Goal: Task Accomplishment & Management: Use online tool/utility

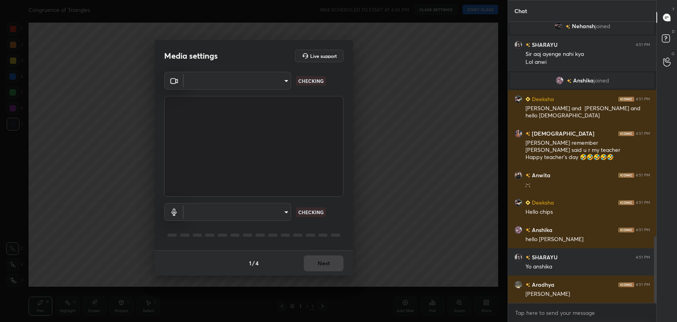
scroll to position [907, 0]
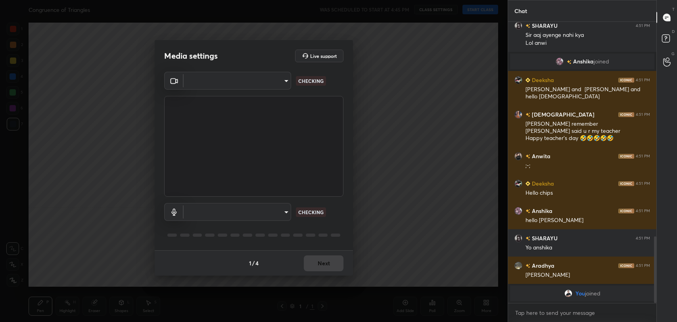
click at [285, 82] on body "1 2 3 4 5 6 7 C X Z C X Z E E Erase all H H Congruence of Triangles WAS SCHEDUL…" at bounding box center [338, 161] width 677 height 322
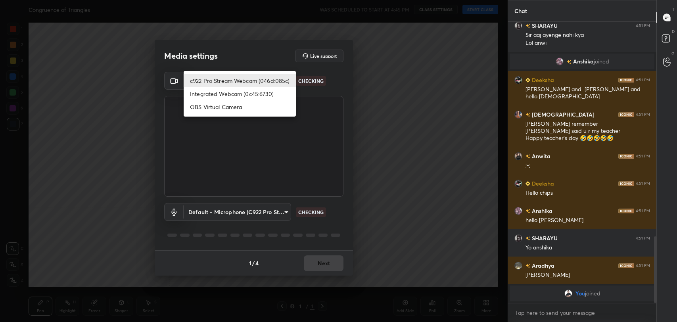
type input "8f9d4a17939b308051e508673d5d9070729b250a5a5161b5bebc8134a133ace3"
type input "default"
click at [285, 82] on li "c922 Pro Stream Webcam (046d:085c)" at bounding box center [240, 80] width 112 height 13
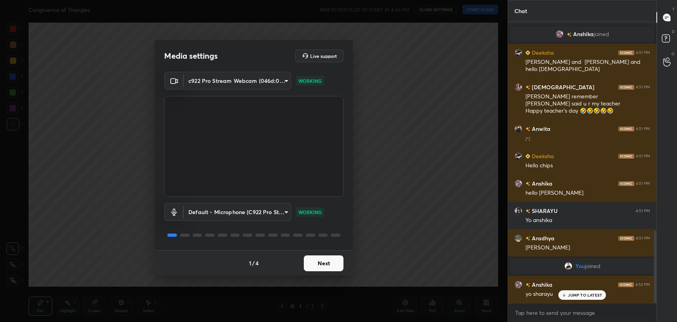
scroll to position [808, 0]
click at [328, 266] on button "Next" at bounding box center [324, 263] width 40 height 16
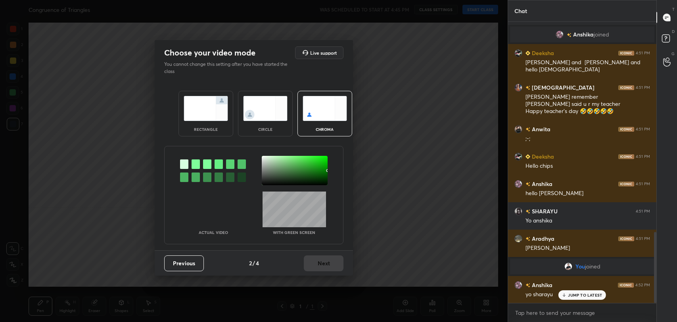
scroll to position [835, 0]
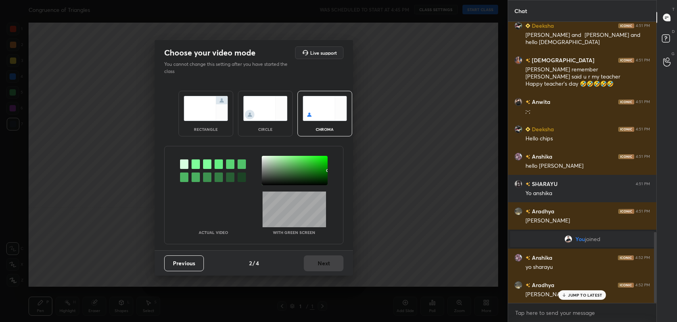
click at [196, 165] on div at bounding box center [196, 164] width 8 height 10
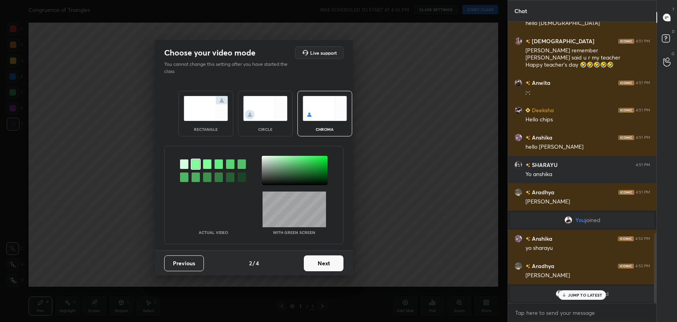
click at [264, 158] on div at bounding box center [295, 170] width 66 height 29
click at [325, 263] on button "Next" at bounding box center [324, 263] width 40 height 16
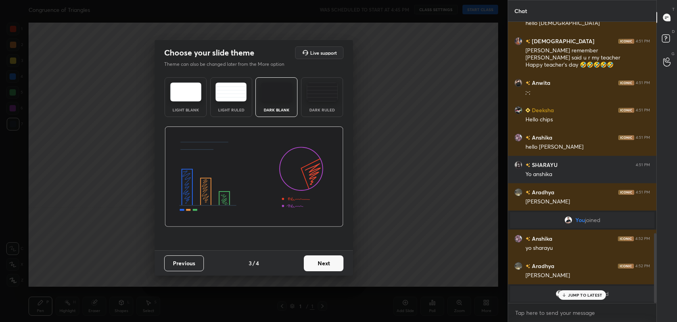
click at [335, 263] on button "Next" at bounding box center [324, 263] width 40 height 16
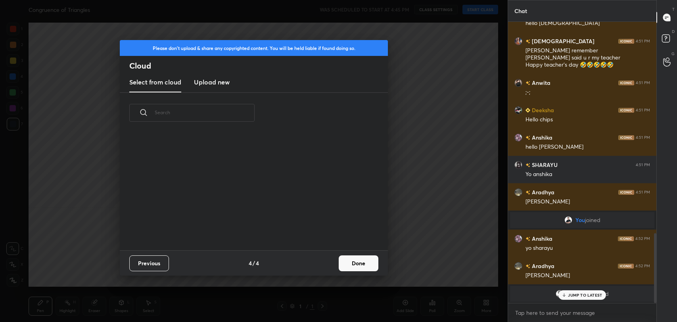
click at [384, 263] on div "Previous 4 / 4 Done" at bounding box center [254, 262] width 268 height 25
click at [351, 263] on button "Done" at bounding box center [359, 263] width 40 height 16
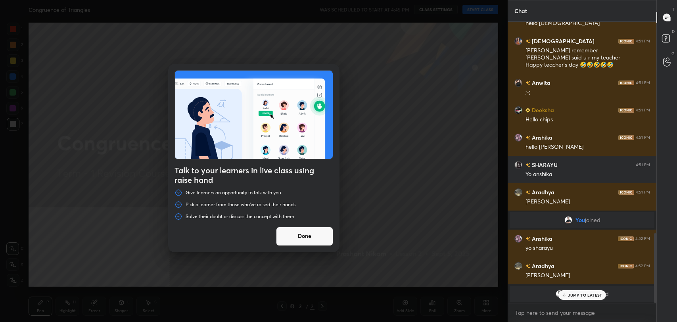
click at [300, 236] on button "Done" at bounding box center [304, 236] width 57 height 19
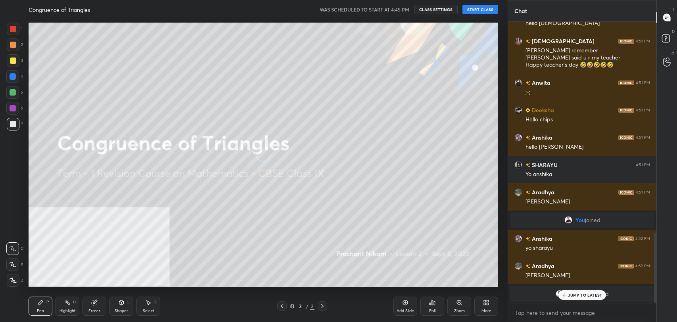
scroll to position [882, 0]
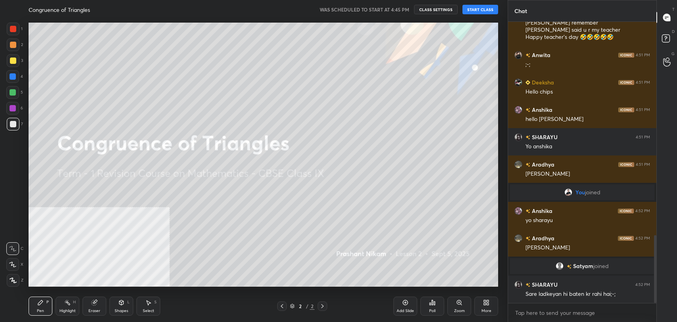
click at [481, 5] on button "START CLASS" at bounding box center [480, 10] width 36 height 10
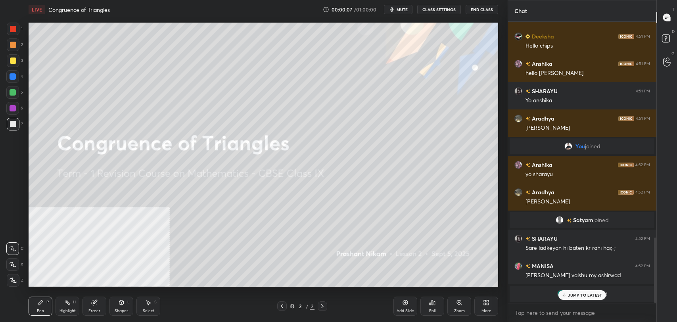
scroll to position [962, 0]
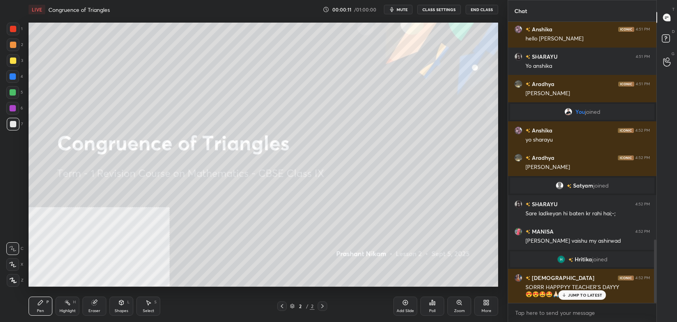
click at [580, 295] on p "JUMP TO LATEST" at bounding box center [585, 295] width 34 height 5
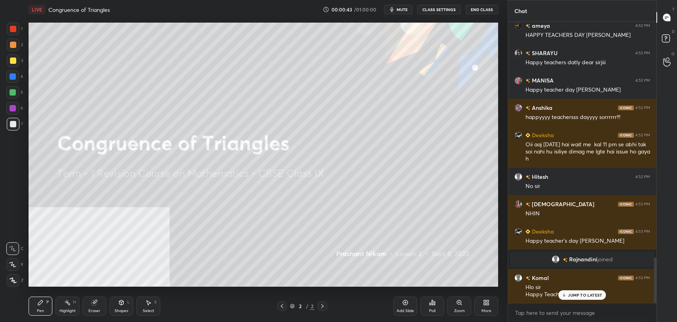
scroll to position [1502, 0]
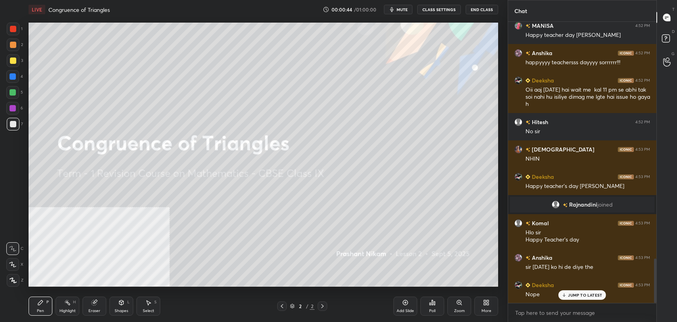
click at [584, 293] on p "JUMP TO LATEST" at bounding box center [585, 295] width 34 height 5
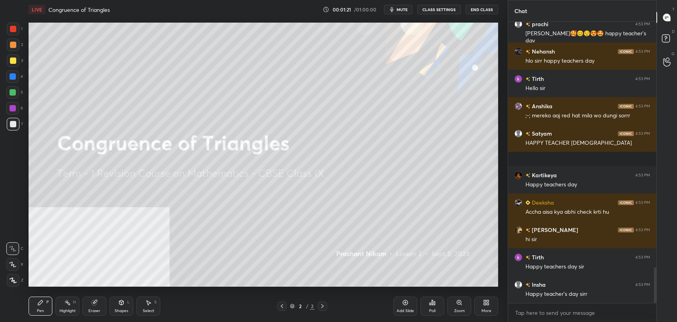
scroll to position [1938, 0]
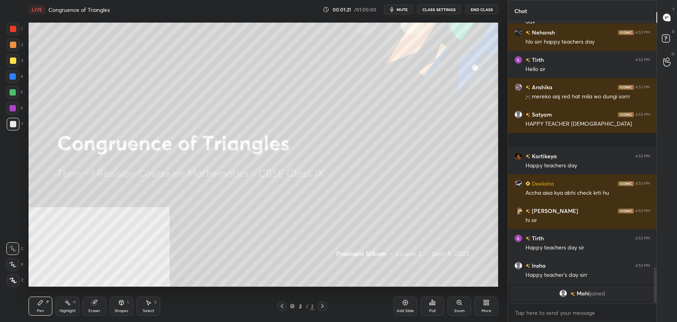
click at [11, 264] on icon at bounding box center [12, 265] width 7 height 6
click at [482, 304] on div "More" at bounding box center [486, 306] width 24 height 19
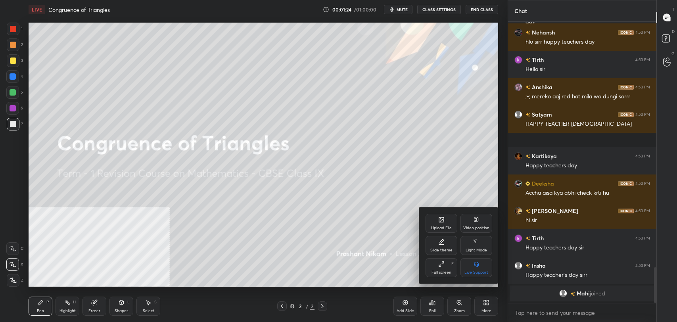
click at [442, 226] on div "Upload File" at bounding box center [441, 228] width 21 height 4
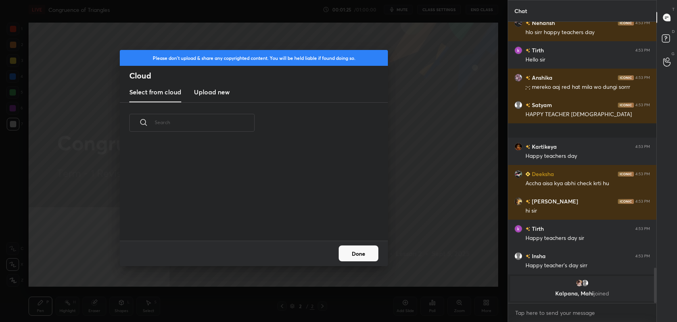
scroll to position [98, 254]
click at [217, 93] on h3 "Upload new" at bounding box center [212, 92] width 36 height 10
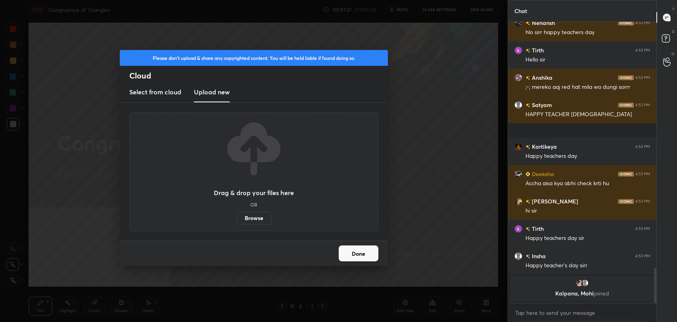
click at [251, 212] on label "Browse" at bounding box center [253, 218] width 35 height 13
click at [236, 212] on input "Browse" at bounding box center [236, 218] width 0 height 13
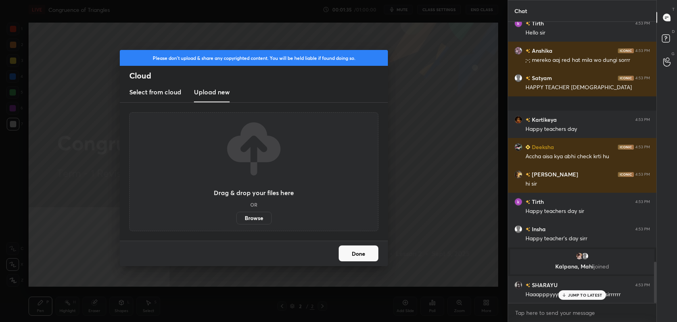
scroll to position [1654, 0]
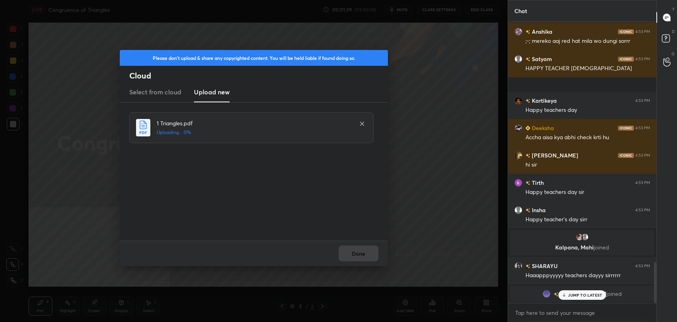
click at [571, 295] on p "JUMP TO LATEST" at bounding box center [585, 295] width 34 height 5
click at [354, 253] on button "Done" at bounding box center [359, 253] width 40 height 16
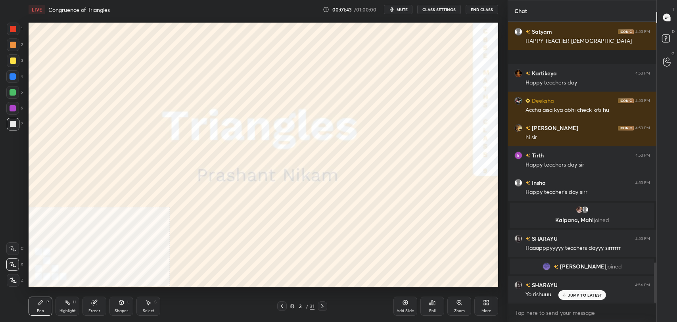
scroll to position [1709, 0]
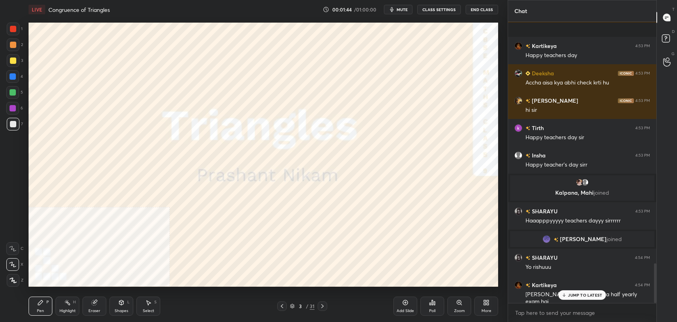
click at [581, 297] on p "JUMP TO LATEST" at bounding box center [585, 295] width 34 height 5
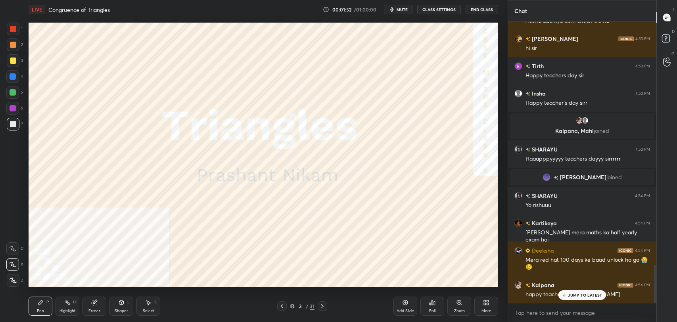
scroll to position [1805, 0]
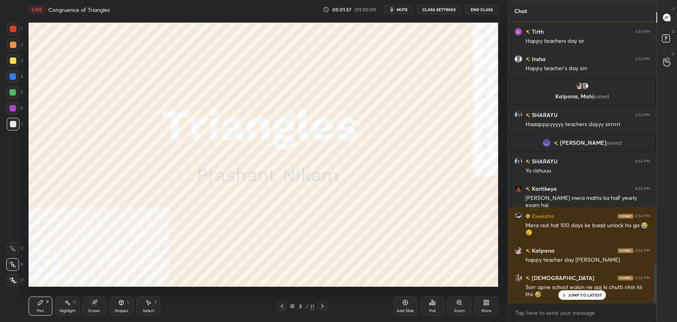
click at [581, 293] on p "JUMP TO LATEST" at bounding box center [585, 295] width 34 height 5
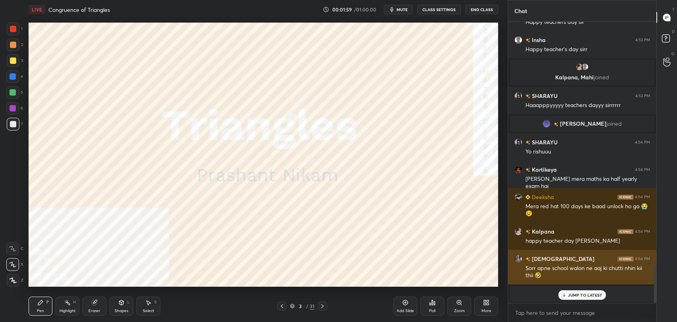
scroll to position [1801, 0]
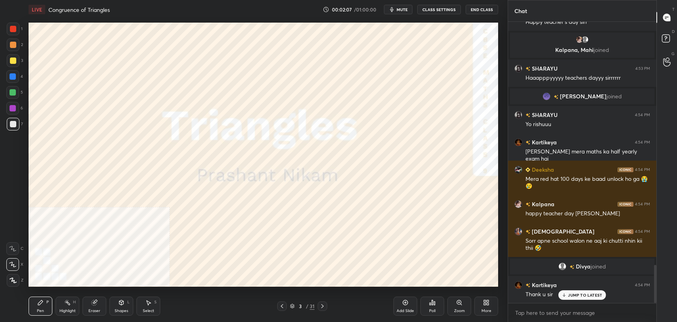
click at [574, 295] on p "JUMP TO LATEST" at bounding box center [585, 295] width 34 height 5
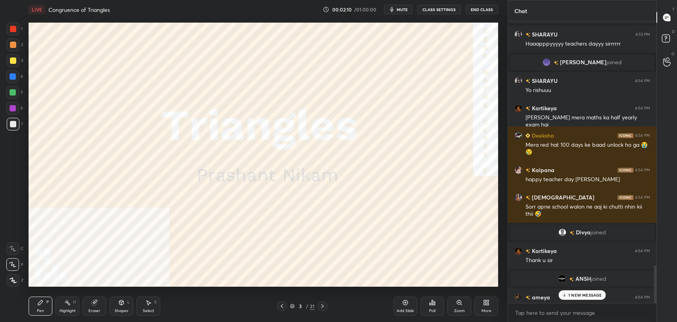
click at [489, 309] on div "More" at bounding box center [486, 311] width 10 height 4
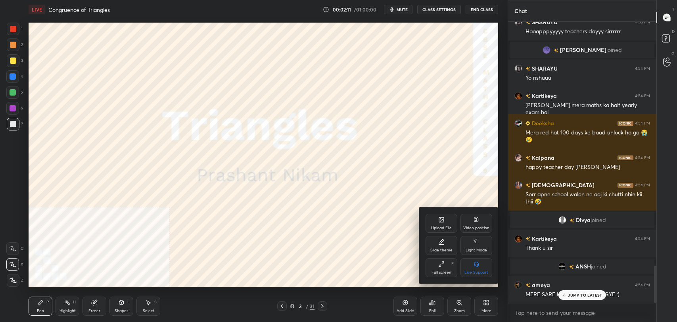
click at [477, 226] on div "Video position" at bounding box center [476, 228] width 26 height 4
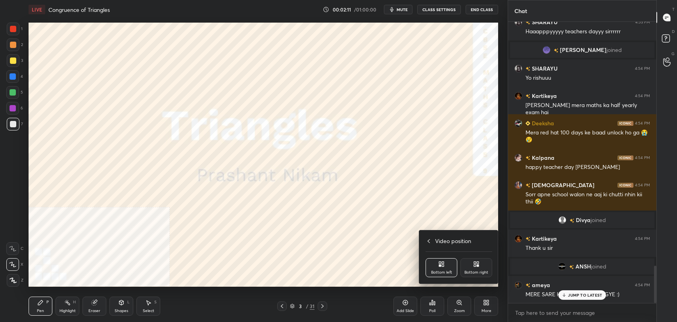
click at [478, 263] on icon at bounding box center [478, 263] width 2 height 2
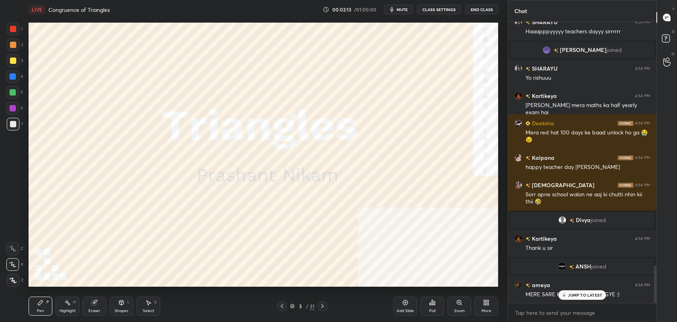
click at [575, 293] on p "JUMP TO LATEST" at bounding box center [585, 295] width 34 height 5
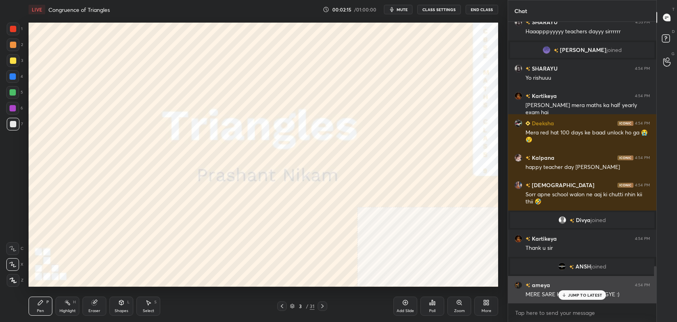
scroll to position [1874, 0]
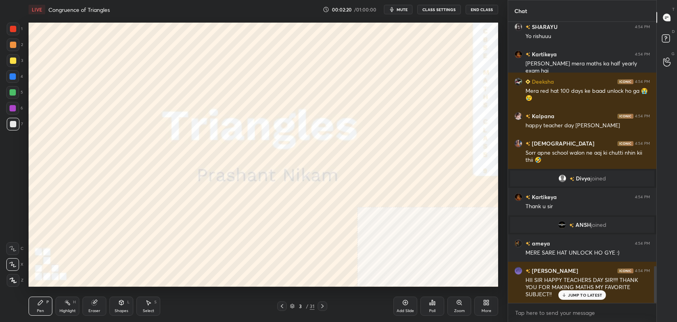
click at [584, 290] on div "JUMP TO LATEST" at bounding box center [582, 295] width 48 height 10
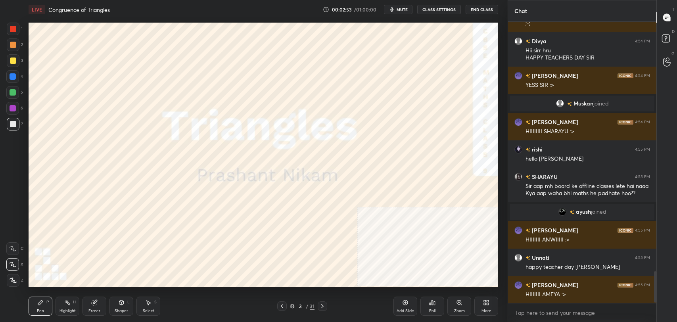
scroll to position [2253, 0]
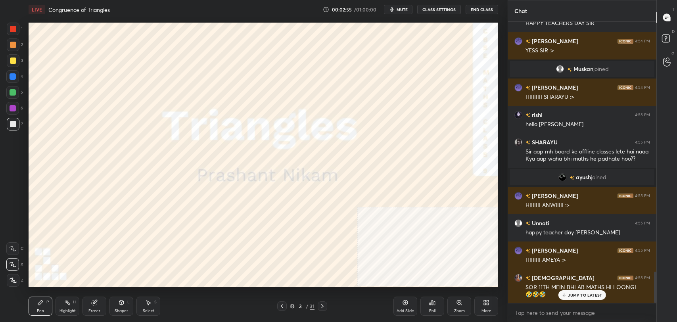
click at [586, 294] on p "JUMP TO LATEST" at bounding box center [585, 295] width 34 height 5
click at [323, 308] on icon at bounding box center [322, 306] width 6 height 6
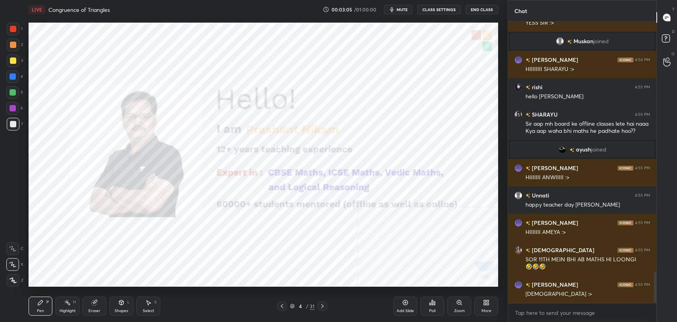
click at [57, 303] on div "Highlight H" at bounding box center [68, 306] width 24 height 19
click at [13, 106] on div at bounding box center [13, 108] width 6 height 6
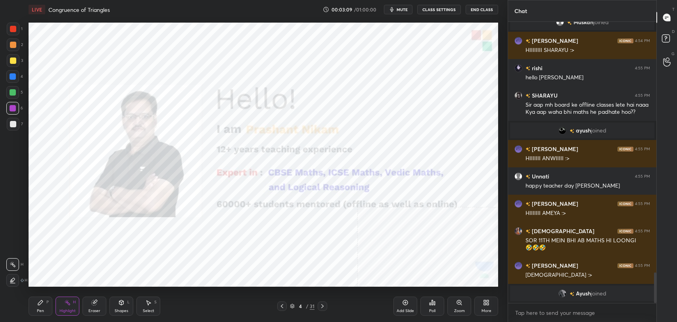
click at [326, 308] on div at bounding box center [323, 306] width 10 height 10
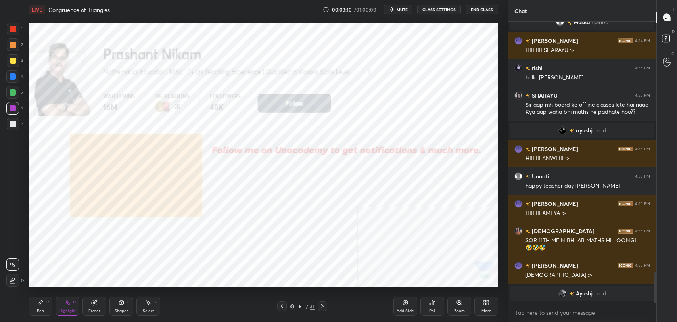
click at [118, 303] on icon at bounding box center [121, 302] width 6 height 6
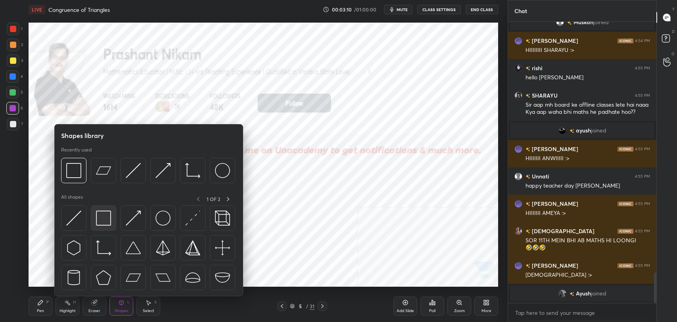
click at [109, 215] on img at bounding box center [103, 218] width 15 height 15
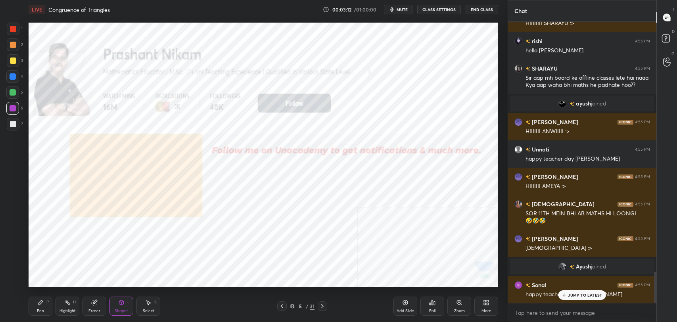
scroll to position [2229, 0]
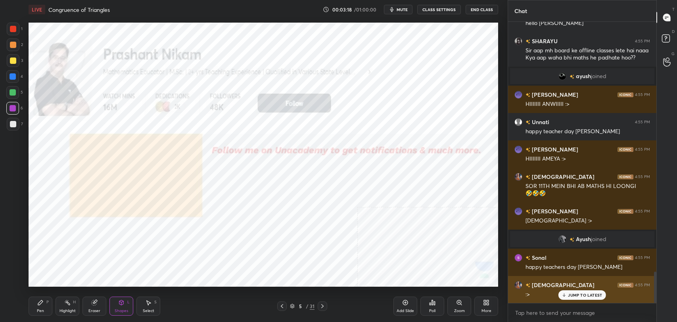
click at [581, 296] on p "JUMP TO LATEST" at bounding box center [585, 295] width 34 height 5
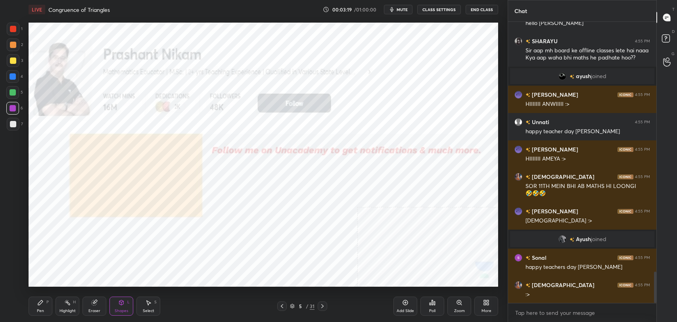
click at [321, 306] on icon at bounding box center [322, 306] width 6 height 6
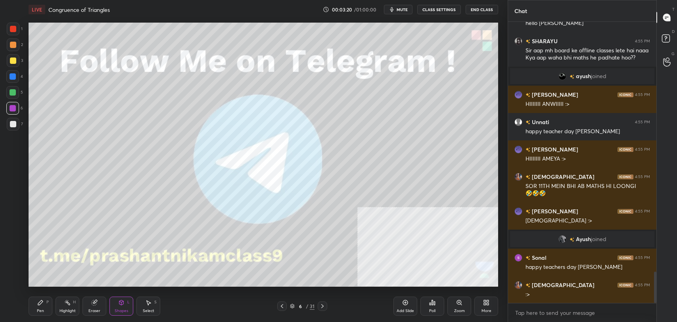
click at [121, 299] on div "Shapes L" at bounding box center [121, 306] width 24 height 19
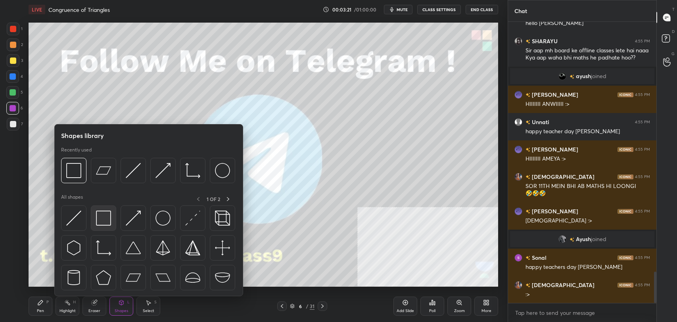
click at [105, 219] on img at bounding box center [103, 218] width 15 height 15
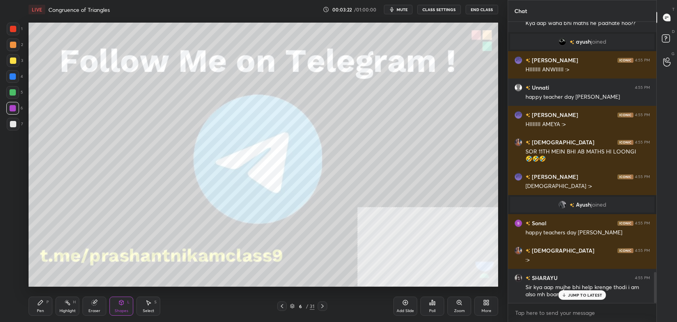
click at [14, 61] on div at bounding box center [13, 60] width 6 height 6
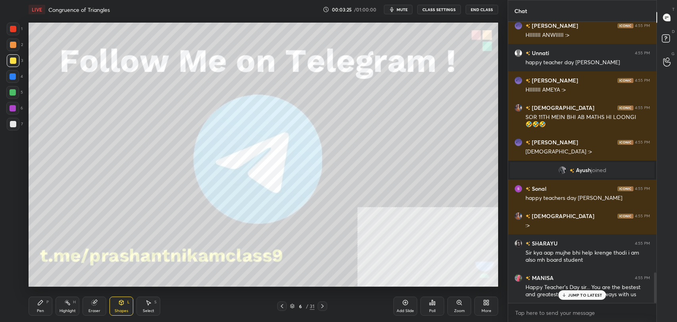
click at [580, 303] on div at bounding box center [582, 303] width 148 height 0
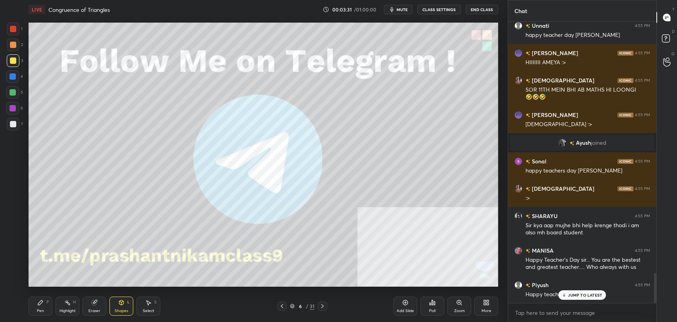
scroll to position [2344, 0]
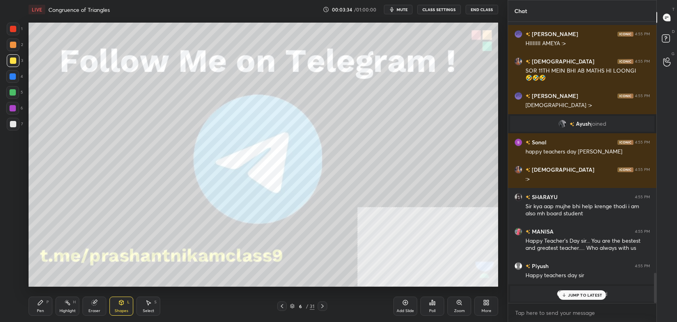
click at [575, 296] on p "JUMP TO LATEST" at bounding box center [585, 295] width 34 height 5
click at [326, 307] on div at bounding box center [323, 306] width 10 height 10
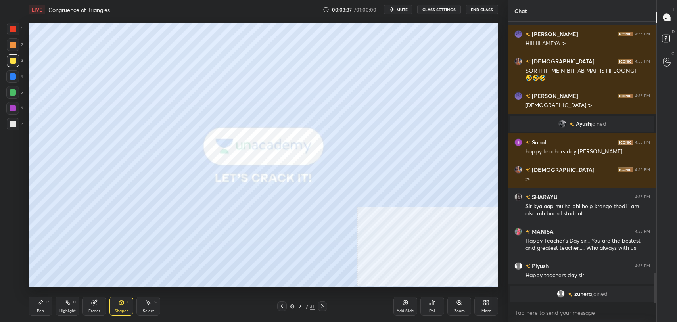
click at [120, 303] on icon at bounding box center [121, 302] width 4 height 5
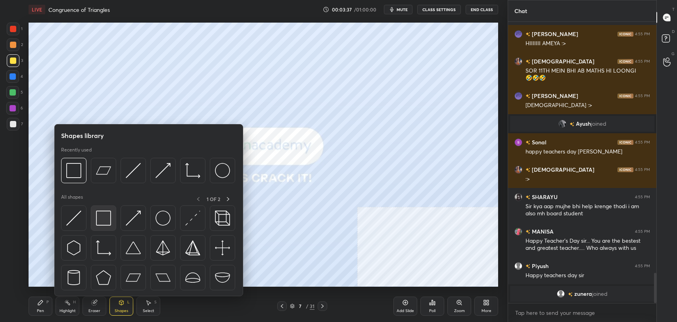
click at [106, 214] on img at bounding box center [103, 218] width 15 height 15
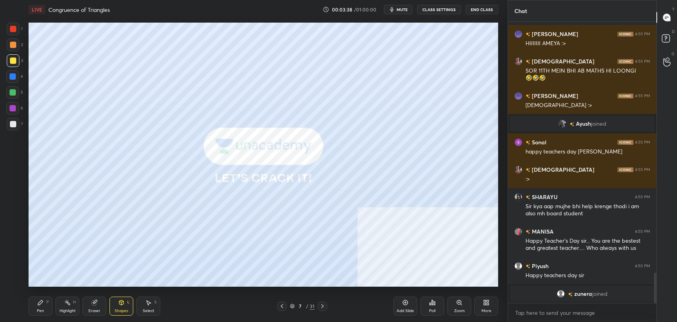
click at [15, 124] on div at bounding box center [13, 124] width 6 height 6
click at [322, 307] on icon at bounding box center [322, 306] width 6 height 6
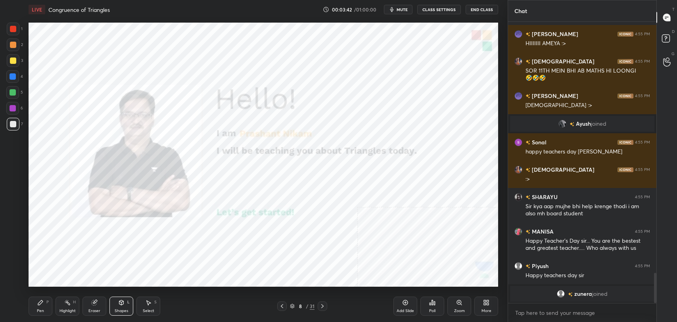
click at [324, 308] on icon at bounding box center [322, 306] width 6 height 6
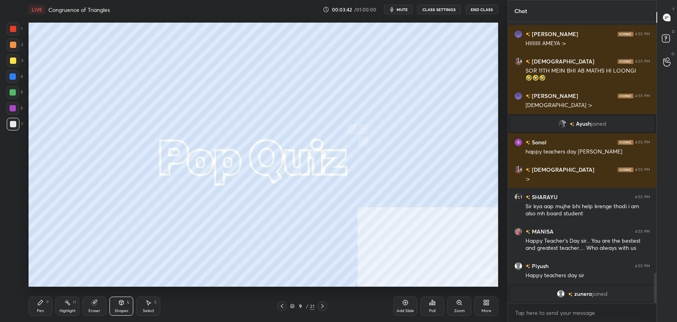
click at [324, 306] on icon at bounding box center [322, 306] width 6 height 6
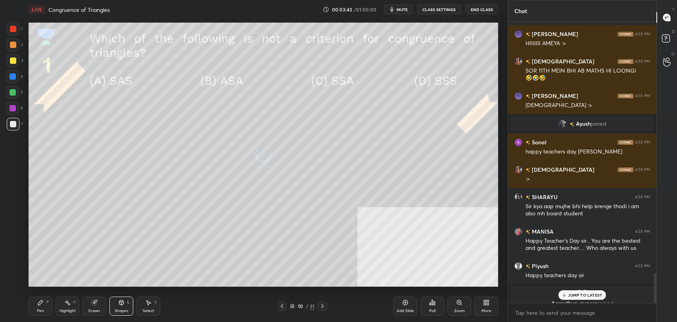
scroll to position [2354, 0]
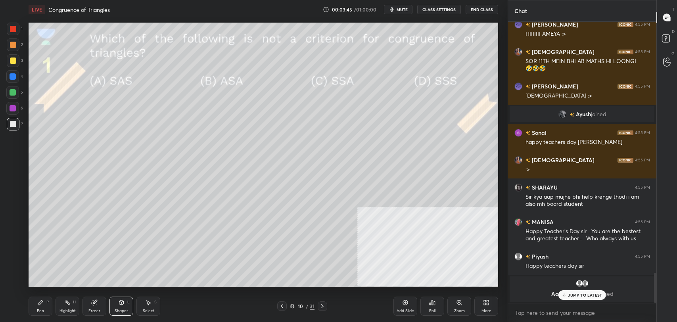
click at [324, 307] on icon at bounding box center [322, 306] width 6 height 6
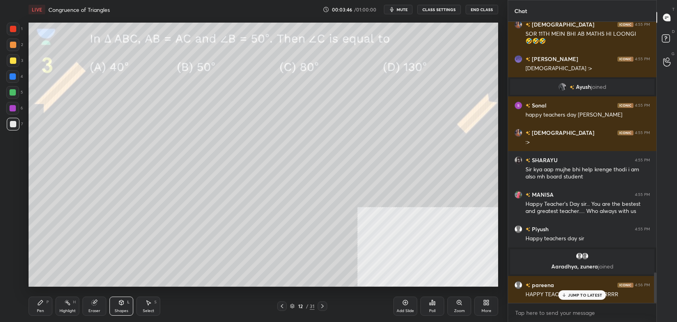
click at [324, 307] on icon at bounding box center [322, 306] width 6 height 6
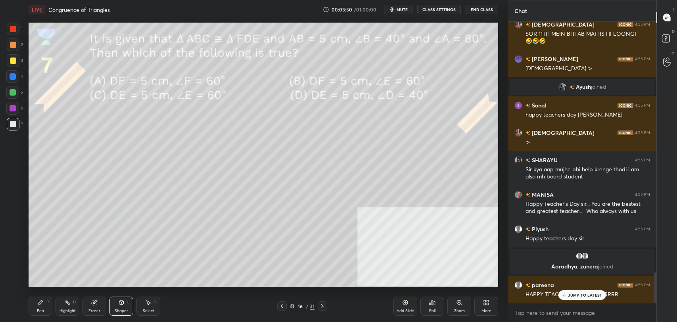
scroll to position [2335, 0]
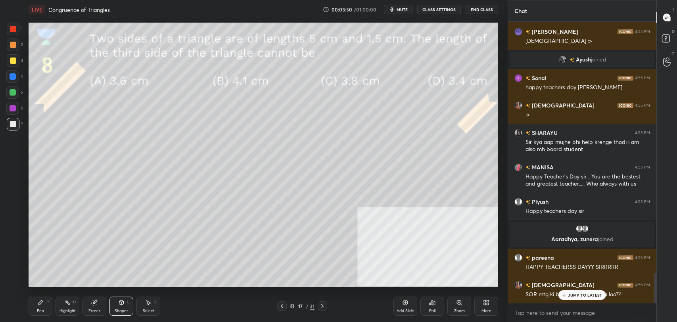
click at [324, 307] on icon at bounding box center [322, 306] width 6 height 6
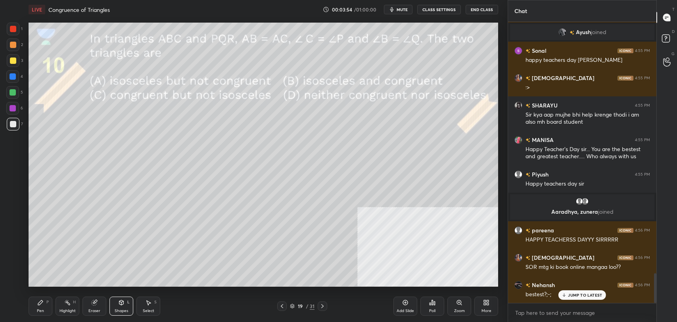
click at [324, 307] on icon at bounding box center [322, 306] width 6 height 6
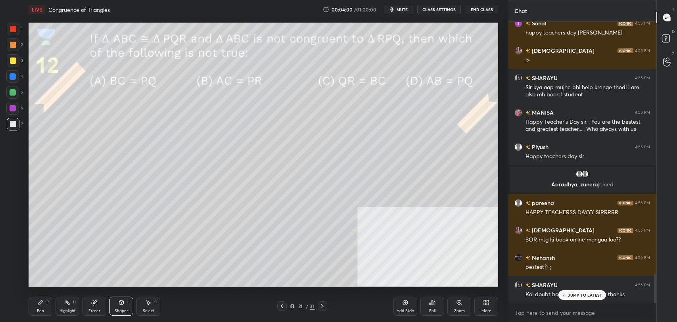
click at [278, 305] on div at bounding box center [282, 306] width 10 height 10
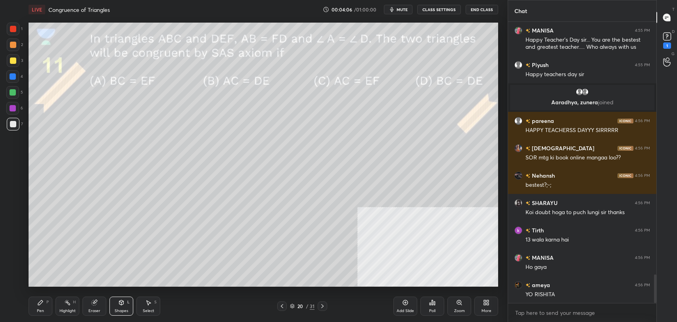
scroll to position [2499, 0]
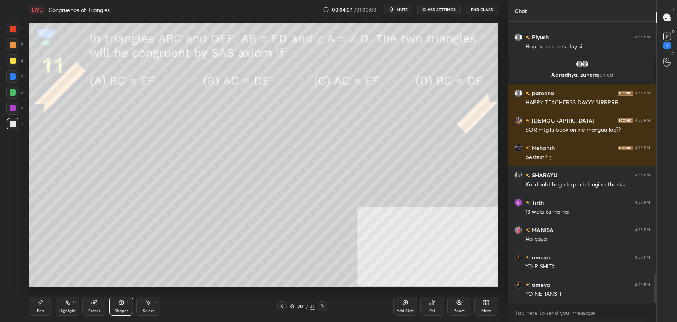
click at [323, 305] on icon at bounding box center [322, 306] width 6 height 6
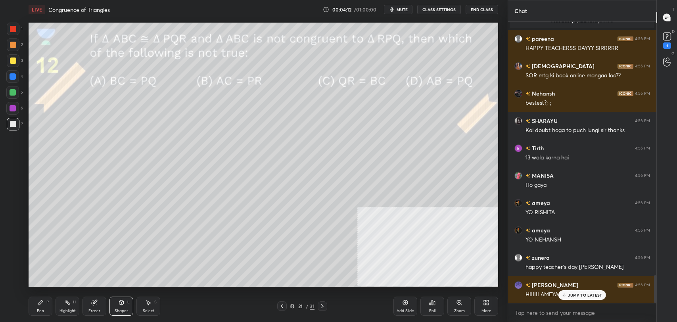
scroll to position [2608, 0]
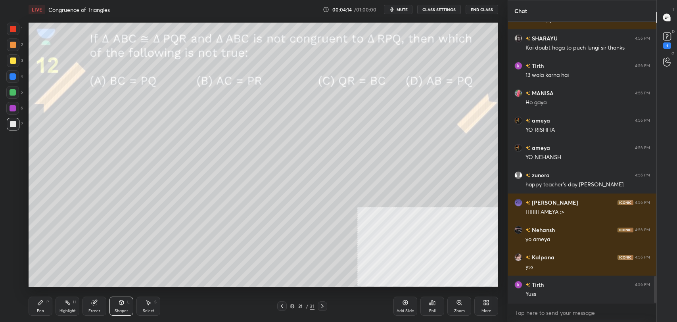
click at [320, 306] on icon at bounding box center [322, 306] width 6 height 6
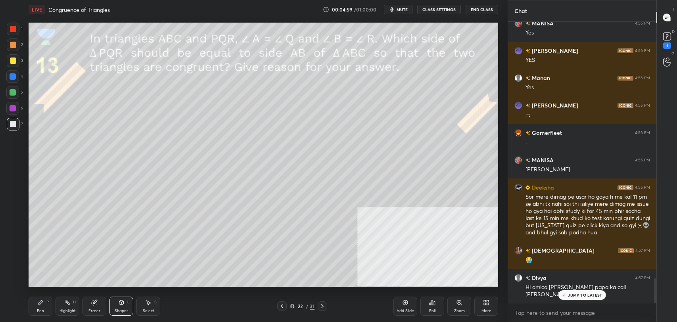
scroll to position [2918, 0]
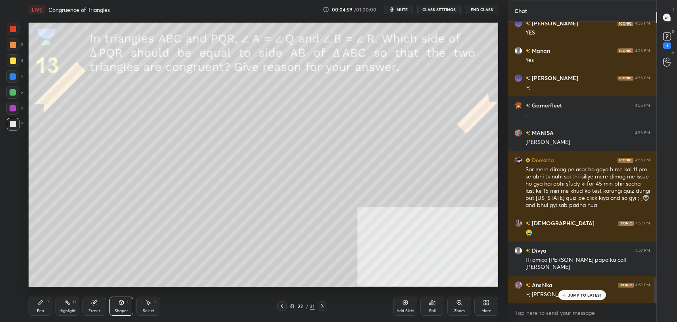
click at [584, 296] on p "JUMP TO LATEST" at bounding box center [585, 295] width 34 height 5
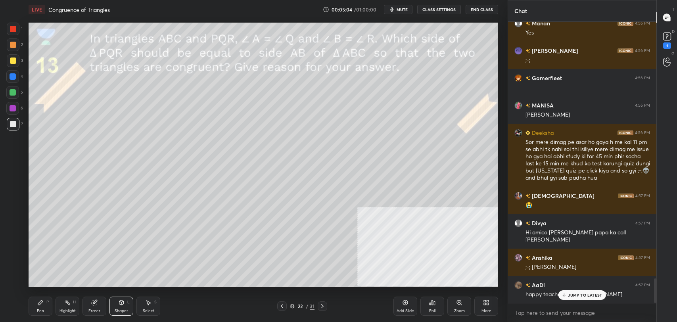
click at [574, 293] on p "JUMP TO LATEST" at bounding box center [585, 295] width 34 height 5
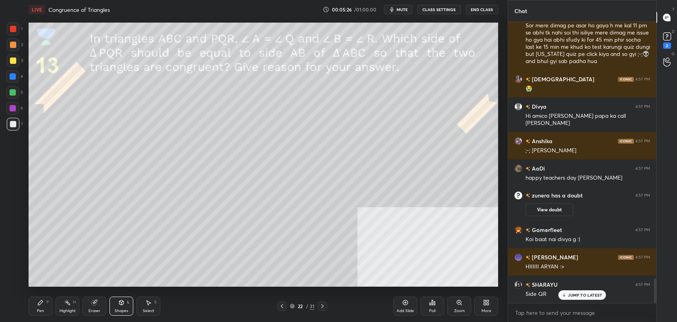
scroll to position [2955, 0]
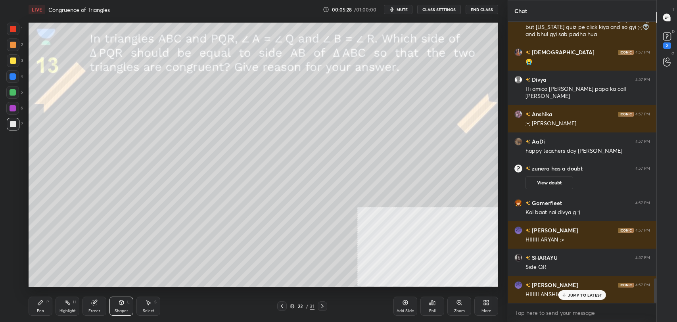
click at [43, 311] on div "Pen" at bounding box center [40, 311] width 7 height 4
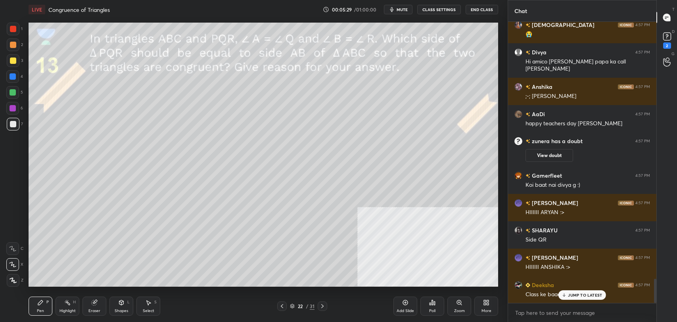
click at [10, 65] on div at bounding box center [13, 60] width 13 height 13
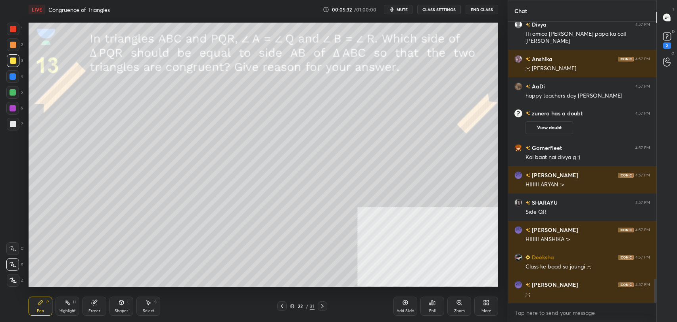
click at [431, 8] on button "CLASS SETTINGS" at bounding box center [439, 10] width 44 height 10
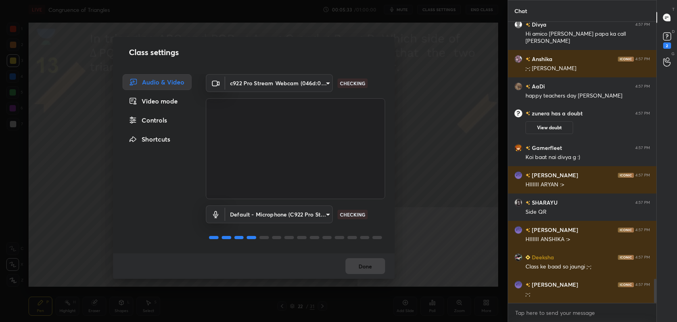
click at [155, 119] on div "Controls" at bounding box center [157, 120] width 69 height 16
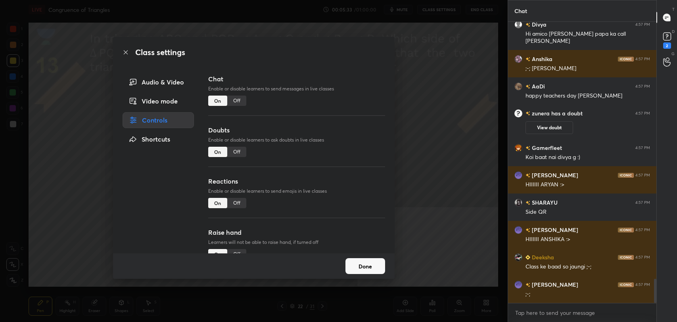
scroll to position [3037, 0]
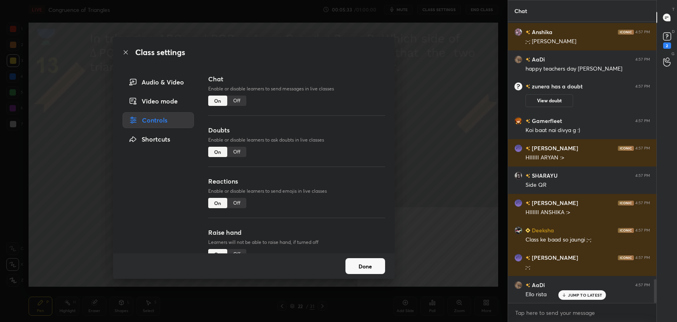
click at [243, 95] on div "Chat Enable or disable learners to send messages in live classes On Off" at bounding box center [296, 99] width 177 height 51
click at [234, 151] on div "Off" at bounding box center [236, 152] width 19 height 10
type textarea "x"
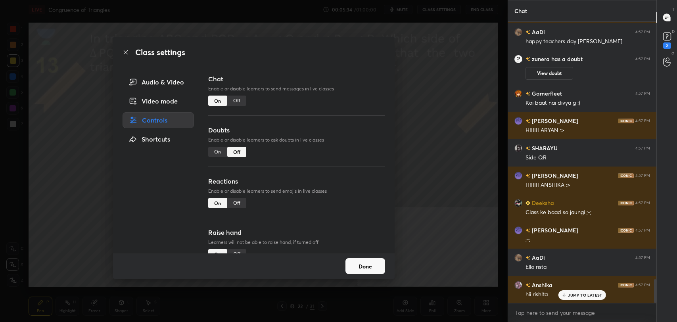
click at [237, 99] on div "Off" at bounding box center [236, 101] width 19 height 10
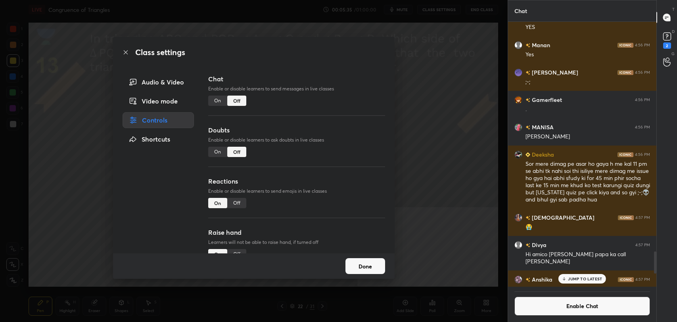
click at [128, 52] on icon at bounding box center [126, 52] width 6 height 6
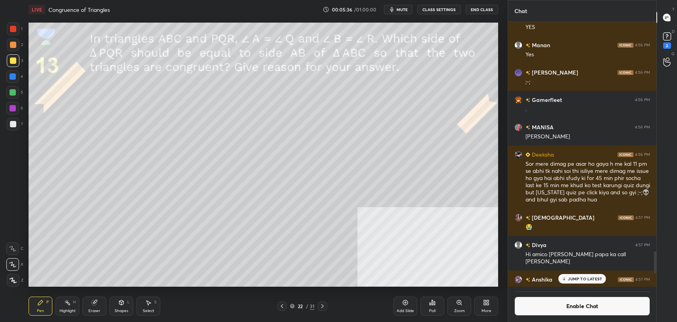
click at [115, 309] on div "Shapes" at bounding box center [121, 311] width 13 height 4
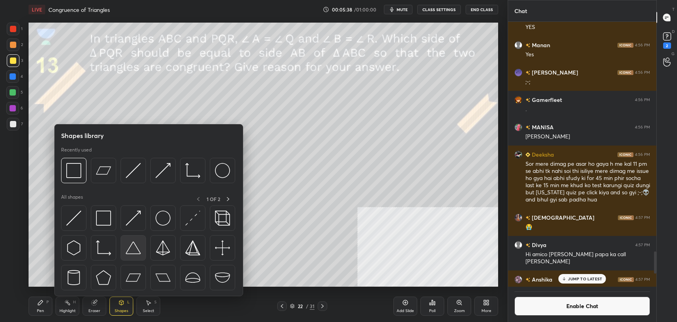
click at [133, 248] on img at bounding box center [133, 247] width 15 height 15
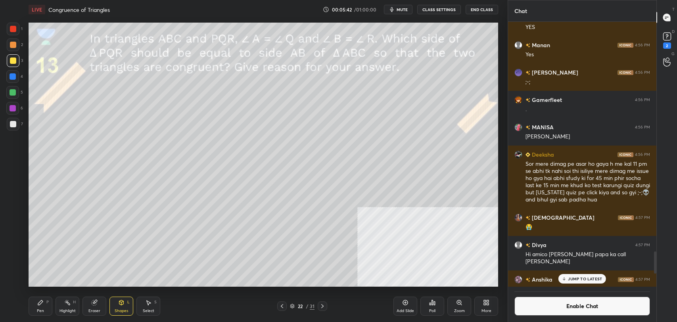
click at [40, 314] on div "Pen P" at bounding box center [41, 306] width 24 height 19
click at [12, 126] on div at bounding box center [13, 124] width 6 height 6
click at [65, 307] on div "Highlight H" at bounding box center [68, 306] width 24 height 19
click at [47, 305] on div "Pen P" at bounding box center [41, 306] width 24 height 19
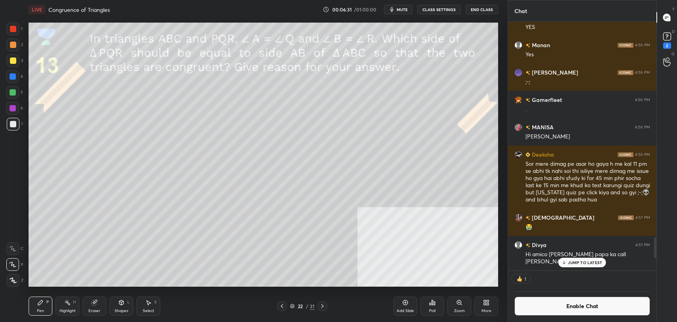
scroll to position [246, 146]
click at [557, 306] on button "Enable Chat" at bounding box center [582, 306] width 136 height 19
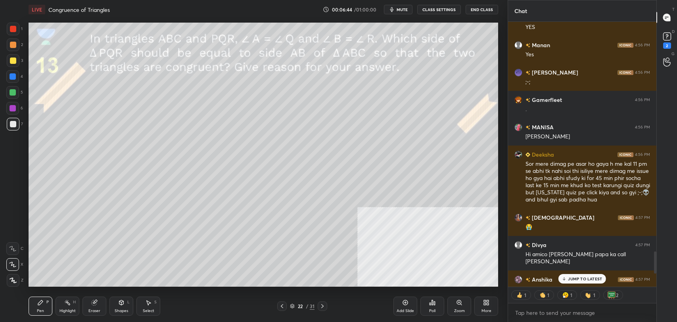
scroll to position [263, 146]
click at [535, 286] on div ";-; [PERSON_NAME]" at bounding box center [587, 289] width 125 height 8
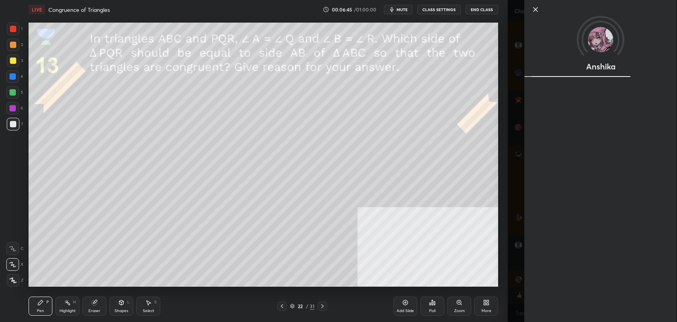
click at [577, 279] on div "Anshika" at bounding box center [600, 161] width 152 height 322
type textarea "x"
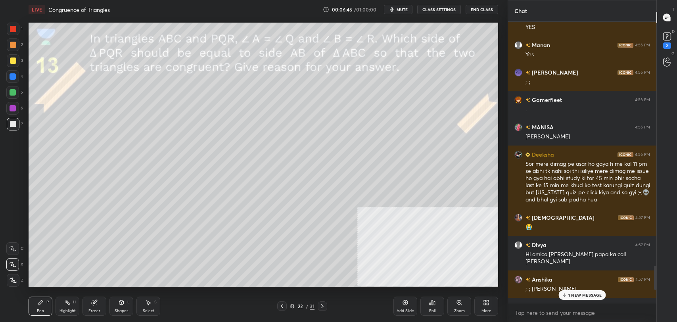
click at [577, 296] on p "1 NEW MESSAGE" at bounding box center [585, 295] width 34 height 5
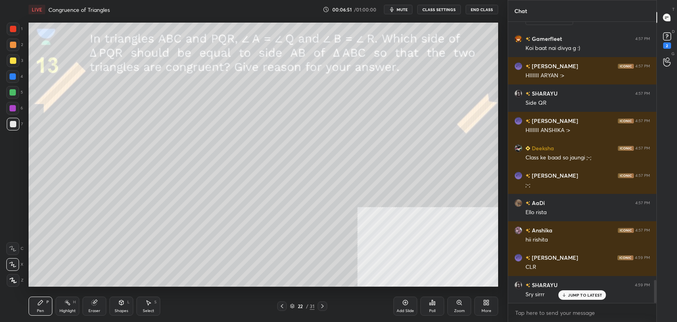
scroll to position [3169, 0]
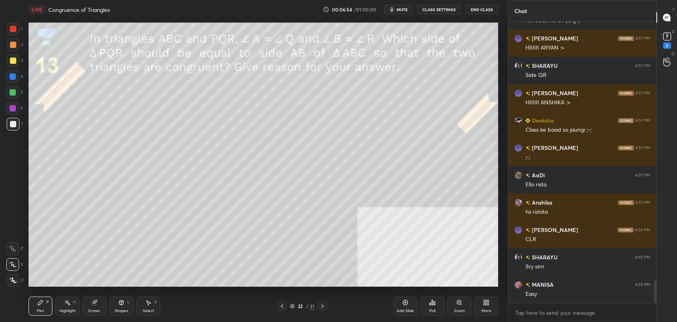
click at [97, 305] on icon at bounding box center [94, 302] width 6 height 6
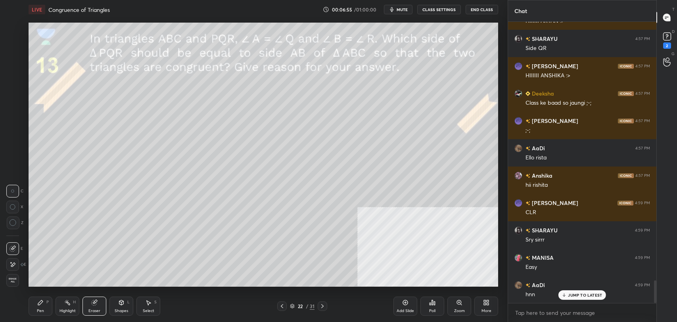
click at [10, 275] on div "Erase all" at bounding box center [12, 280] width 13 height 13
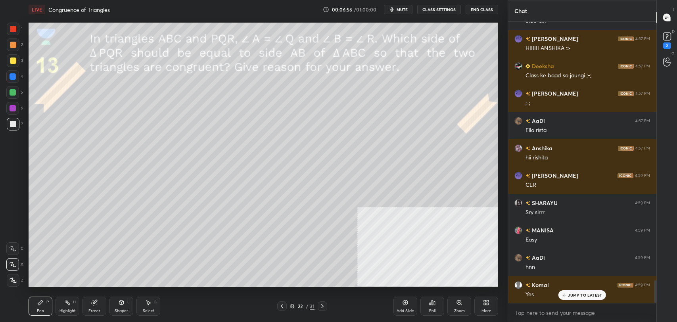
click at [431, 10] on button "CLASS SETTINGS" at bounding box center [439, 10] width 44 height 10
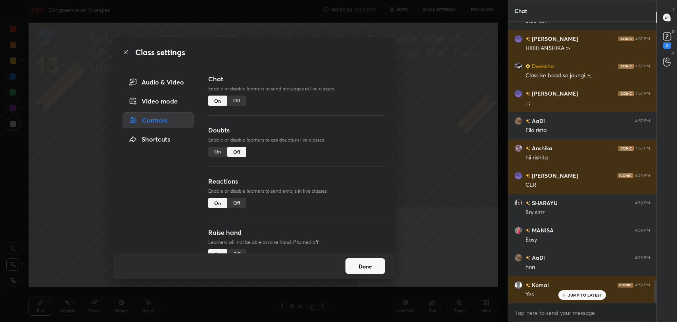
scroll to position [3250, 0]
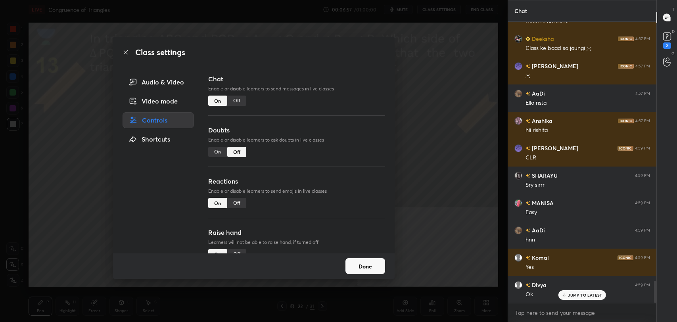
click at [236, 99] on div "Off" at bounding box center [236, 101] width 19 height 10
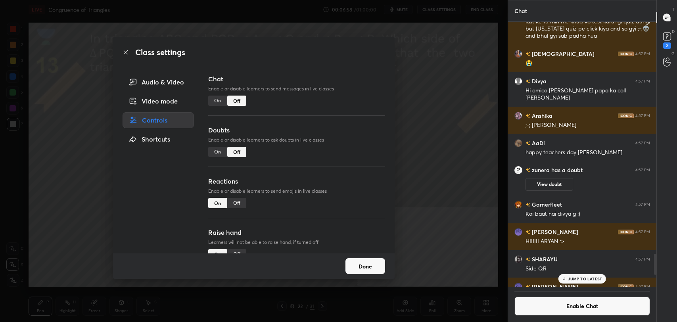
click at [128, 55] on icon at bounding box center [126, 52] width 6 height 6
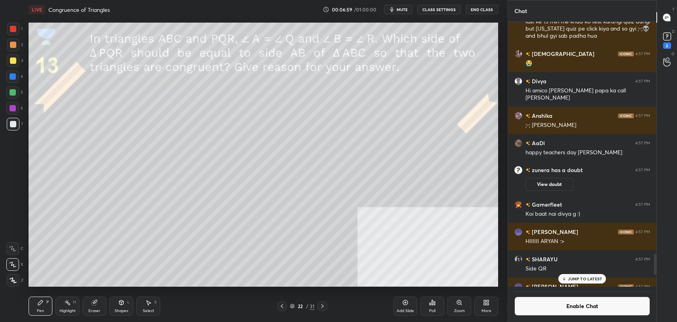
click at [120, 304] on icon at bounding box center [121, 302] width 4 height 5
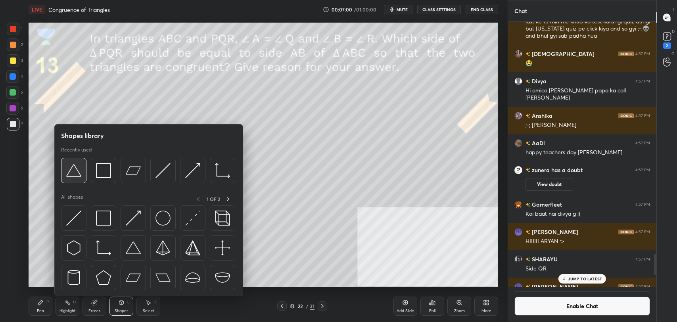
click at [77, 170] on img at bounding box center [73, 170] width 15 height 15
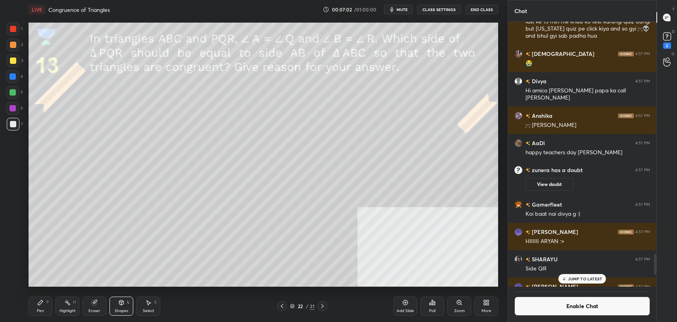
click at [12, 63] on div at bounding box center [13, 60] width 6 height 6
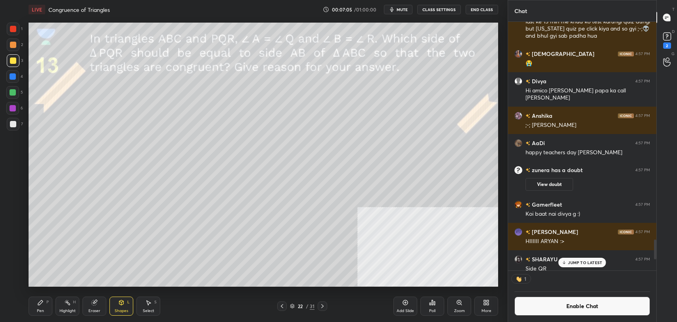
scroll to position [3, 2]
click at [39, 308] on div "Pen P" at bounding box center [41, 306] width 24 height 19
click at [14, 124] on div at bounding box center [13, 124] width 6 height 6
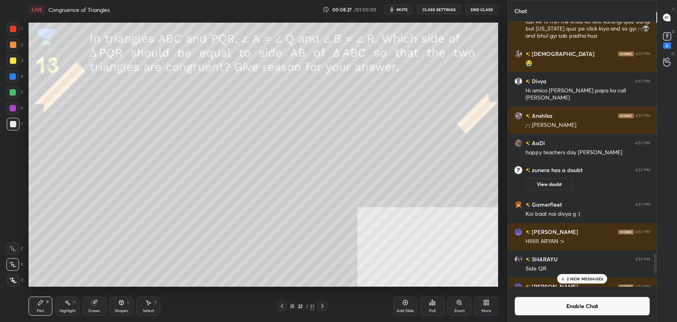
click at [121, 304] on icon at bounding box center [121, 303] width 0 height 3
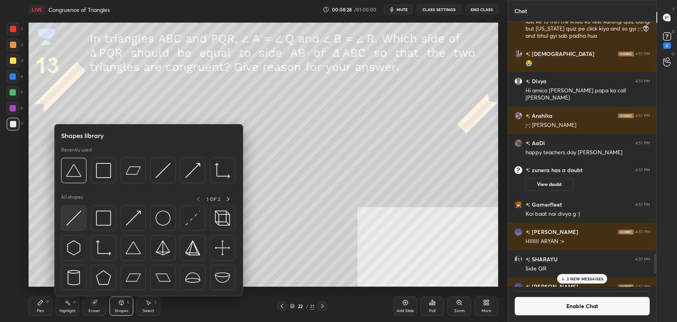
click at [74, 215] on img at bounding box center [73, 218] width 15 height 15
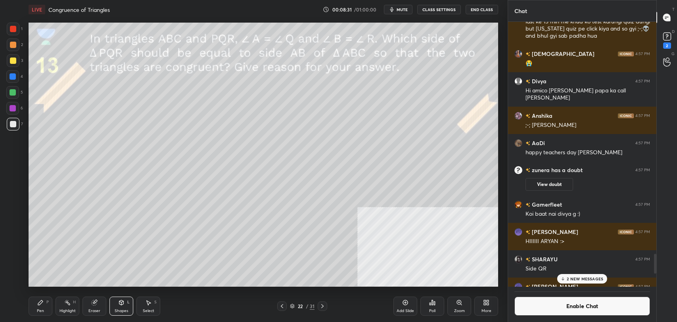
click at [37, 317] on div "Pen P Highlight H Eraser Shapes L Select S 22 / 31 Add Slide Poll Zoom More" at bounding box center [263, 306] width 469 height 32
click at [36, 307] on div "Pen P" at bounding box center [41, 306] width 24 height 19
click at [489, 309] on div "More" at bounding box center [486, 311] width 10 height 4
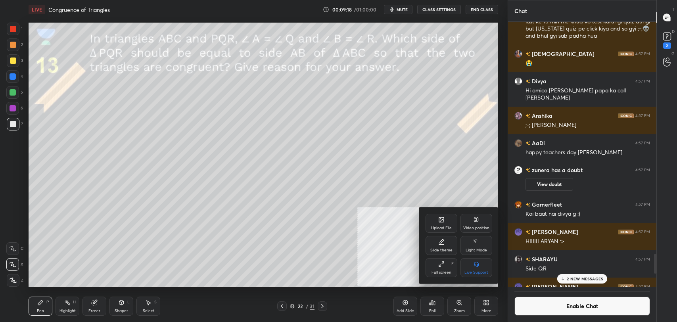
click at [479, 226] on div "Video position" at bounding box center [476, 228] width 26 height 4
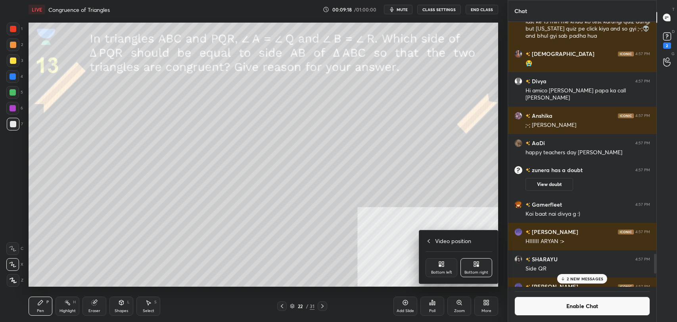
click at [447, 271] on div "Bottom left" at bounding box center [441, 272] width 21 height 4
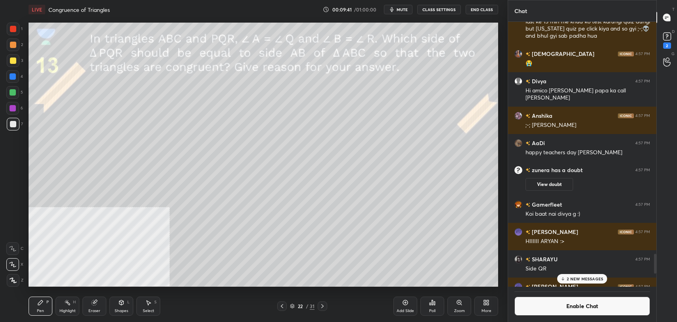
click at [100, 304] on div "Eraser" at bounding box center [94, 306] width 24 height 19
click at [10, 264] on icon at bounding box center [13, 264] width 6 height 7
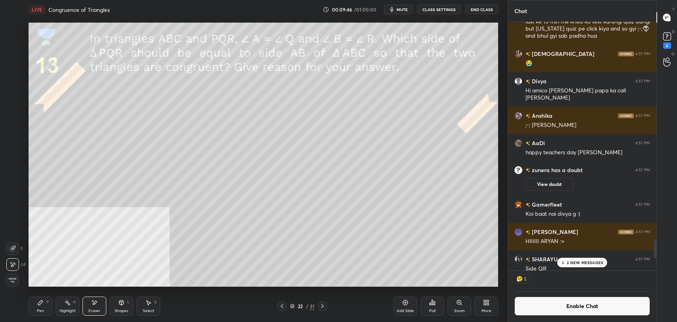
click at [37, 305] on icon at bounding box center [40, 302] width 6 height 6
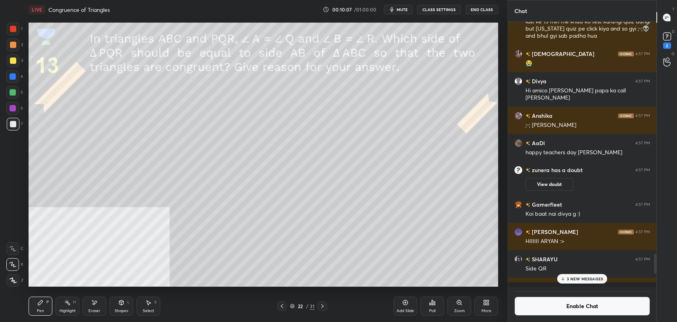
scroll to position [263, 146]
click at [558, 299] on button "Enable Chat" at bounding box center [582, 306] width 136 height 19
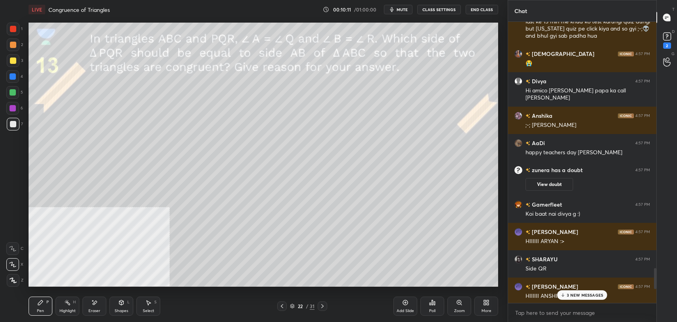
click at [577, 294] on p "3 NEW MESSAGES" at bounding box center [585, 295] width 36 height 5
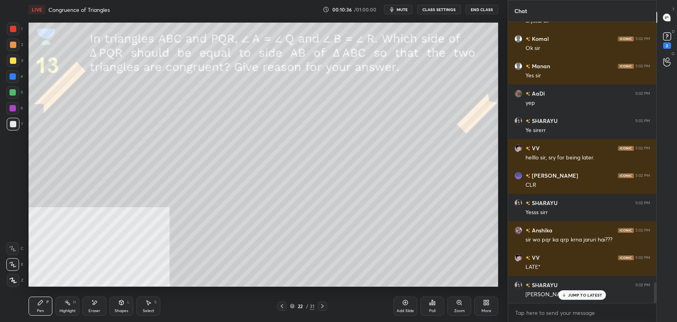
scroll to position [3534, 0]
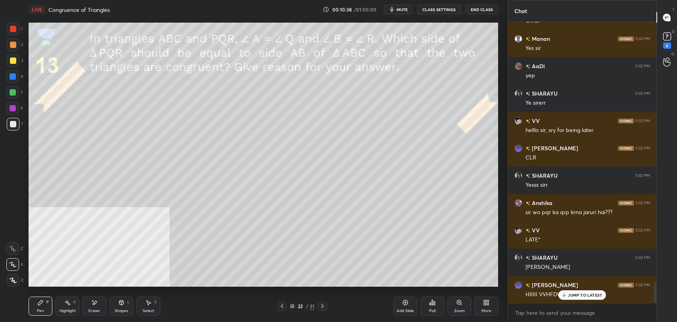
click at [439, 10] on button "CLASS SETTINGS" at bounding box center [439, 10] width 44 height 10
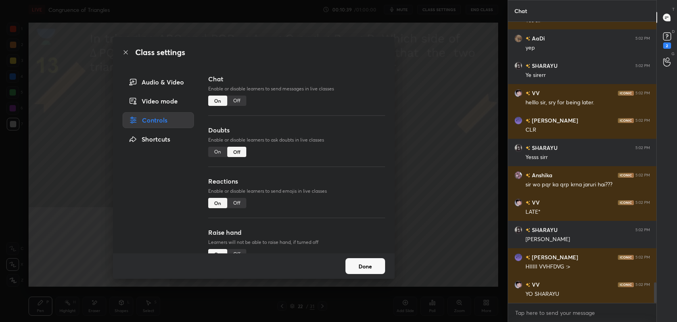
click at [235, 103] on div "Off" at bounding box center [236, 101] width 19 height 10
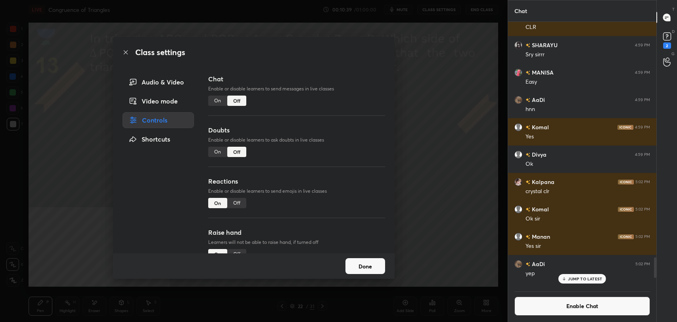
click at [126, 54] on icon at bounding box center [126, 52] width 6 height 6
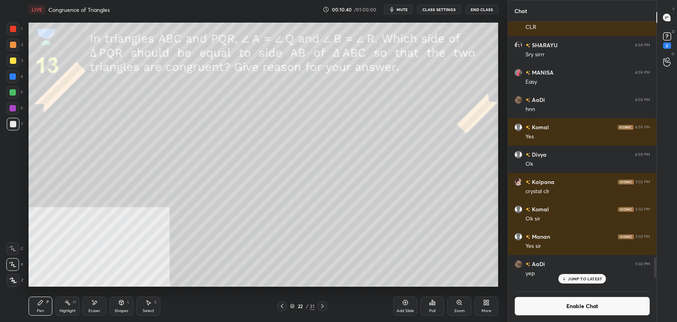
click at [66, 307] on div "Highlight H" at bounding box center [68, 306] width 24 height 19
click at [120, 300] on icon at bounding box center [121, 302] width 6 height 6
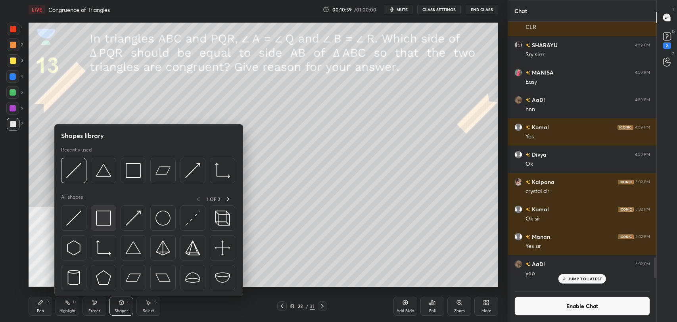
click at [103, 215] on img at bounding box center [103, 218] width 15 height 15
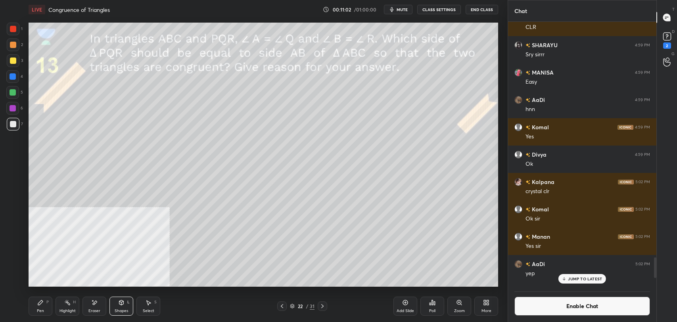
click at [69, 298] on div "Highlight H" at bounding box center [68, 306] width 24 height 19
click at [568, 311] on button "Enable Chat" at bounding box center [582, 306] width 136 height 19
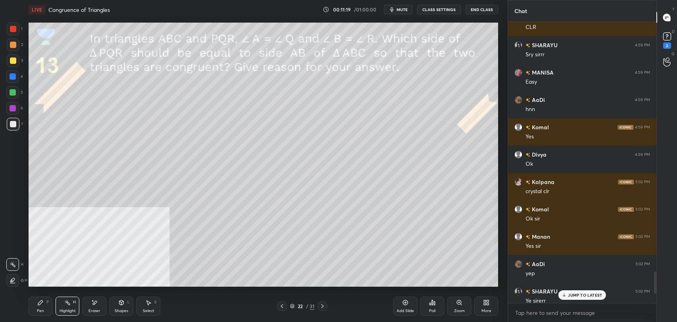
scroll to position [279, 146]
click at [581, 296] on p "JUMP TO LATEST" at bounding box center [585, 295] width 34 height 5
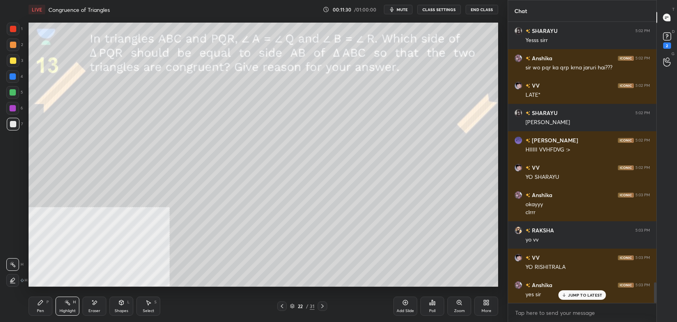
scroll to position [3558, 0]
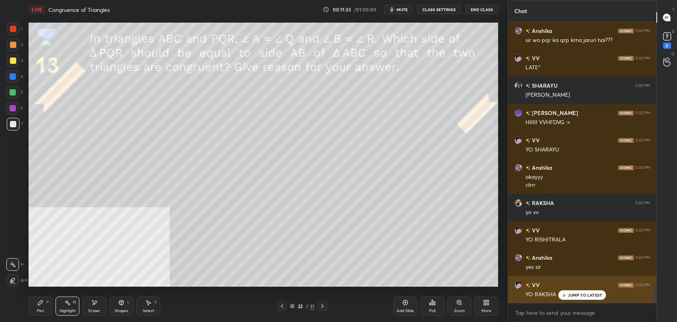
drag, startPoint x: 580, startPoint y: 295, endPoint x: 522, endPoint y: 286, distance: 58.7
click at [575, 294] on p "JUMP TO LATEST" at bounding box center [585, 295] width 34 height 5
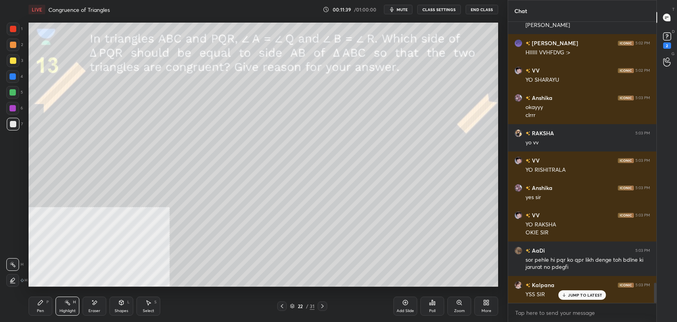
scroll to position [3655, 0]
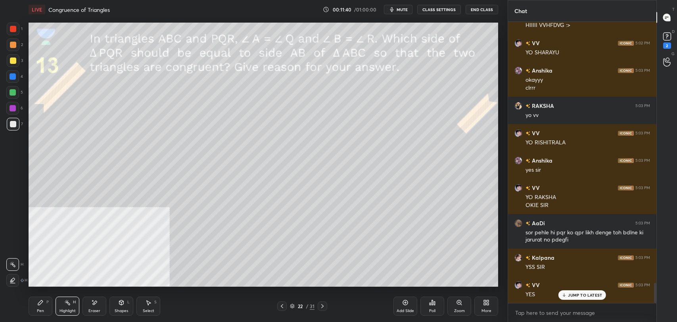
click at [579, 296] on p "JUMP TO LATEST" at bounding box center [585, 295] width 34 height 5
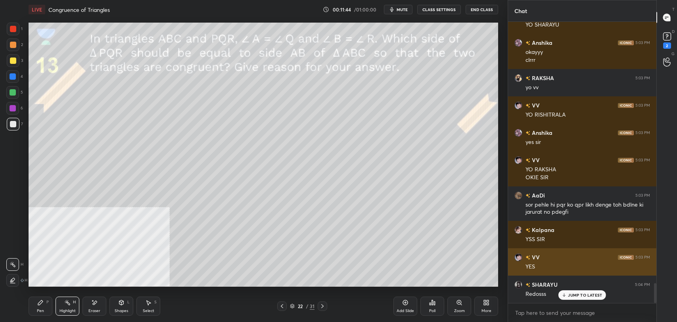
scroll to position [3710, 0]
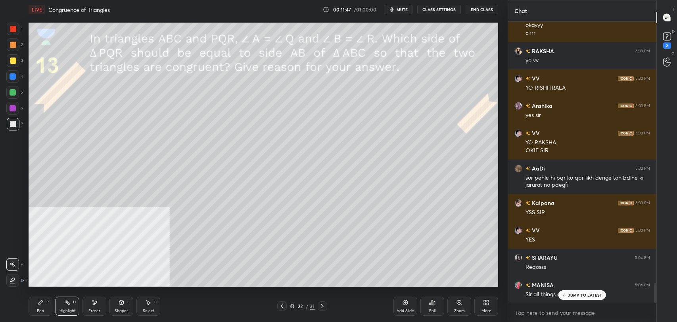
click at [570, 294] on p "JUMP TO LATEST" at bounding box center [585, 295] width 34 height 5
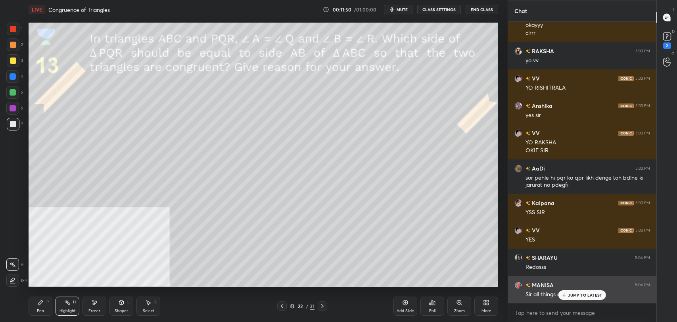
scroll to position [3737, 0]
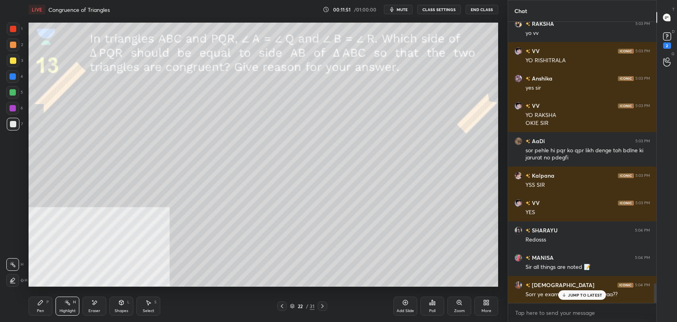
click at [564, 290] on div "JUMP TO LATEST" at bounding box center [582, 295] width 48 height 10
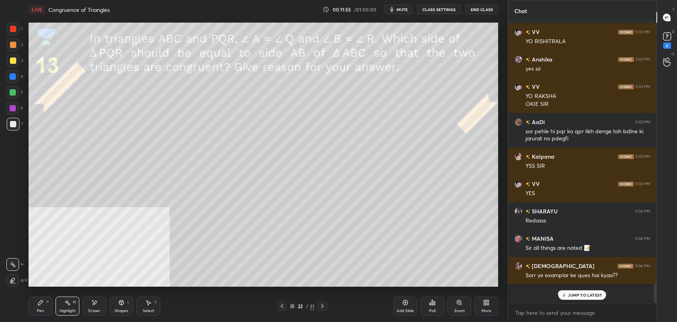
click at [324, 307] on icon at bounding box center [322, 306] width 6 height 6
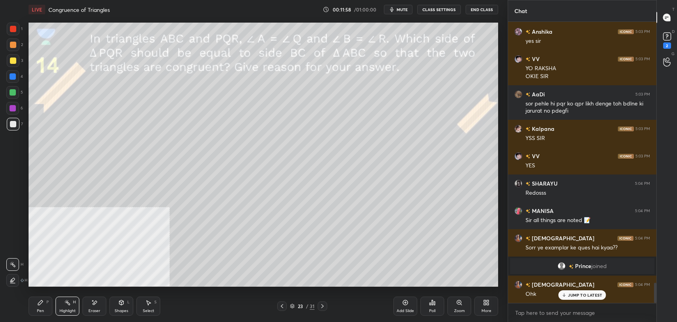
scroll to position [3626, 0]
click at [439, 7] on button "CLASS SETTINGS" at bounding box center [439, 10] width 44 height 10
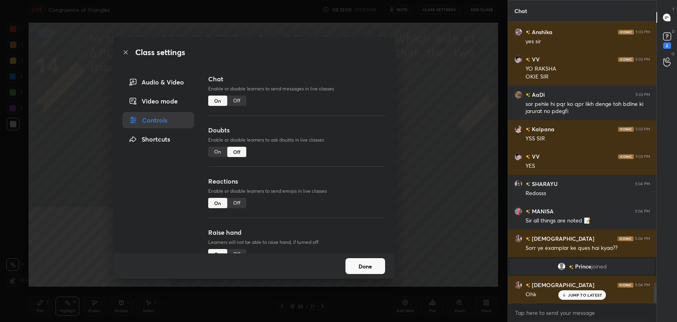
click at [238, 99] on div "Off" at bounding box center [236, 101] width 19 height 10
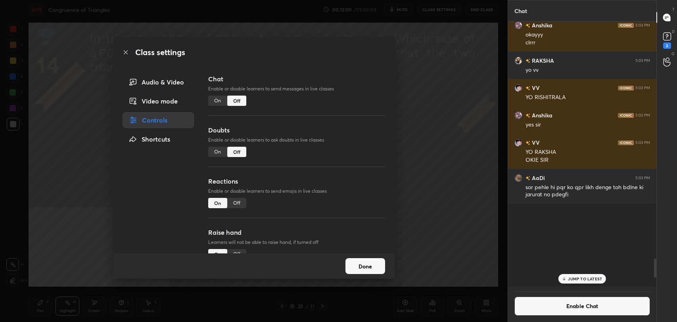
scroll to position [263, 146]
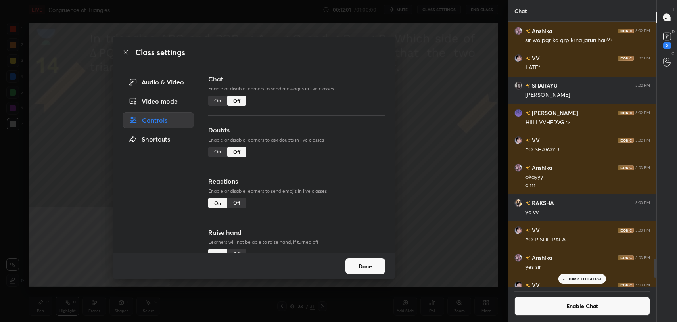
click at [126, 52] on icon at bounding box center [126, 52] width 6 height 6
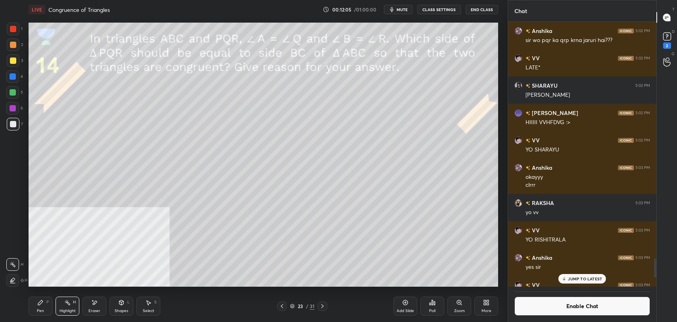
click at [115, 309] on div "Shapes" at bounding box center [121, 311] width 13 height 4
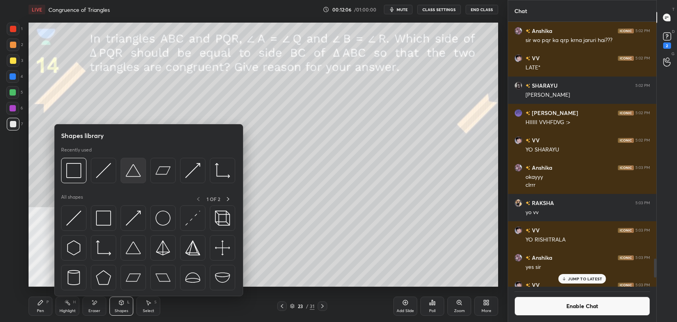
click at [130, 172] on img at bounding box center [133, 170] width 15 height 15
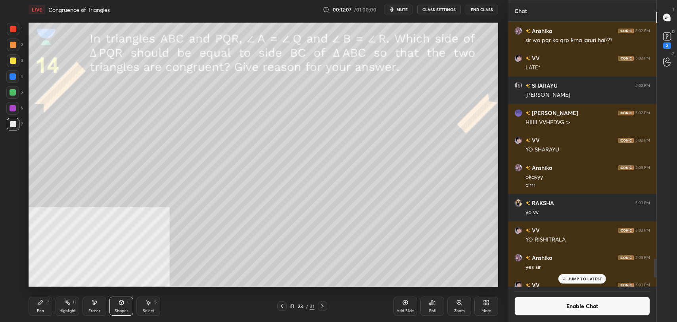
click at [12, 63] on div at bounding box center [13, 60] width 6 height 6
click at [44, 306] on div "Pen P" at bounding box center [41, 306] width 24 height 19
click at [276, 305] on div "23 / 31" at bounding box center [302, 306] width 182 height 10
click at [280, 303] on icon at bounding box center [282, 306] width 6 height 6
click at [68, 305] on icon at bounding box center [67, 302] width 6 height 6
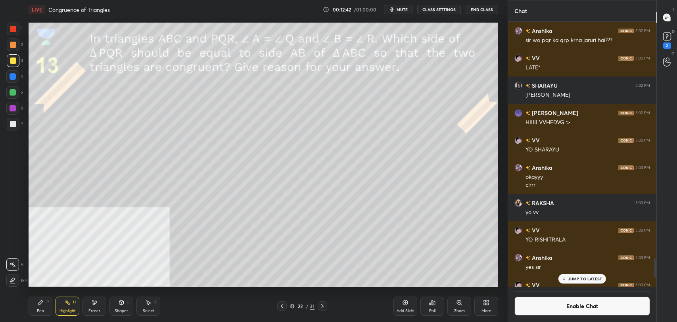
click at [324, 305] on icon at bounding box center [322, 306] width 6 height 6
click at [37, 309] on div "Pen" at bounding box center [40, 311] width 7 height 4
click at [11, 126] on div at bounding box center [13, 124] width 6 height 6
click at [283, 303] on icon at bounding box center [282, 306] width 6 height 6
click at [319, 303] on icon at bounding box center [322, 306] width 6 height 6
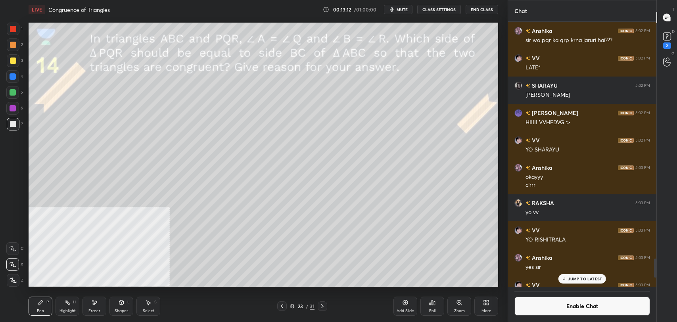
click at [282, 304] on icon at bounding box center [282, 306] width 6 height 6
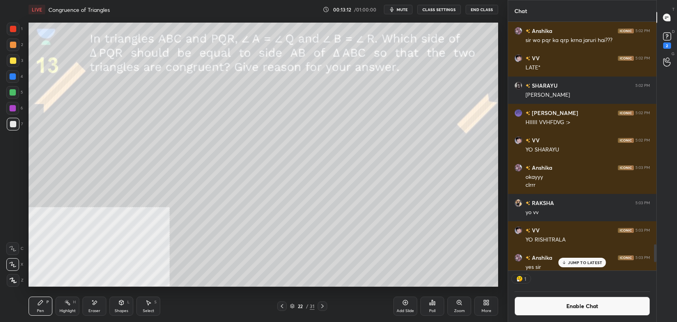
scroll to position [246, 146]
click at [324, 303] on icon at bounding box center [322, 306] width 6 height 6
click at [281, 304] on icon at bounding box center [282, 306] width 6 height 6
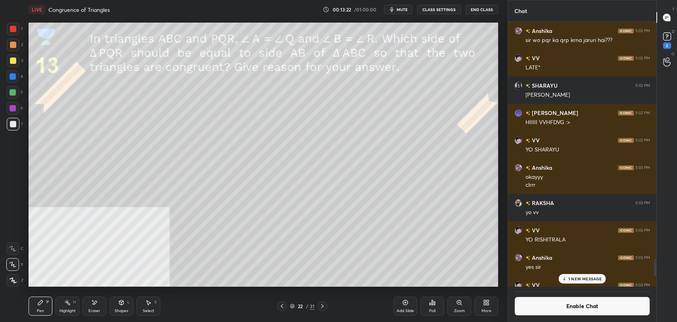
scroll to position [263, 146]
click at [326, 306] on div at bounding box center [323, 306] width 10 height 10
click at [68, 308] on div "Highlight H" at bounding box center [68, 306] width 24 height 19
click at [45, 304] on div "Pen P" at bounding box center [41, 306] width 24 height 19
click at [77, 299] on div "Highlight H" at bounding box center [68, 306] width 24 height 19
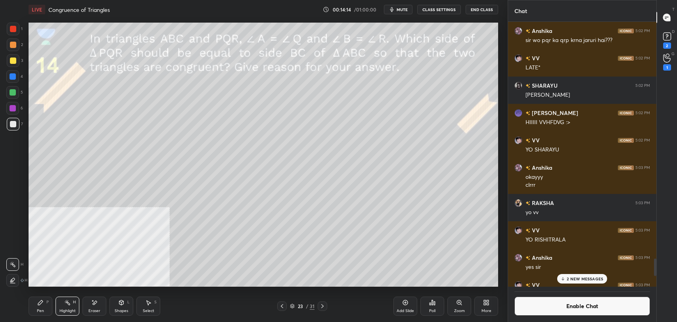
click at [38, 306] on div "Pen P" at bounding box center [41, 306] width 24 height 19
click at [67, 303] on icon at bounding box center [67, 302] width 6 height 6
click at [42, 309] on div "Pen" at bounding box center [40, 311] width 7 height 4
click at [13, 63] on div at bounding box center [13, 60] width 6 height 6
click at [67, 304] on icon at bounding box center [67, 302] width 6 height 6
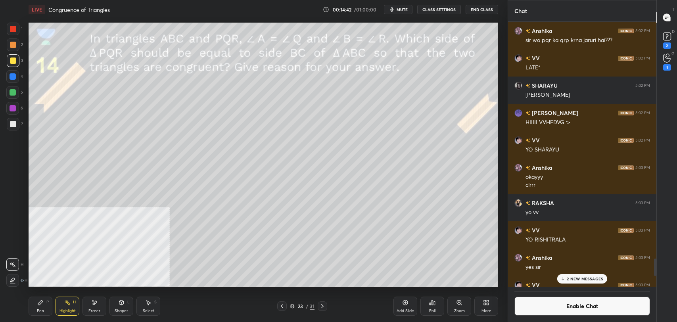
click at [282, 305] on icon at bounding box center [282, 306] width 6 height 6
click at [323, 304] on icon at bounding box center [322, 306] width 6 height 6
click at [63, 305] on div "Highlight H" at bounding box center [68, 306] width 24 height 19
click at [49, 306] on div "Pen P" at bounding box center [41, 306] width 24 height 19
click at [71, 305] on div "Highlight H" at bounding box center [68, 306] width 24 height 19
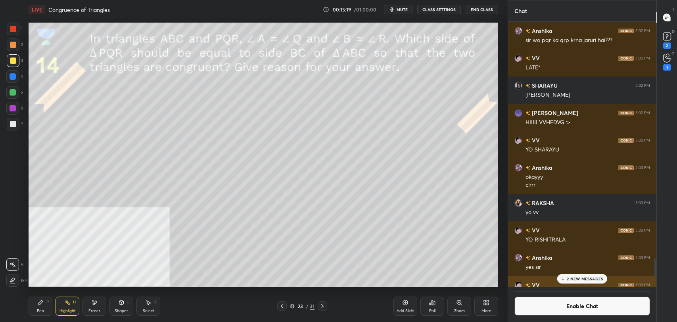
click at [530, 302] on button "Enable Chat" at bounding box center [582, 306] width 136 height 19
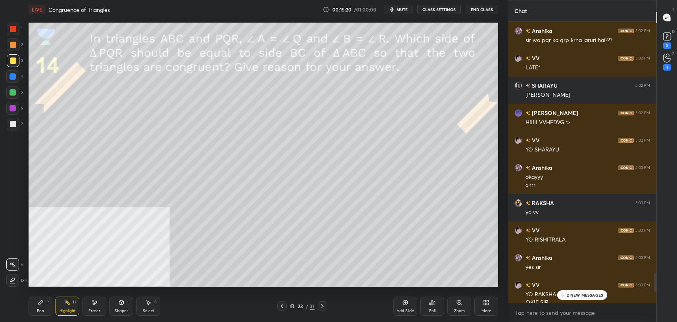
click at [577, 293] on p "2 NEW MESSAGES" at bounding box center [585, 295] width 36 height 5
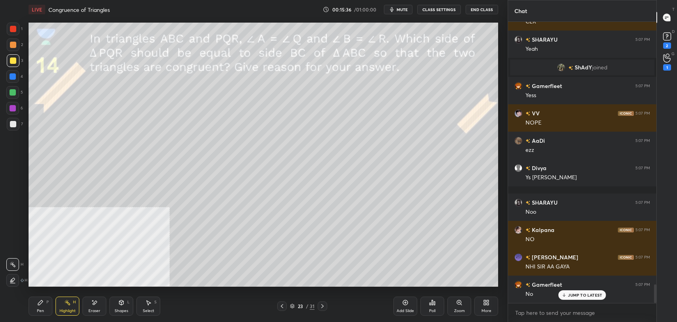
scroll to position [3999, 0]
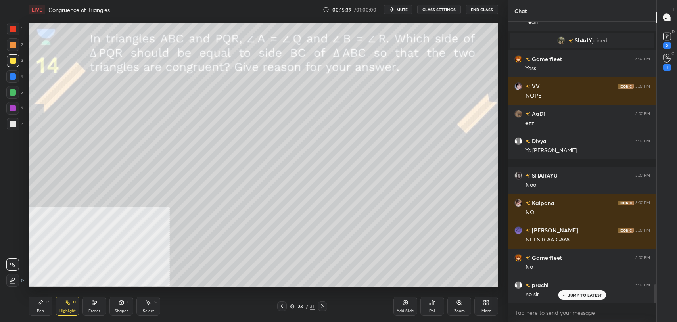
click at [324, 304] on icon at bounding box center [322, 306] width 6 height 6
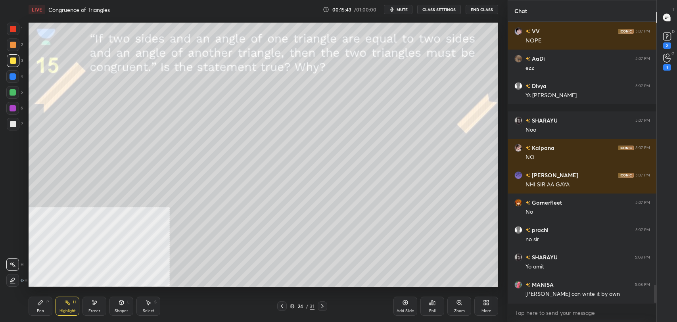
scroll to position [4081, 0]
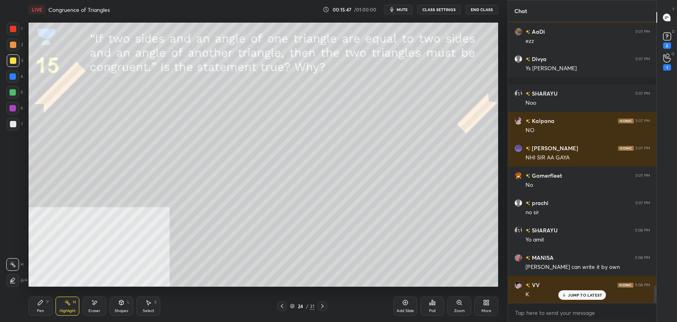
click at [590, 293] on p "JUMP TO LATEST" at bounding box center [585, 295] width 34 height 5
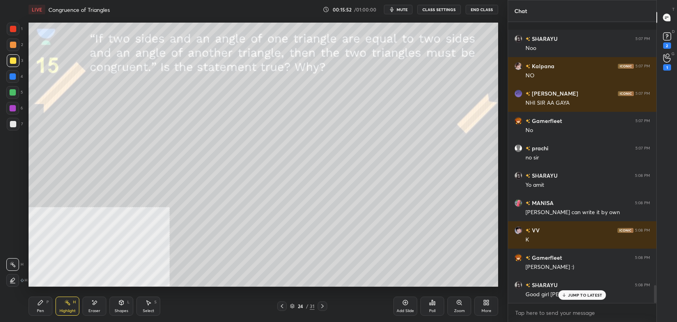
scroll to position [4163, 0]
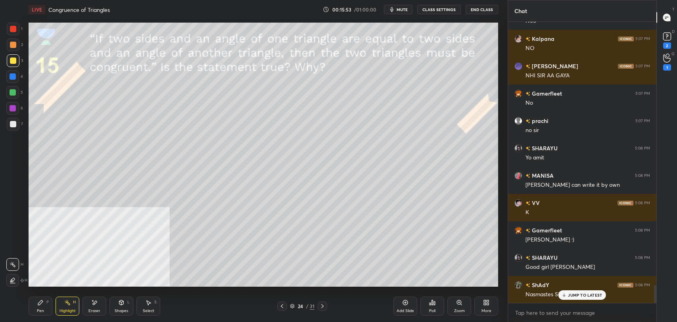
click at [577, 293] on p "JUMP TO LATEST" at bounding box center [585, 295] width 34 height 5
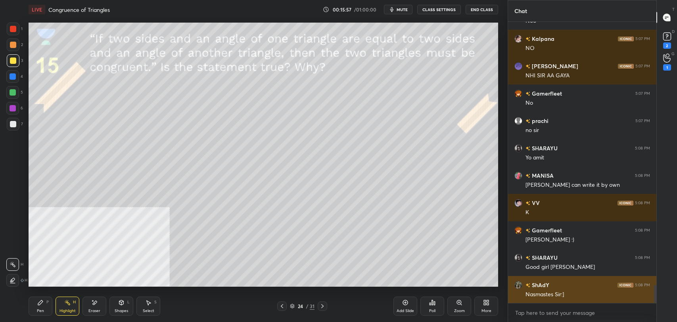
click at [569, 293] on div "Nasmastes Sir:]" at bounding box center [587, 295] width 125 height 8
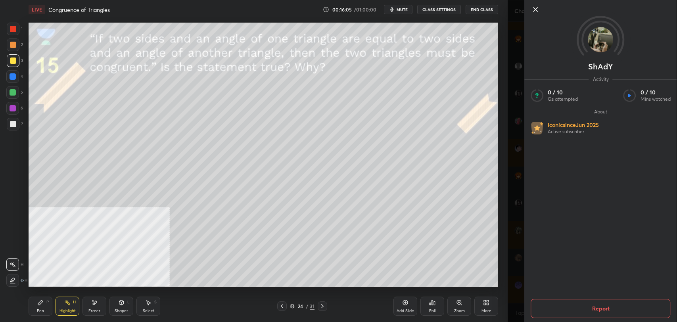
scroll to position [4327, 0]
click at [536, 10] on icon at bounding box center [536, 10] width 10 height 10
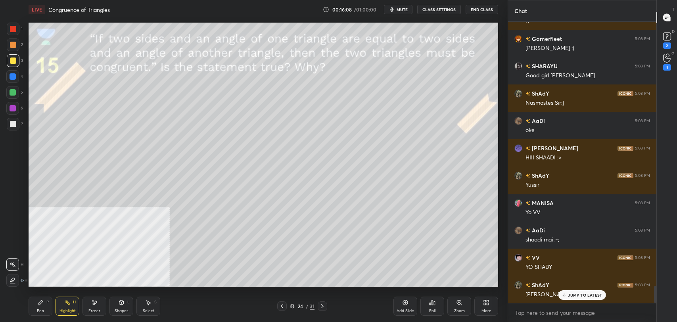
scroll to position [4382, 0]
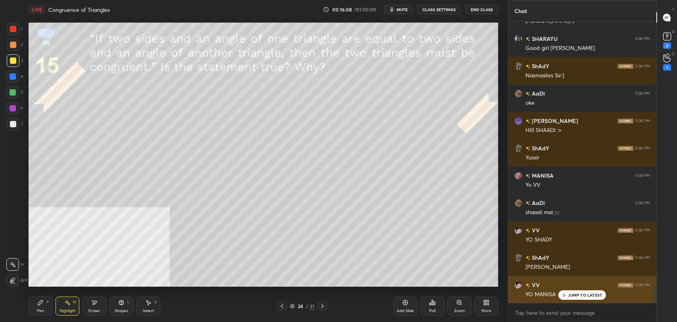
drag, startPoint x: 567, startPoint y: 294, endPoint x: 542, endPoint y: 286, distance: 25.7
click at [567, 293] on div "JUMP TO LATEST" at bounding box center [582, 295] width 48 height 10
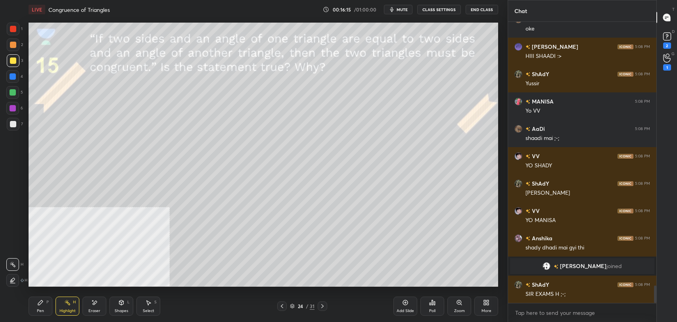
scroll to position [4200, 0]
click at [586, 293] on p "JUMP TO LATEST" at bounding box center [585, 295] width 34 height 5
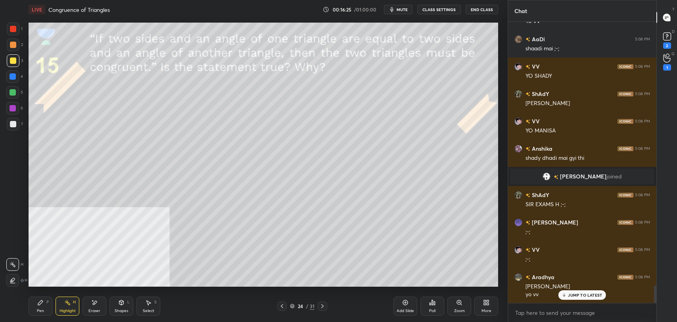
scroll to position [4318, 0]
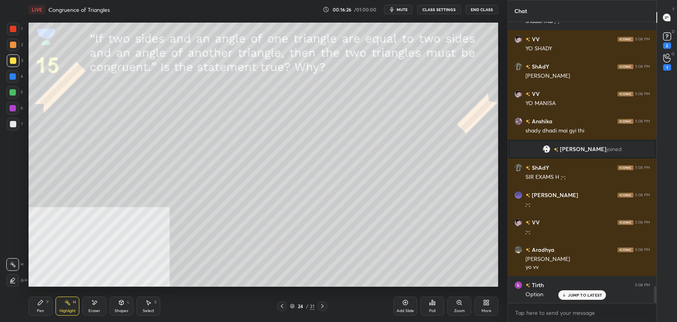
click at [46, 303] on div "Pen P" at bounding box center [41, 306] width 24 height 19
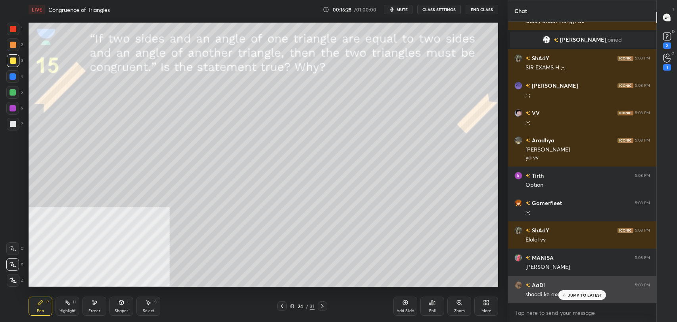
click at [574, 291] on div "JUMP TO LATEST" at bounding box center [582, 295] width 48 height 10
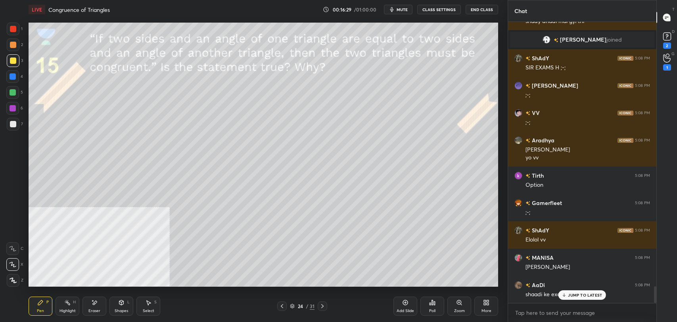
scroll to position [4455, 0]
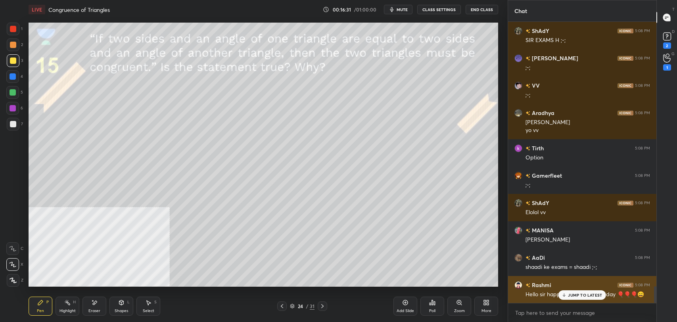
click at [576, 293] on p "JUMP TO LATEST" at bounding box center [585, 295] width 34 height 5
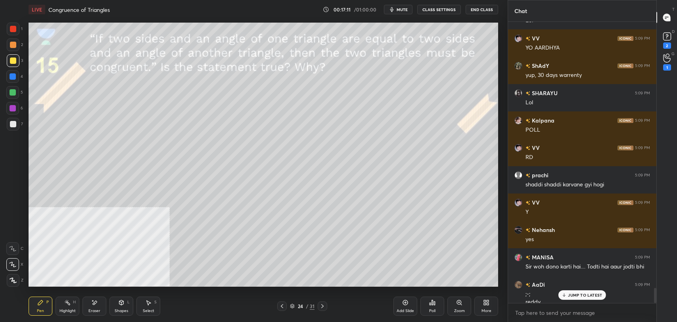
scroll to position [4915, 0]
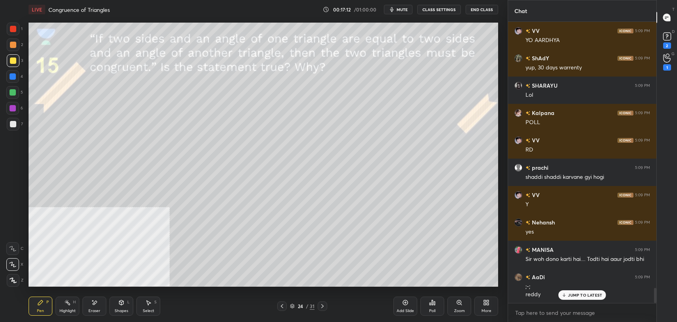
click at [13, 61] on div at bounding box center [13, 60] width 6 height 6
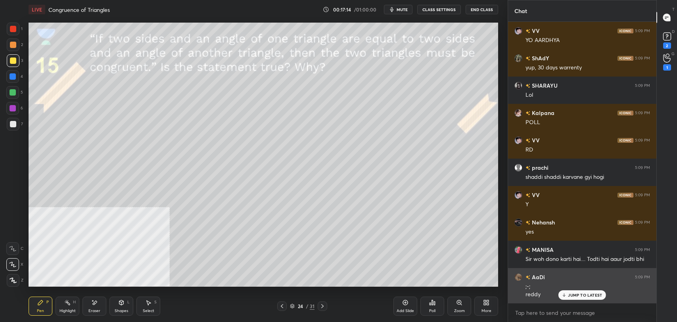
drag, startPoint x: 586, startPoint y: 295, endPoint x: 510, endPoint y: 276, distance: 78.3
click at [586, 295] on p "JUMP TO LATEST" at bounding box center [585, 295] width 34 height 5
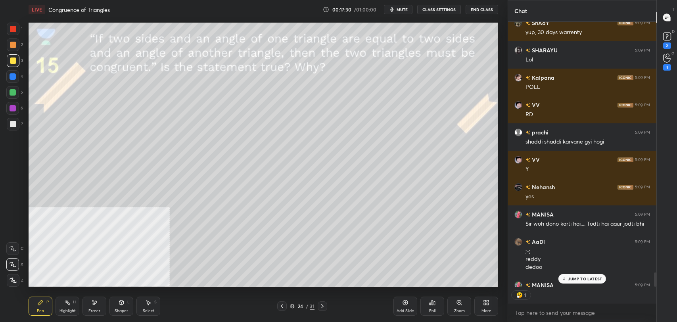
scroll to position [263, 146]
click at [583, 280] on p "JUMP TO LATEST" at bounding box center [585, 278] width 34 height 5
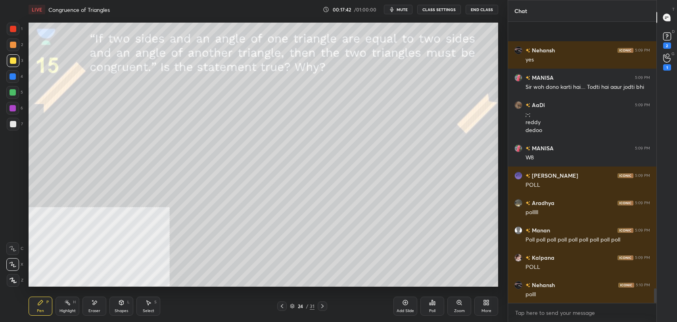
scroll to position [5136, 0]
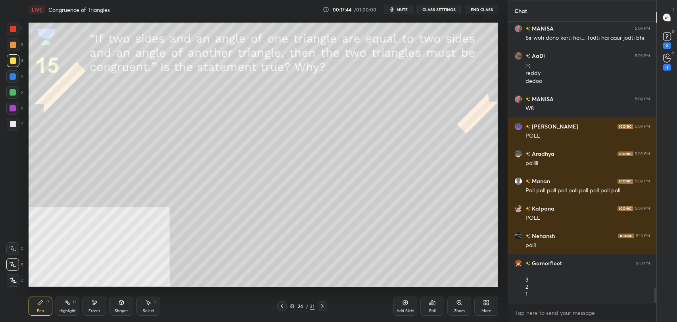
click at [432, 309] on div "Poll" at bounding box center [432, 311] width 6 height 4
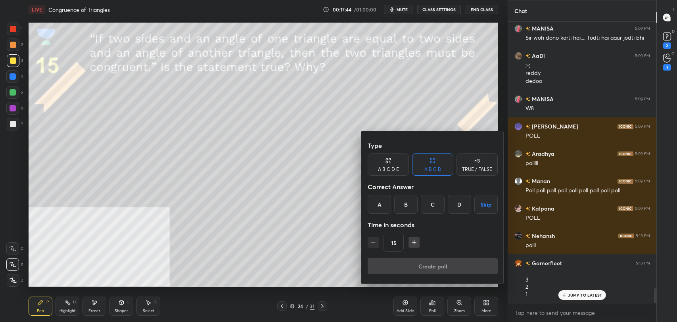
scroll to position [5163, 0]
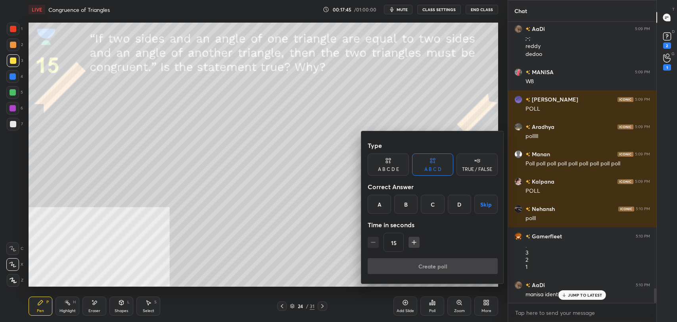
click at [470, 172] on div "TRUE / FALSE" at bounding box center [477, 169] width 30 height 5
click at [435, 204] on div "False" at bounding box center [432, 204] width 41 height 19
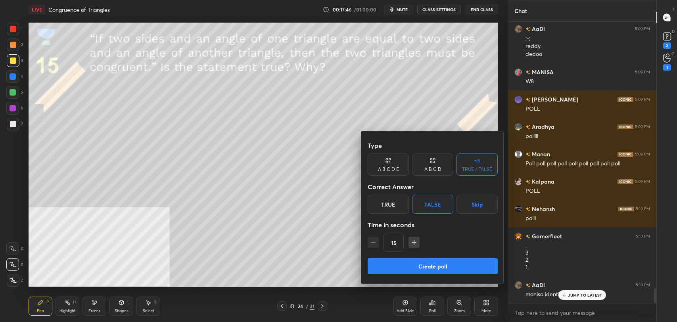
scroll to position [5190, 0]
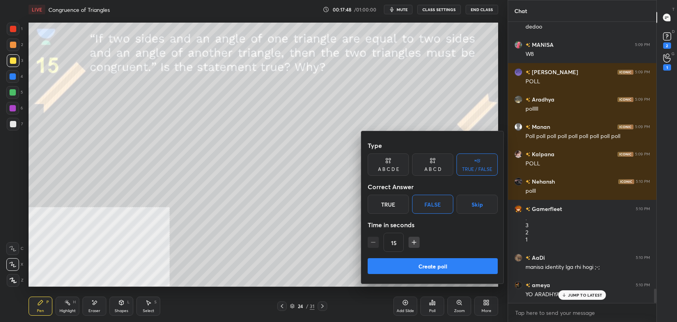
click at [421, 264] on button "Create poll" at bounding box center [433, 266] width 130 height 16
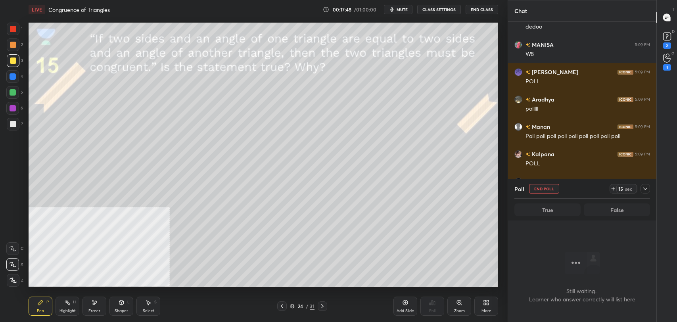
scroll to position [2, 2]
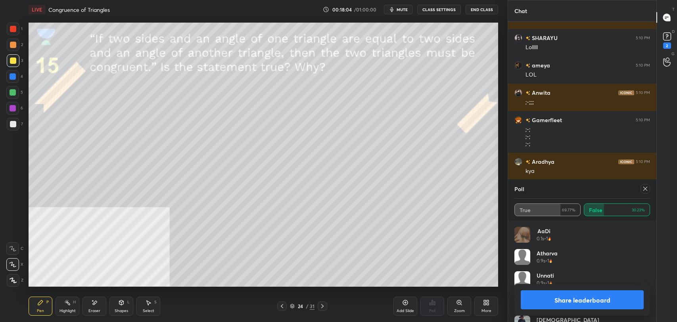
click at [594, 297] on button "Share leaderboard" at bounding box center [582, 299] width 123 height 19
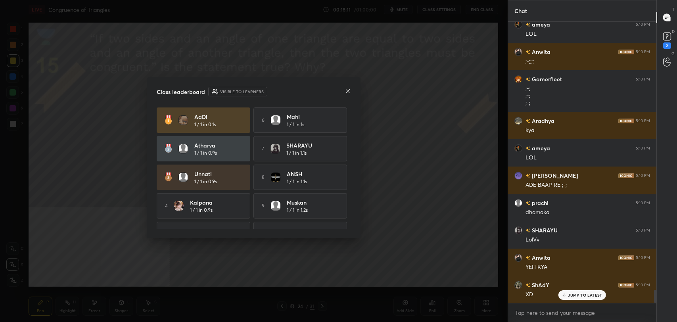
click at [347, 89] on icon at bounding box center [348, 91] width 6 height 6
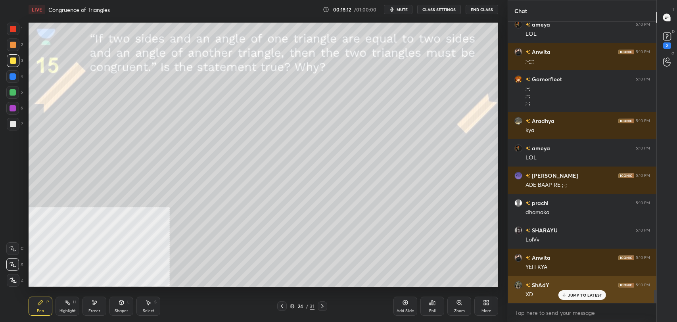
drag, startPoint x: 573, startPoint y: 296, endPoint x: 540, endPoint y: 289, distance: 33.2
click at [569, 296] on p "JUMP TO LATEST" at bounding box center [585, 295] width 34 height 5
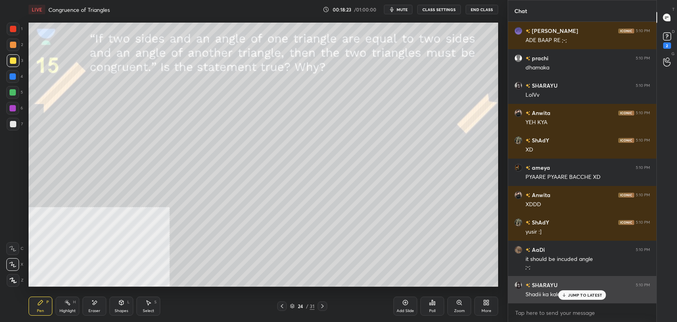
click at [581, 297] on p "JUMP TO LATEST" at bounding box center [585, 295] width 34 height 5
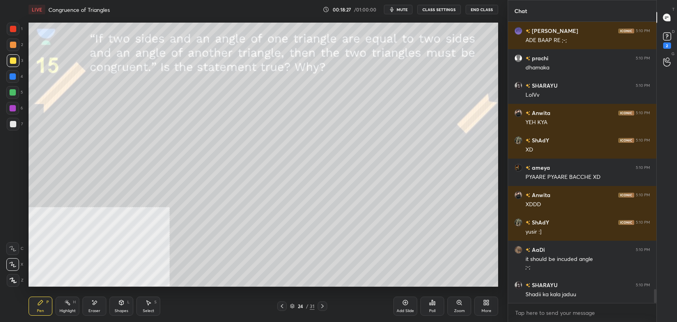
click at [441, 5] on button "CLASS SETTINGS" at bounding box center [439, 10] width 44 height 10
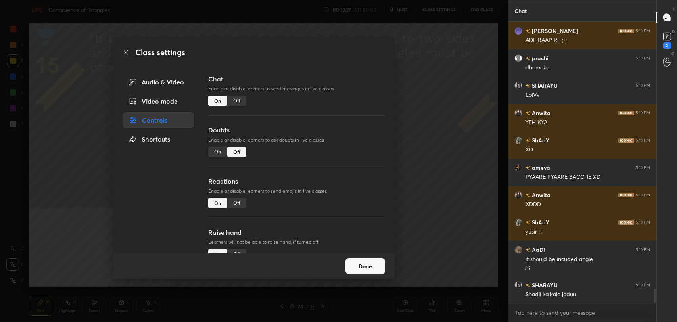
type textarea "x"
click at [239, 99] on div "Off" at bounding box center [236, 101] width 19 height 10
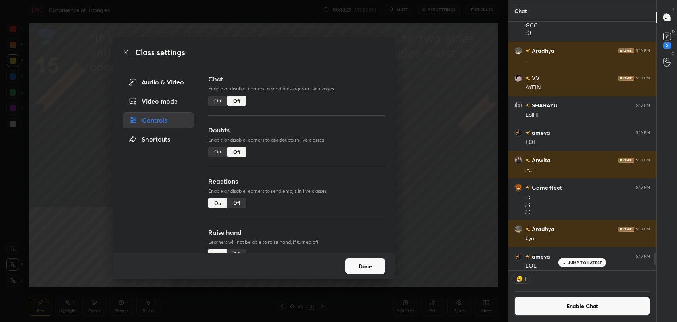
click at [127, 55] on icon at bounding box center [126, 52] width 6 height 6
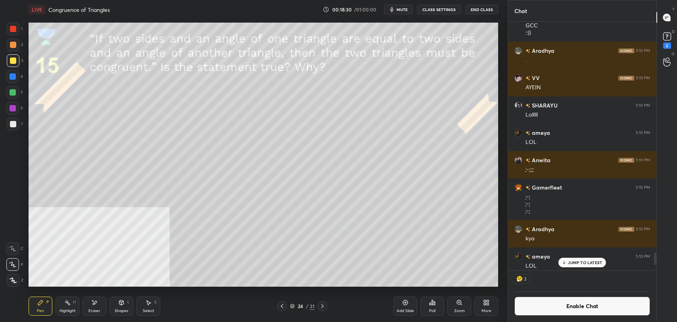
click at [75, 302] on div "H" at bounding box center [74, 302] width 3 height 4
click at [90, 301] on div "Eraser" at bounding box center [94, 306] width 24 height 19
click at [11, 276] on div "Erase all" at bounding box center [12, 280] width 13 height 13
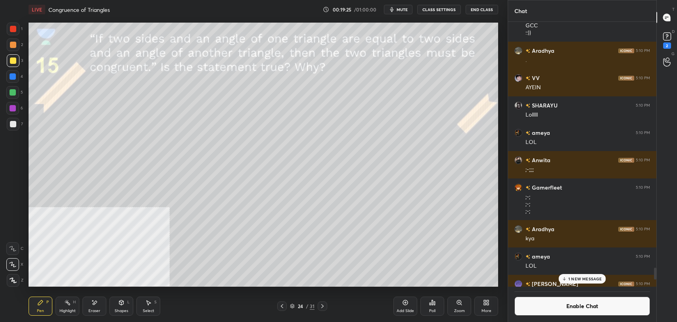
click at [536, 303] on button "Enable Chat" at bounding box center [582, 306] width 136 height 19
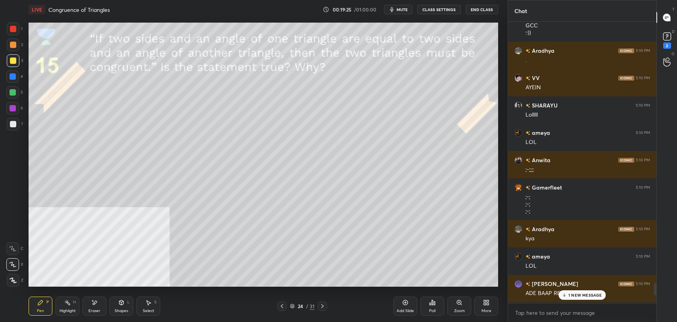
scroll to position [279, 146]
click at [577, 293] on p "1 NEW MESSAGE" at bounding box center [585, 295] width 34 height 5
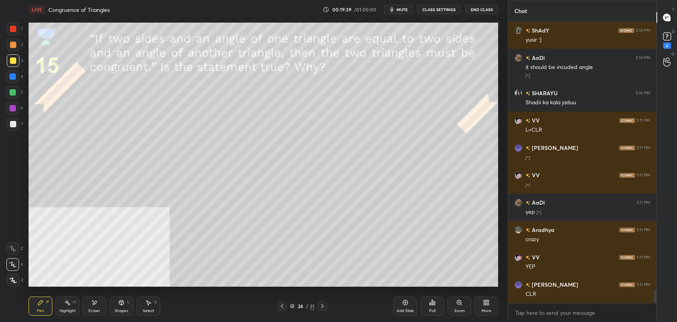
scroll to position [5619, 0]
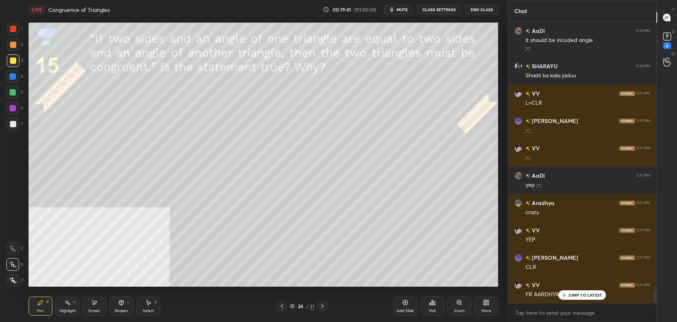
click at [568, 297] on p "JUMP TO LATEST" at bounding box center [585, 295] width 34 height 5
click at [95, 313] on div "Eraser" at bounding box center [94, 311] width 12 height 4
click at [14, 282] on span "Erase all" at bounding box center [13, 281] width 12 height 6
click at [442, 9] on button "CLASS SETTINGS" at bounding box center [439, 10] width 44 height 10
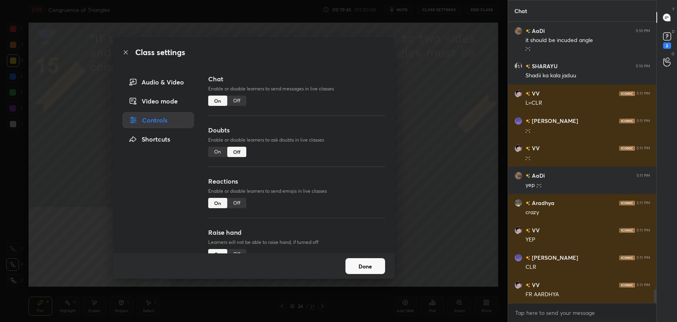
click at [232, 102] on div "Off" at bounding box center [236, 101] width 19 height 10
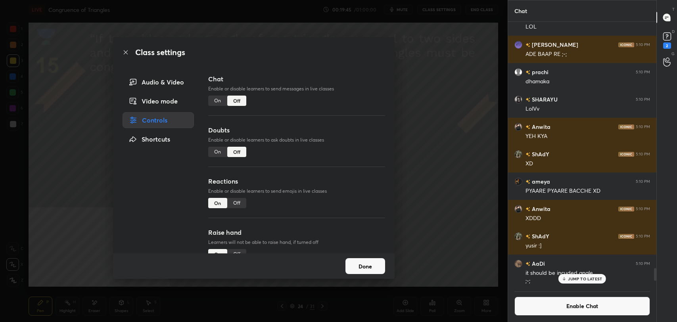
scroll to position [263, 146]
click at [124, 54] on icon at bounding box center [126, 52] width 6 height 6
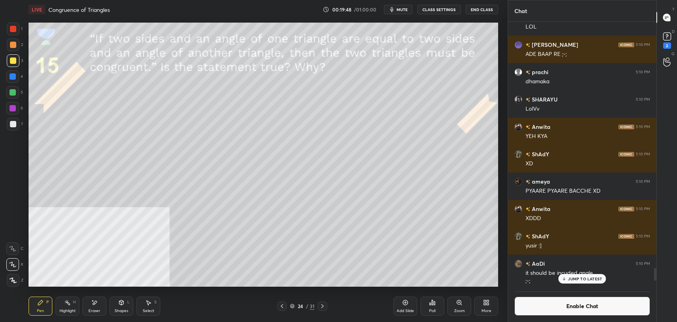
click at [17, 124] on div at bounding box center [13, 124] width 13 height 13
click at [12, 62] on div at bounding box center [13, 60] width 6 height 6
click at [523, 303] on button "Enable Chat" at bounding box center [582, 306] width 136 height 19
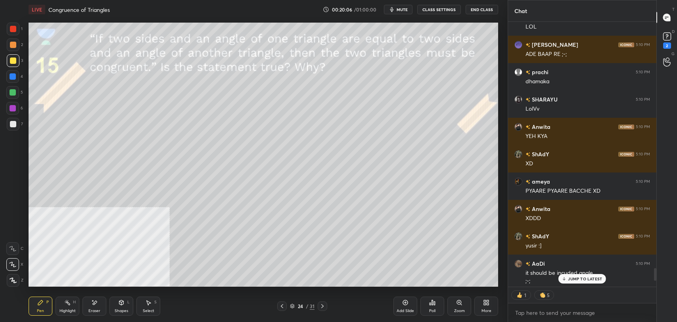
scroll to position [263, 146]
click at [573, 276] on p "JUMP TO LATEST" at bounding box center [585, 278] width 34 height 5
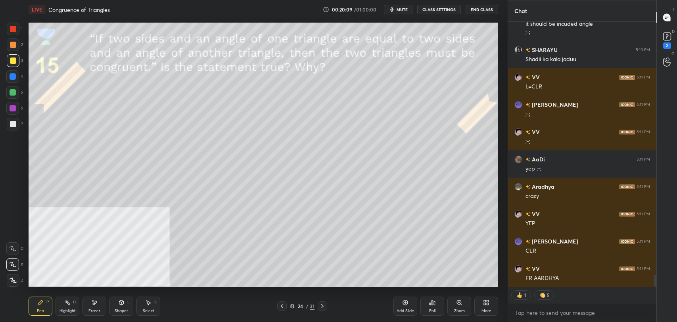
scroll to position [5581, 0]
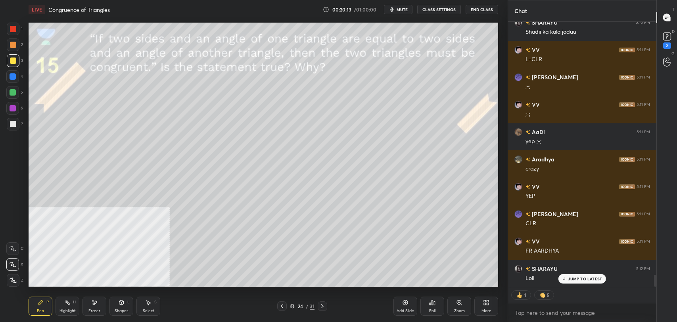
type textarea "x"
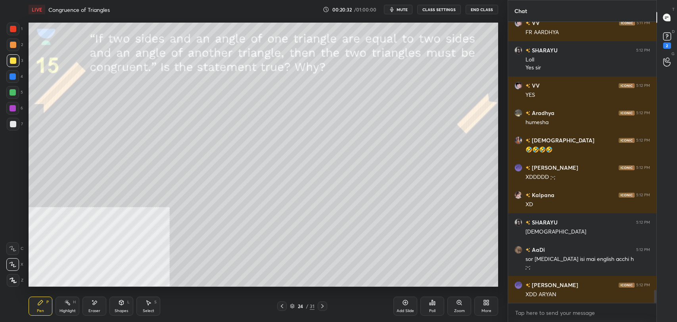
scroll to position [5827, 0]
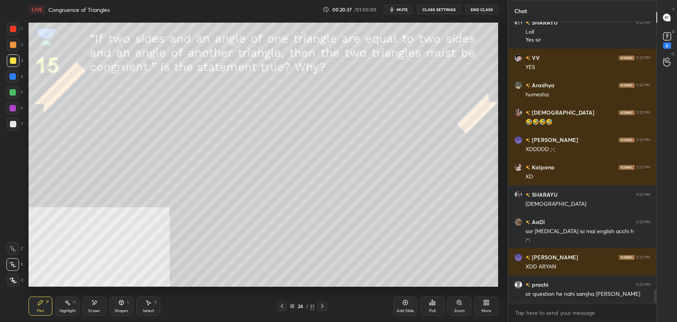
click at [437, 11] on button "CLASS SETTINGS" at bounding box center [439, 10] width 44 height 10
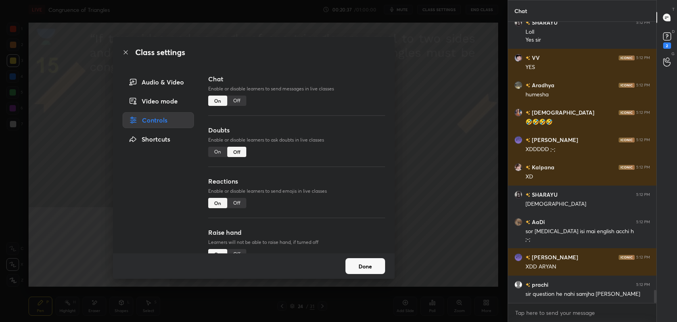
click at [236, 100] on div "Off" at bounding box center [236, 101] width 19 height 10
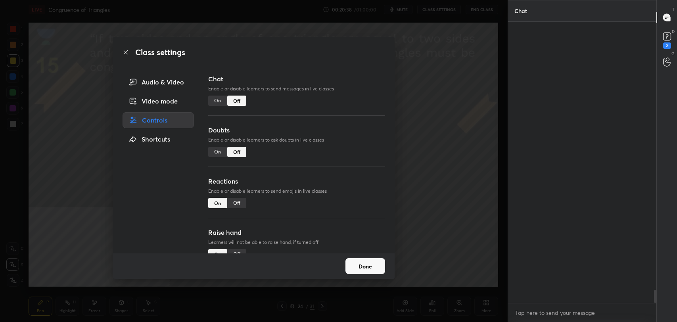
scroll to position [263, 146]
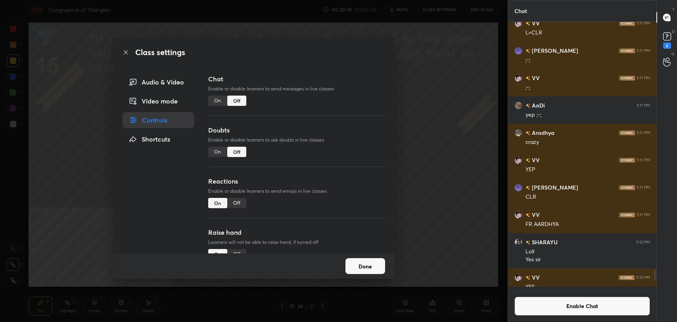
click at [126, 52] on icon at bounding box center [126, 52] width 6 height 6
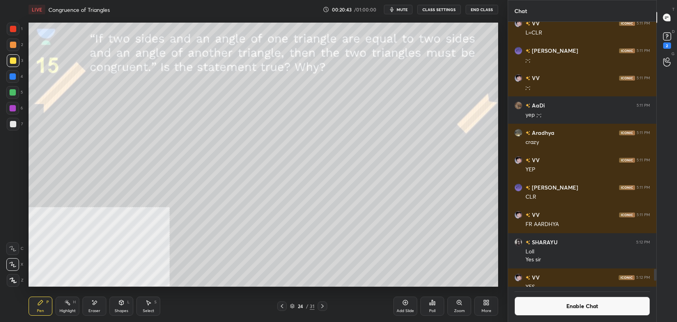
click at [16, 127] on div at bounding box center [13, 124] width 13 height 13
click at [97, 304] on icon at bounding box center [94, 302] width 6 height 7
click at [40, 305] on div "Pen P" at bounding box center [41, 306] width 24 height 19
click at [9, 61] on div at bounding box center [13, 60] width 13 height 13
click at [97, 305] on icon at bounding box center [94, 302] width 6 height 7
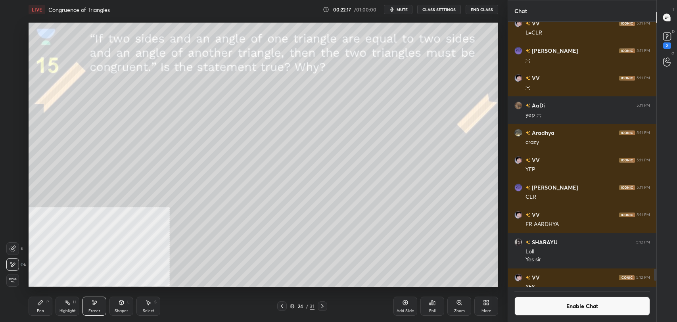
click at [38, 305] on icon at bounding box center [40, 302] width 5 height 5
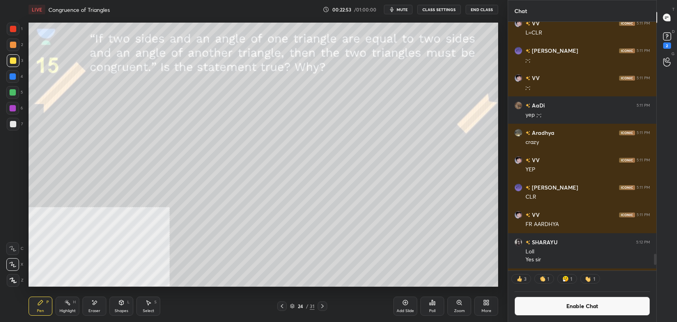
scroll to position [5739, 0]
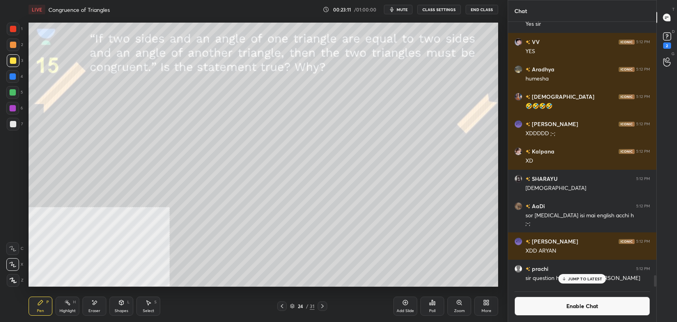
click at [67, 309] on div "Highlight" at bounding box center [67, 311] width 16 height 4
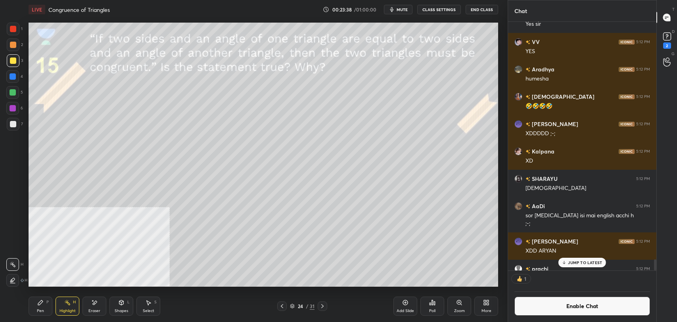
scroll to position [3, 2]
click at [536, 303] on button "Enable Chat" at bounding box center [582, 306] width 136 height 19
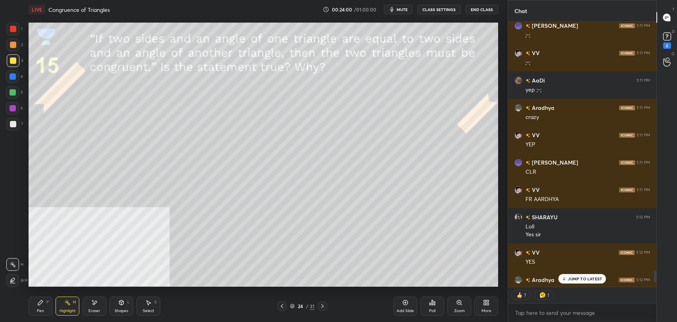
click at [573, 276] on p "JUMP TO LATEST" at bounding box center [585, 278] width 34 height 5
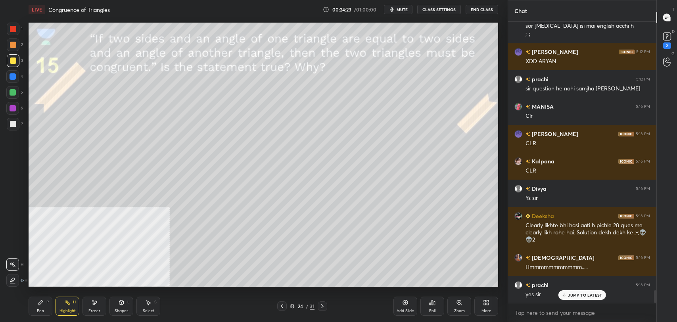
scroll to position [5929, 0]
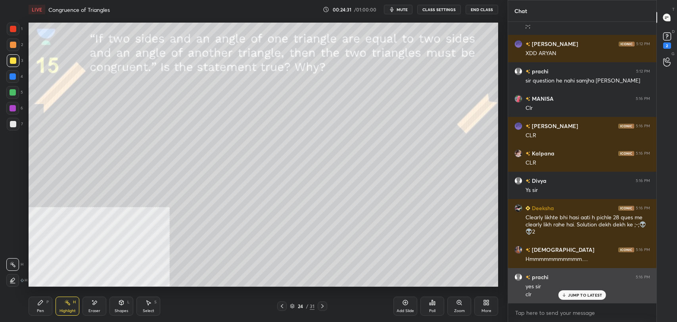
drag, startPoint x: 582, startPoint y: 295, endPoint x: 534, endPoint y: 287, distance: 48.6
click at [582, 293] on p "JUMP TO LATEST" at bounding box center [585, 295] width 34 height 5
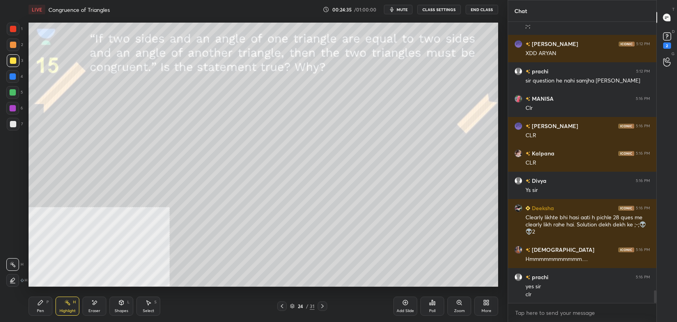
scroll to position [5964, 0]
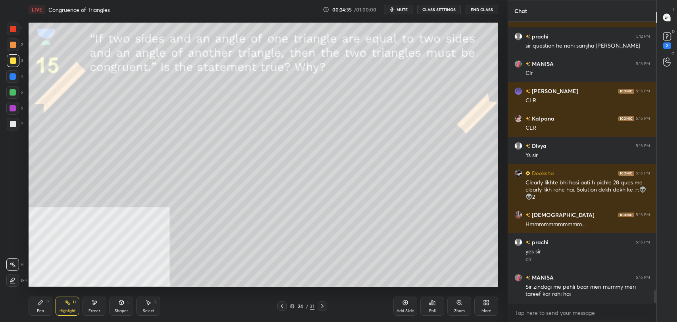
click at [38, 305] on div "Pen P" at bounding box center [41, 306] width 24 height 19
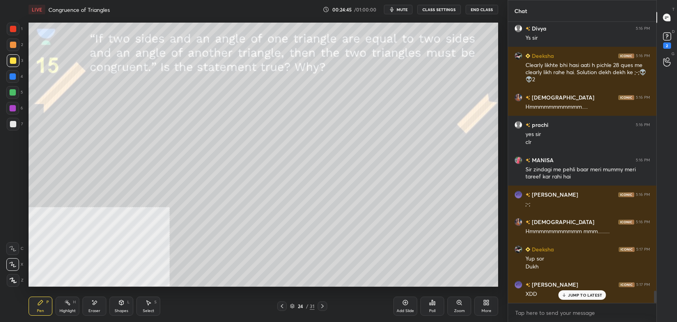
scroll to position [6108, 0]
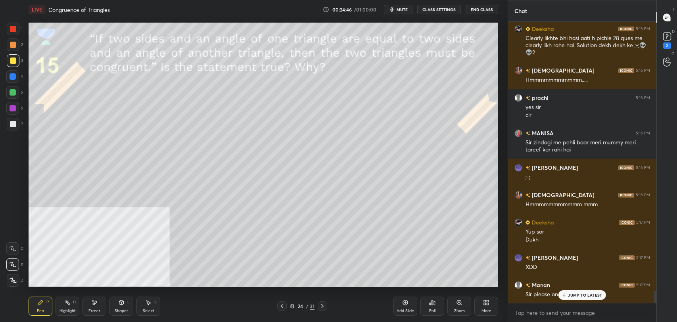
click at [586, 295] on p "JUMP TO LATEST" at bounding box center [585, 295] width 34 height 5
click at [430, 11] on button "CLASS SETTINGS" at bounding box center [439, 10] width 44 height 10
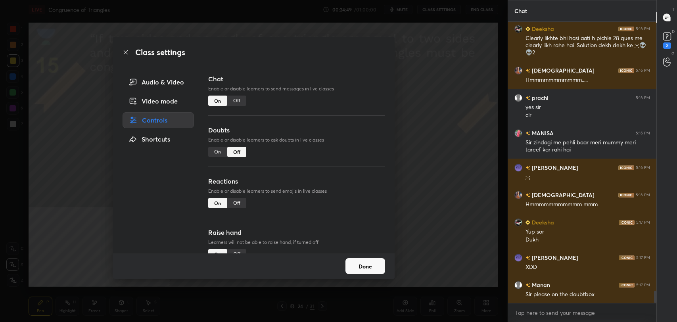
click at [216, 155] on div "On" at bounding box center [217, 152] width 19 height 10
click at [125, 50] on icon at bounding box center [126, 52] width 6 height 6
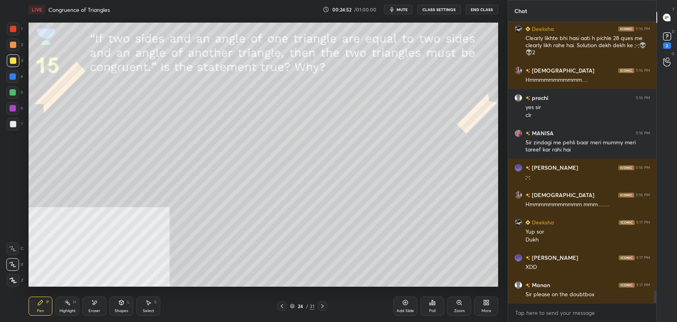
click at [322, 305] on icon at bounding box center [322, 306] width 6 height 6
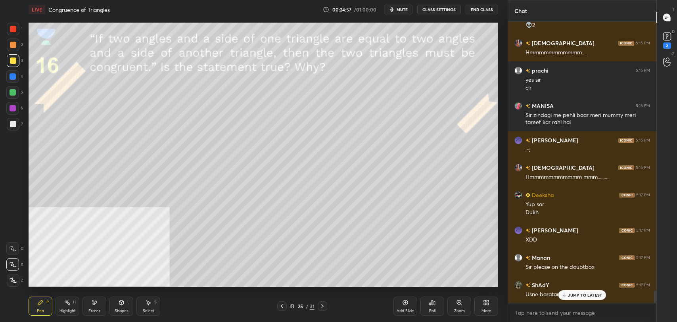
click at [591, 295] on p "JUMP TO LATEST" at bounding box center [585, 295] width 34 height 5
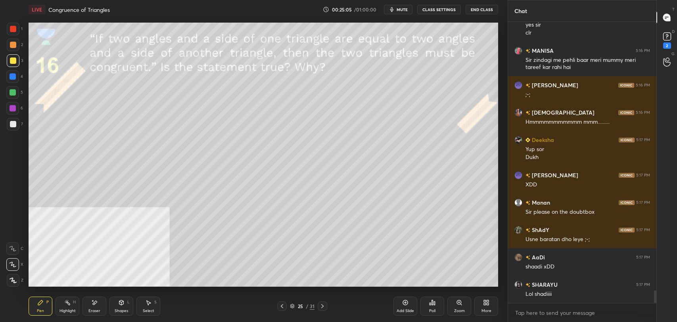
scroll to position [6043, 0]
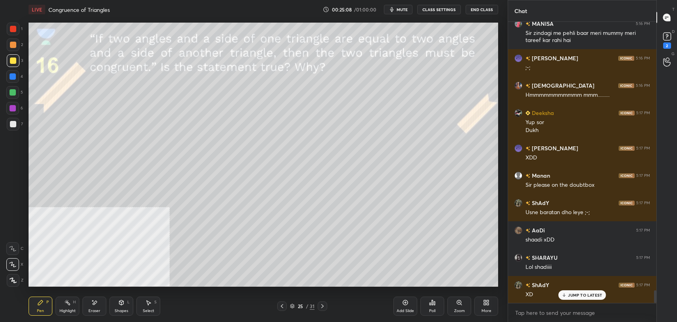
click at [16, 128] on div at bounding box center [13, 124] width 13 height 13
click at [579, 294] on p "JUMP TO LATEST" at bounding box center [585, 295] width 34 height 5
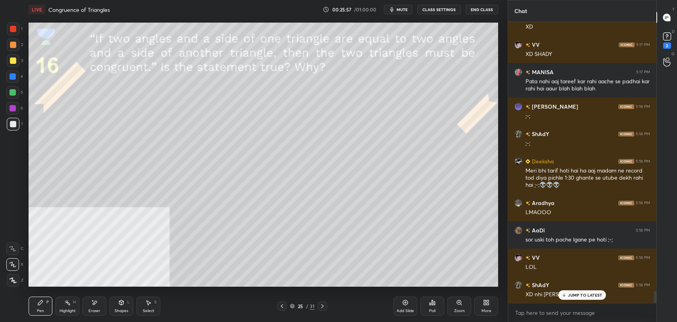
scroll to position [6339, 0]
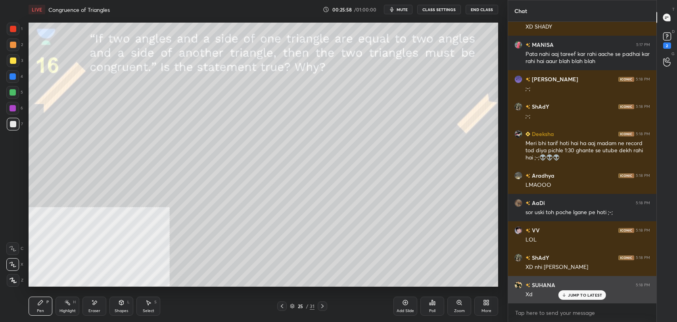
click at [572, 295] on p "JUMP TO LATEST" at bounding box center [585, 295] width 34 height 5
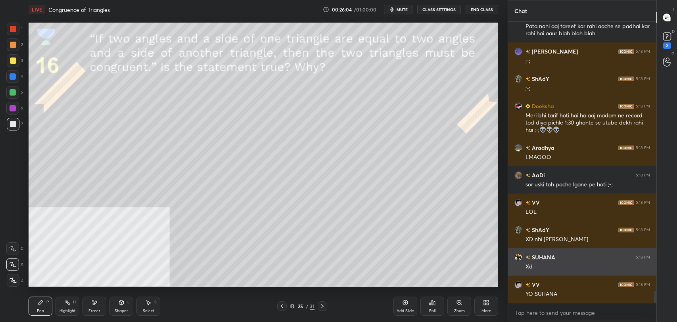
scroll to position [6393, 0]
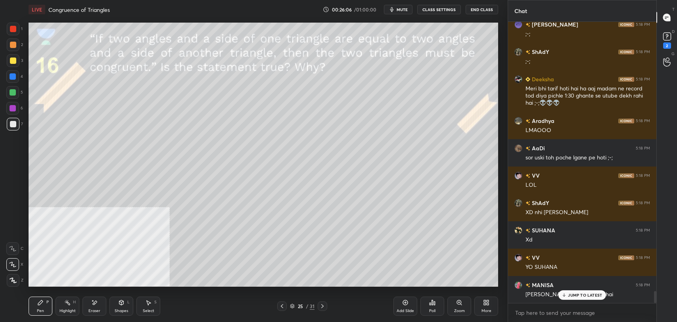
click at [575, 297] on p "JUMP TO LATEST" at bounding box center [585, 295] width 34 height 5
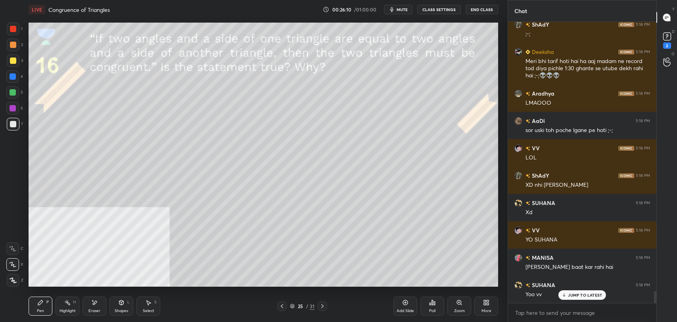
scroll to position [6448, 0]
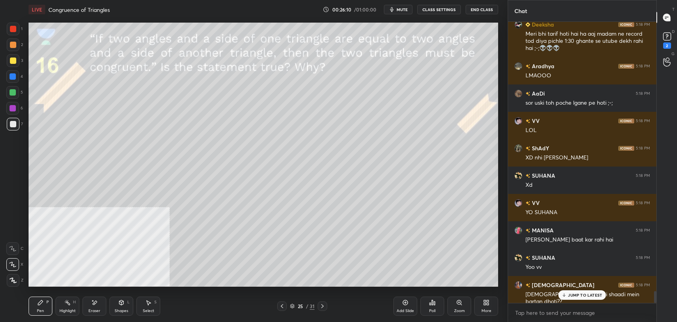
click at [571, 295] on p "JUMP TO LATEST" at bounding box center [585, 295] width 34 height 5
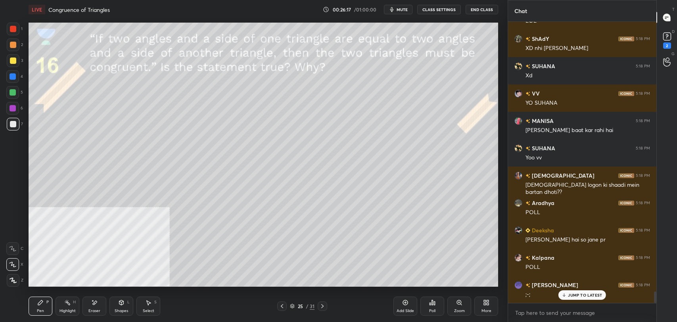
scroll to position [6585, 0]
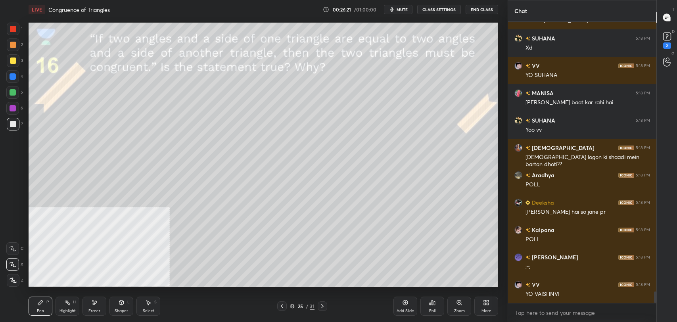
click at [10, 61] on div at bounding box center [13, 60] width 6 height 6
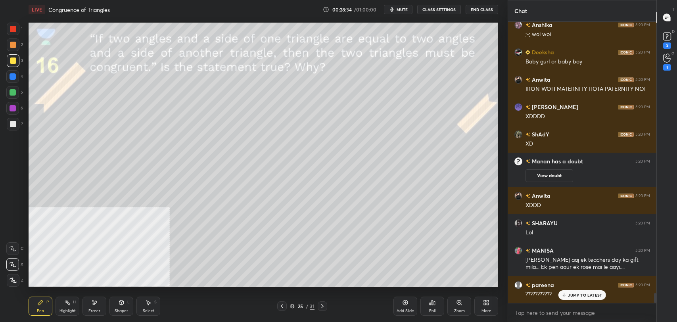
scroll to position [7699, 0]
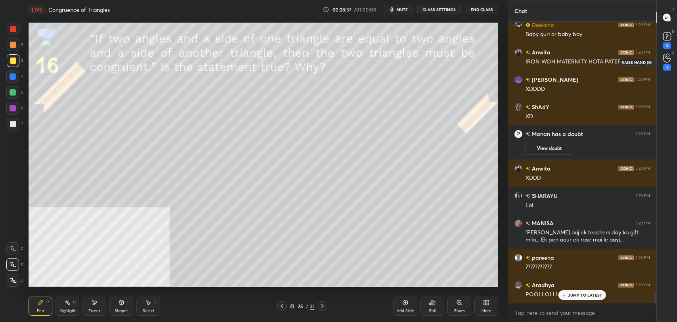
click at [669, 55] on circle at bounding box center [667, 55] width 3 height 3
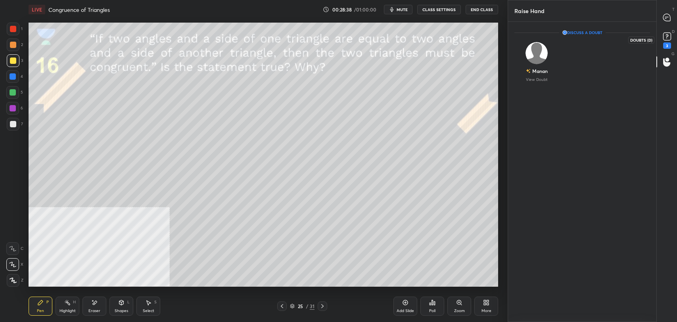
click at [669, 41] on icon at bounding box center [667, 37] width 12 height 12
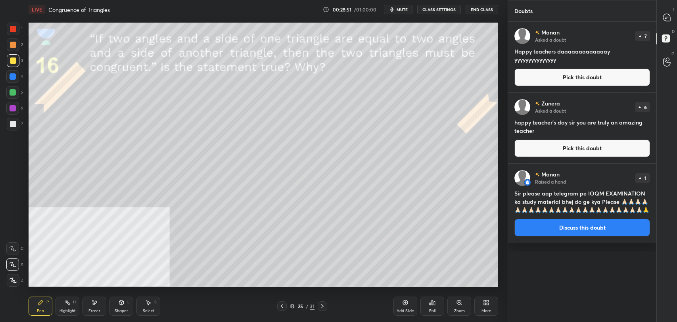
click at [666, 29] on div "D Doubts (D)" at bounding box center [667, 40] width 20 height 22
click at [668, 20] on icon at bounding box center [666, 17] width 7 height 7
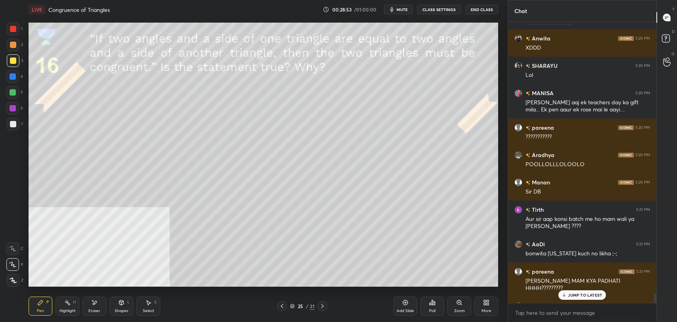
scroll to position [8014, 0]
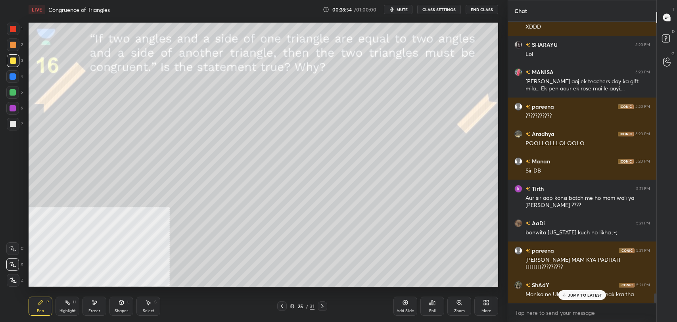
click at [579, 295] on p "JUMP TO LATEST" at bounding box center [585, 295] width 34 height 5
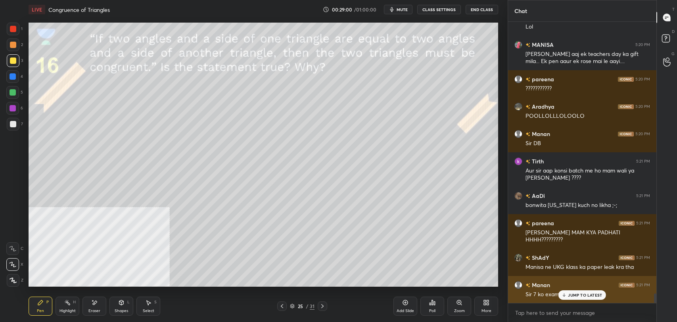
click at [576, 293] on p "JUMP TO LATEST" at bounding box center [585, 295] width 34 height 5
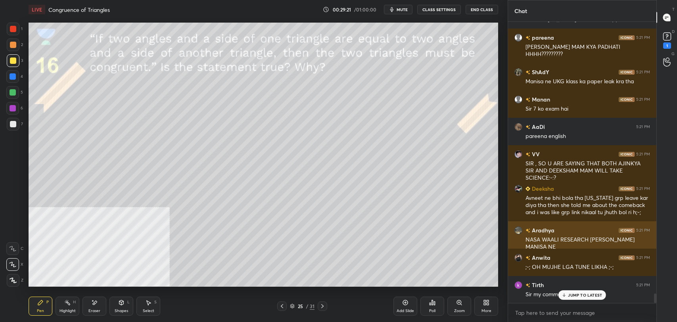
scroll to position [8255, 0]
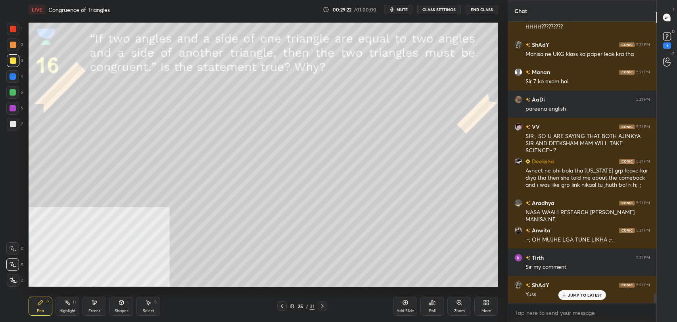
click at [576, 293] on p "JUMP TO LATEST" at bounding box center [585, 295] width 34 height 5
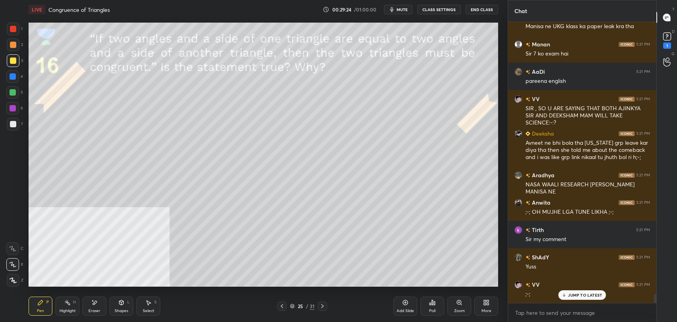
scroll to position [8309, 0]
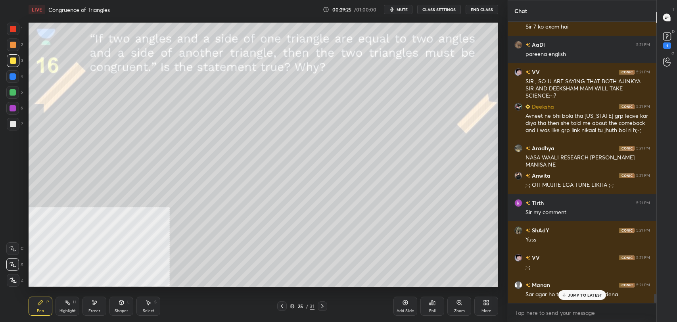
click at [577, 293] on p "JUMP TO LATEST" at bounding box center [585, 295] width 34 height 5
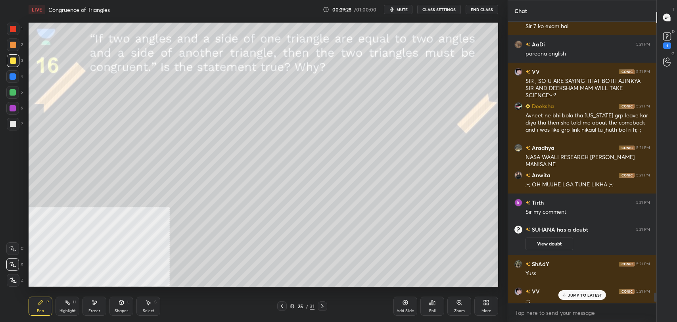
click at [583, 298] on div "JUMP TO LATEST" at bounding box center [582, 295] width 48 height 10
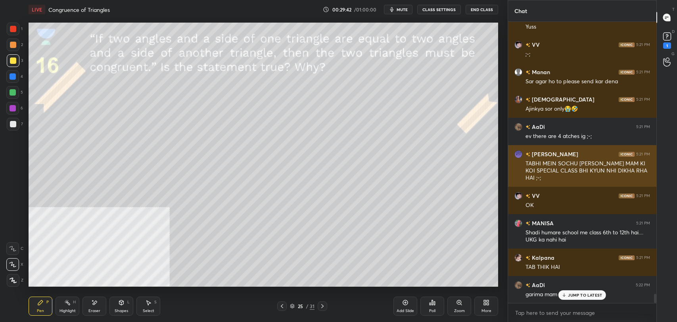
scroll to position [8248, 0]
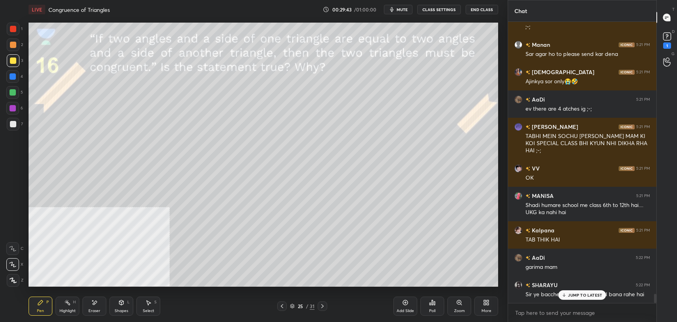
click at [577, 295] on div "ShAdY 5:21 PM Manisa ne UKG klass ka paper leak kra tha Manan 5:21 PM Sir 7 ko …" at bounding box center [582, 162] width 148 height 281
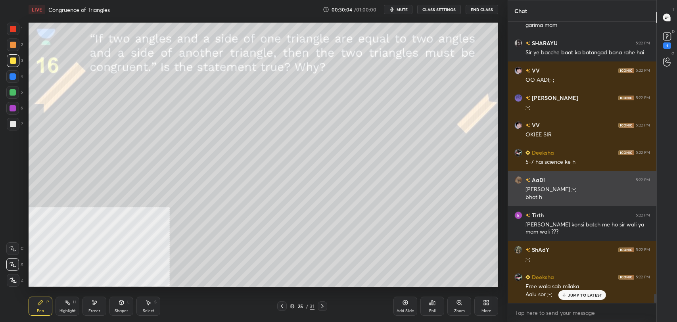
scroll to position [8517, 0]
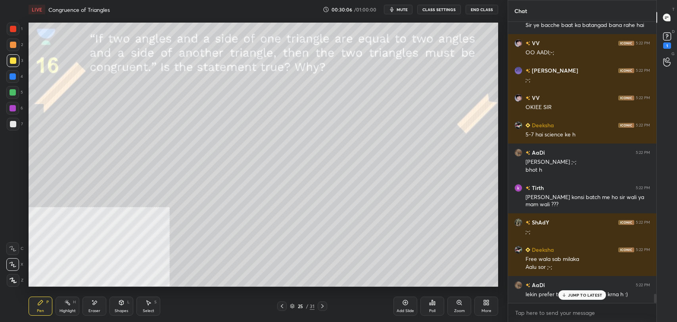
click at [586, 291] on div "JUMP TO LATEST" at bounding box center [582, 295] width 48 height 10
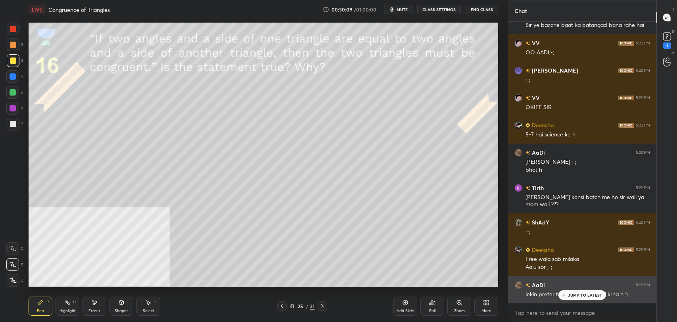
scroll to position [8545, 0]
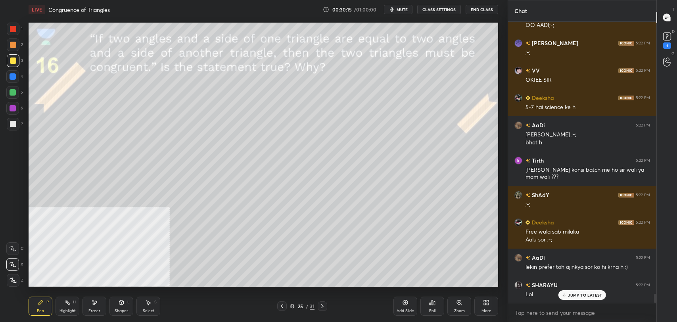
click at [584, 296] on p "JUMP TO LATEST" at bounding box center [585, 295] width 34 height 5
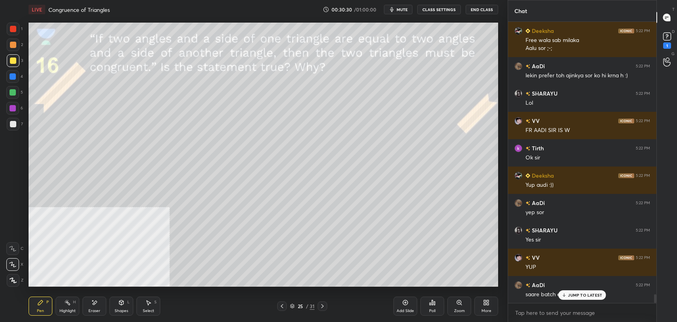
scroll to position [8744, 0]
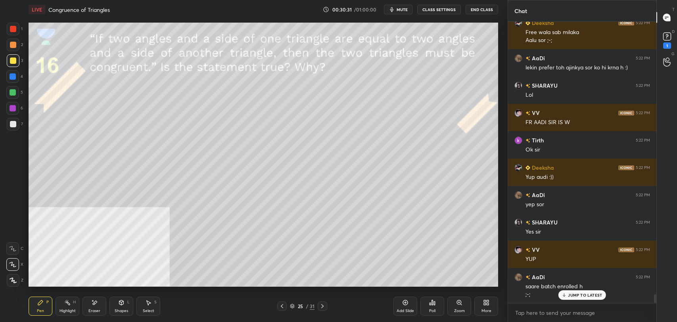
click at [582, 295] on p "JUMP TO LATEST" at bounding box center [585, 295] width 34 height 5
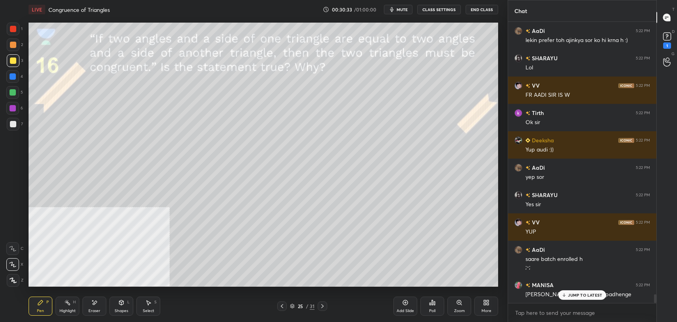
click at [564, 291] on div "JUMP TO LATEST" at bounding box center [582, 295] width 48 height 10
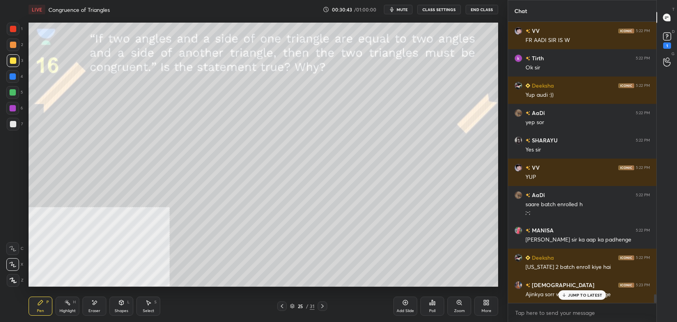
scroll to position [8854, 0]
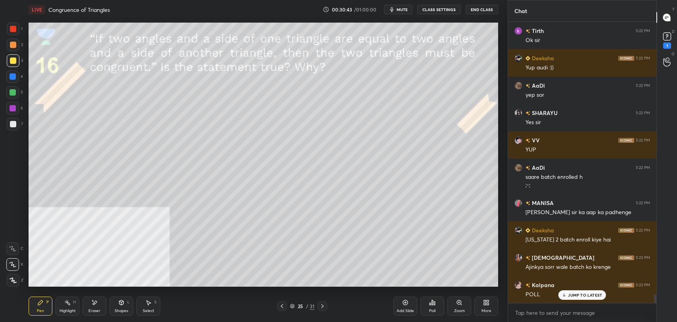
click at [571, 295] on p "JUMP TO LATEST" at bounding box center [585, 295] width 34 height 5
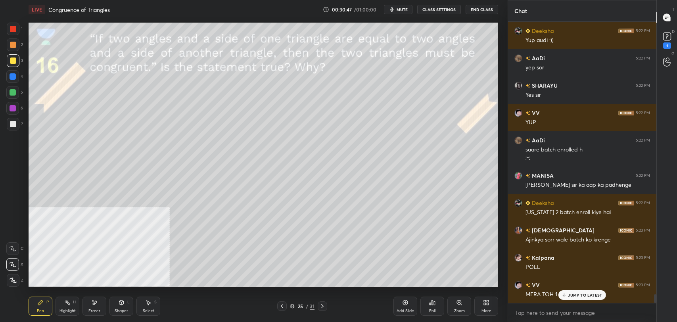
click at [574, 290] on div "JUMP TO LATEST" at bounding box center [582, 295] width 48 height 10
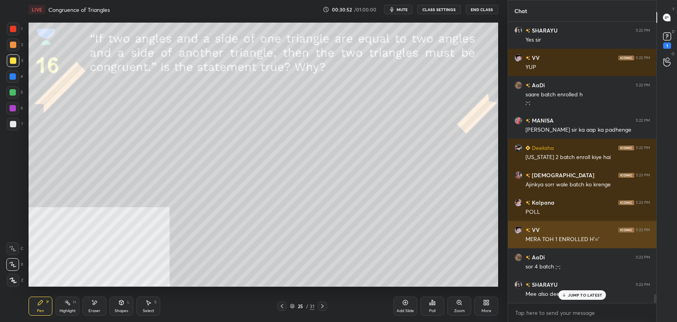
scroll to position [8963, 0]
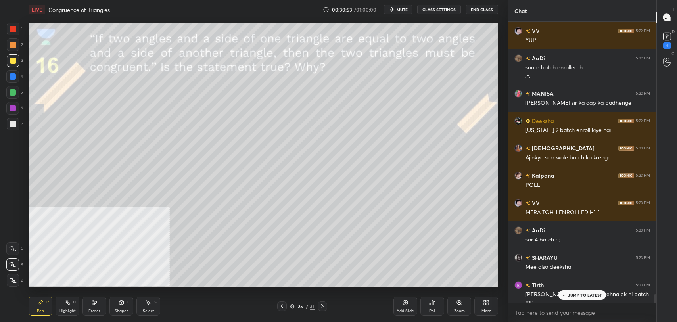
click at [587, 293] on p "JUMP TO LATEST" at bounding box center [585, 295] width 34 height 5
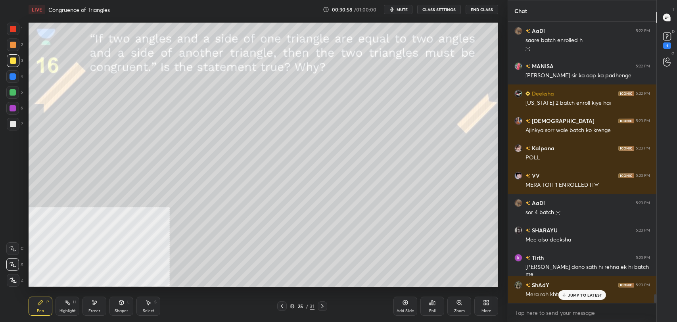
click at [580, 295] on p "JUMP TO LATEST" at bounding box center [585, 295] width 34 height 5
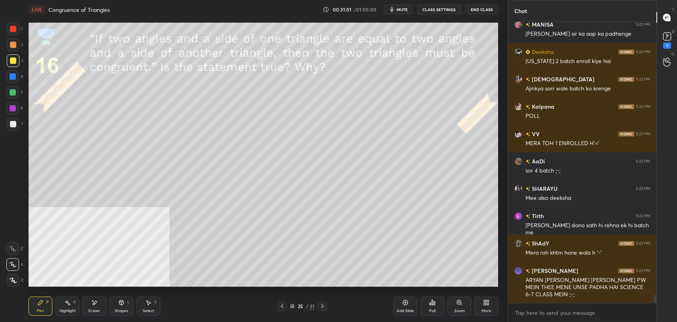
scroll to position [9060, 0]
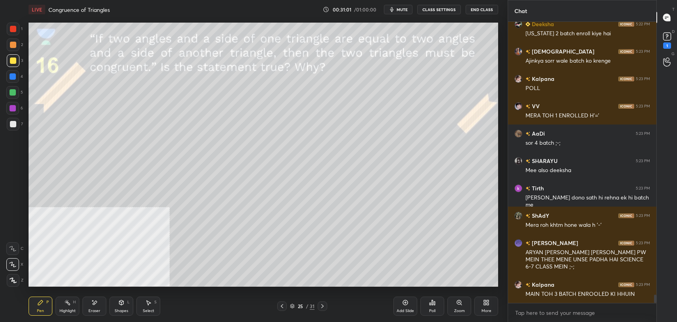
click at [584, 294] on div "MAIN TOH 3 BATCH ENROOLED KI HHUIN" at bounding box center [587, 294] width 125 height 8
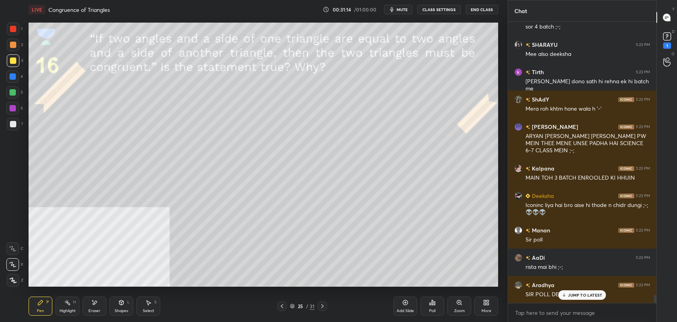
scroll to position [9203, 0]
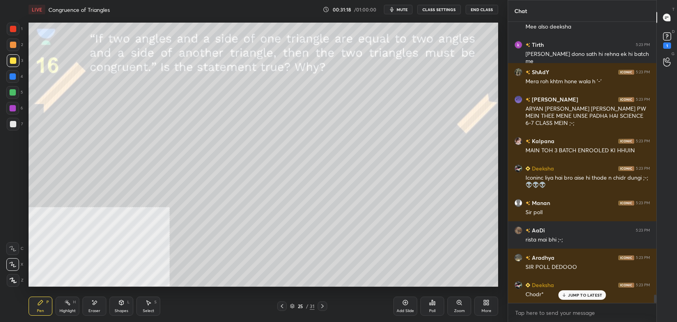
click at [583, 295] on p "JUMP TO LATEST" at bounding box center [585, 295] width 34 height 5
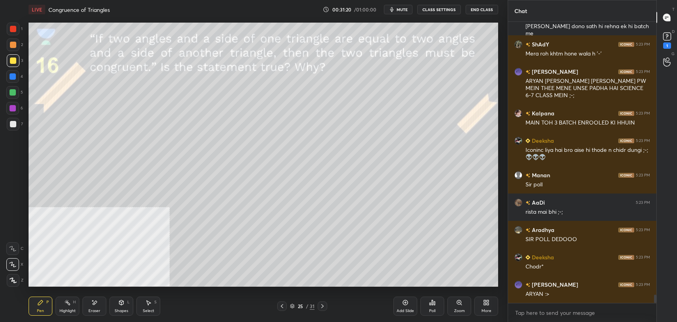
click at [437, 303] on div "Poll" at bounding box center [432, 306] width 24 height 19
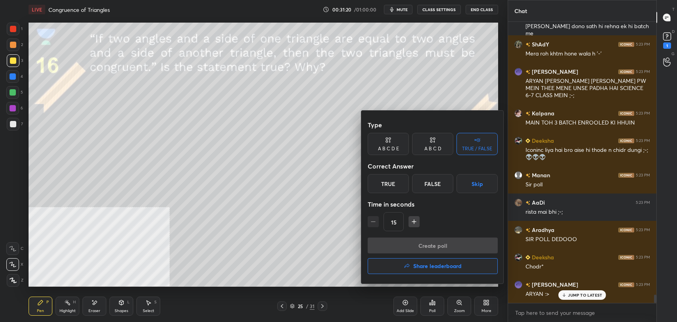
scroll to position [9258, 0]
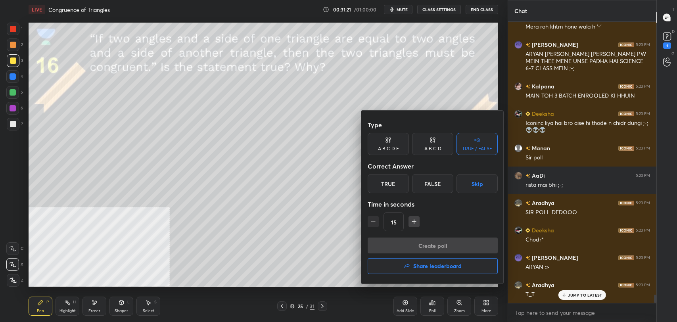
click at [445, 182] on div "False" at bounding box center [432, 183] width 41 height 19
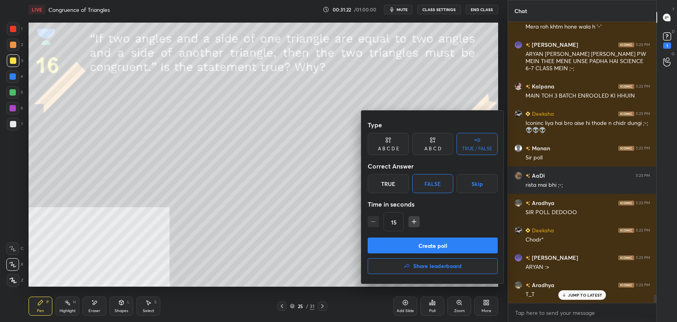
click at [440, 245] on button "Create poll" at bounding box center [433, 246] width 130 height 16
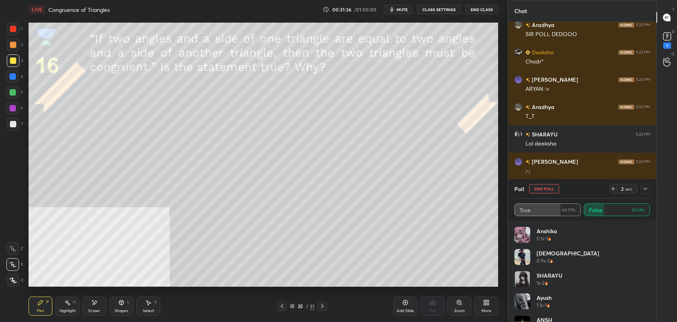
scroll to position [9464, 0]
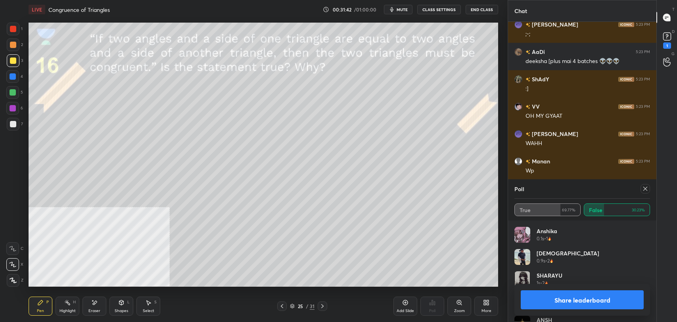
click at [579, 301] on button "Share leaderboard" at bounding box center [582, 299] width 123 height 19
type textarea "x"
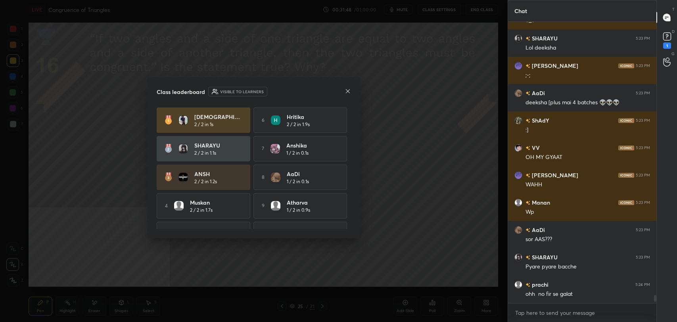
click at [345, 90] on icon at bounding box center [348, 91] width 6 height 6
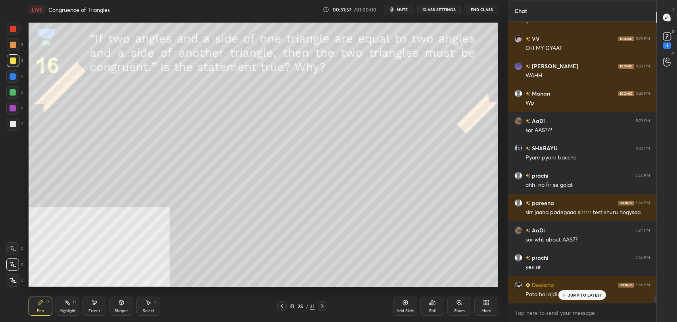
click at [588, 293] on div "Deeksha 5:23 PM Iconinc liya hai bro aise hi thode n chidr dungi ;-;👽👽👽 Manan 5…" at bounding box center [582, 162] width 148 height 281
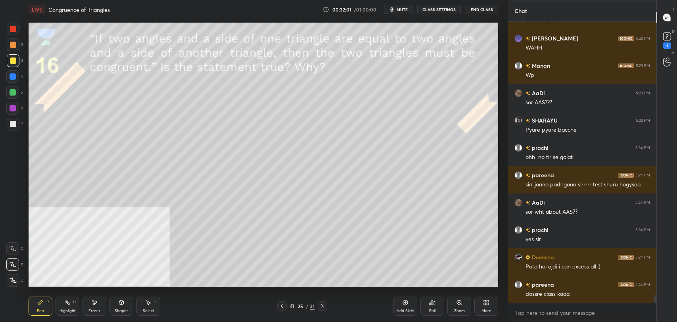
click at [435, 9] on button "CLASS SETTINGS" at bounding box center [439, 10] width 44 height 10
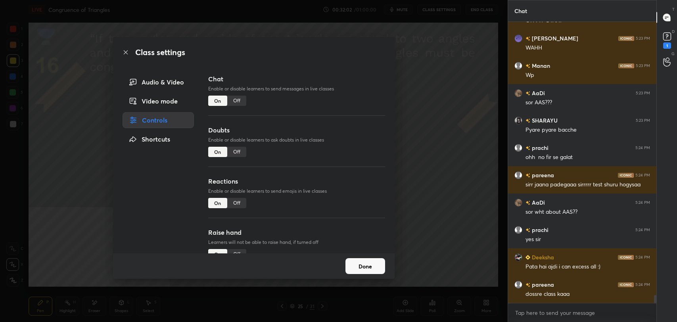
click at [233, 102] on div "Off" at bounding box center [236, 101] width 19 height 10
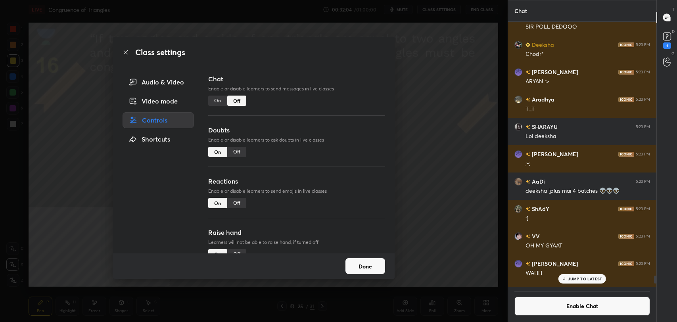
click at [126, 51] on icon at bounding box center [126, 52] width 6 height 6
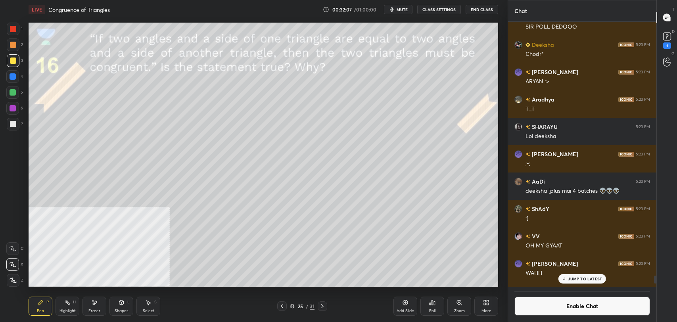
click at [95, 300] on icon at bounding box center [94, 302] width 6 height 7
click at [10, 267] on icon at bounding box center [13, 264] width 6 height 7
click at [9, 280] on span "Erase all" at bounding box center [13, 281] width 12 height 6
click at [124, 306] on div "Shapes L" at bounding box center [121, 306] width 24 height 19
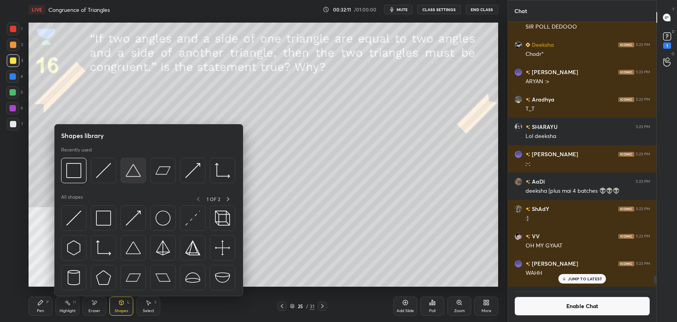
click at [131, 178] on div at bounding box center [133, 170] width 25 height 25
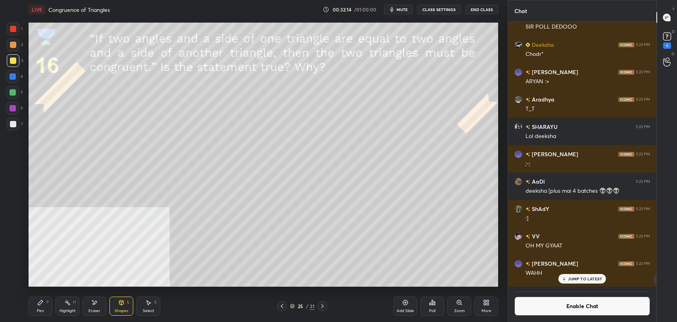
click at [38, 309] on div "Pen" at bounding box center [40, 311] width 7 height 4
click at [15, 121] on div at bounding box center [13, 124] width 6 height 6
click at [95, 307] on div "Eraser" at bounding box center [94, 306] width 24 height 19
click at [13, 280] on span "Erase all" at bounding box center [13, 281] width 12 height 6
click at [121, 302] on icon at bounding box center [121, 302] width 4 height 5
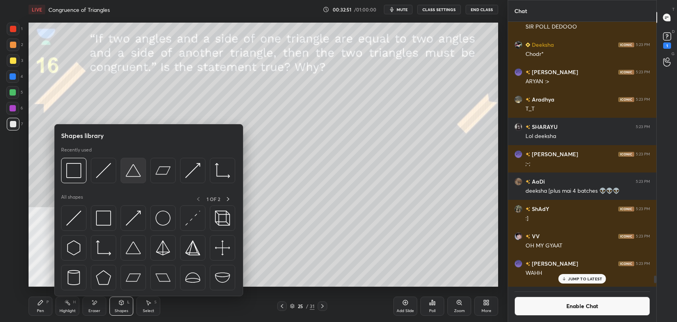
click at [130, 170] on img at bounding box center [133, 170] width 15 height 15
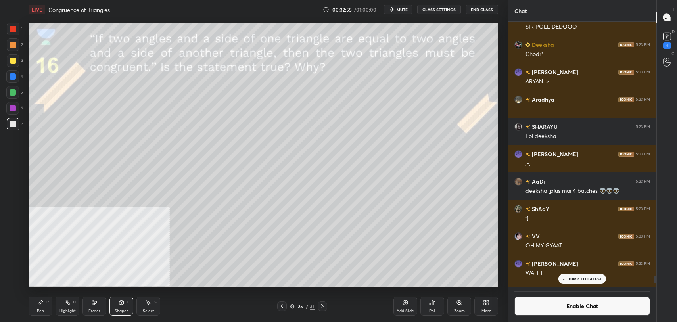
click at [46, 303] on div "Pen P" at bounding box center [41, 306] width 24 height 19
click at [12, 62] on div at bounding box center [13, 60] width 6 height 6
click at [16, 123] on div at bounding box center [13, 124] width 13 height 13
click at [66, 305] on icon at bounding box center [67, 302] width 6 height 6
click at [13, 78] on div at bounding box center [13, 76] width 6 height 6
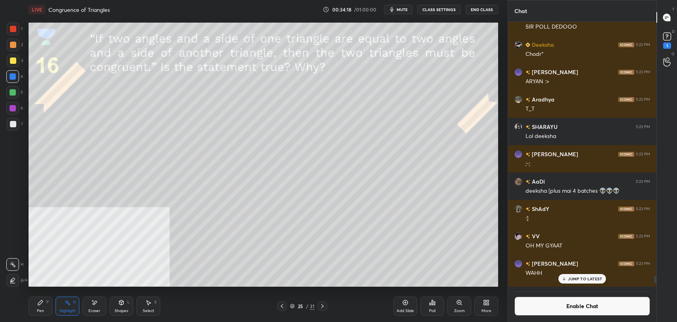
click at [41, 305] on icon at bounding box center [40, 302] width 6 height 6
click at [13, 60] on div at bounding box center [13, 60] width 6 height 6
click at [70, 300] on icon at bounding box center [67, 302] width 6 height 6
click at [558, 304] on button "Enable Chat" at bounding box center [582, 306] width 136 height 19
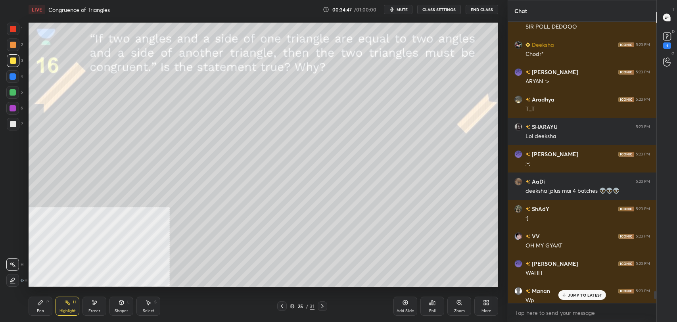
scroll to position [279, 146]
click at [577, 296] on p "JUMP TO LATEST" at bounding box center [585, 295] width 34 height 5
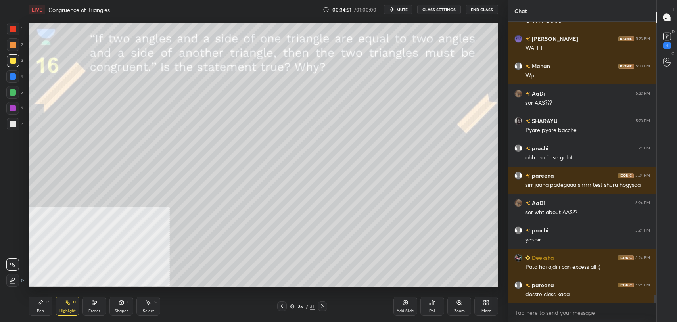
scroll to position [9225, 0]
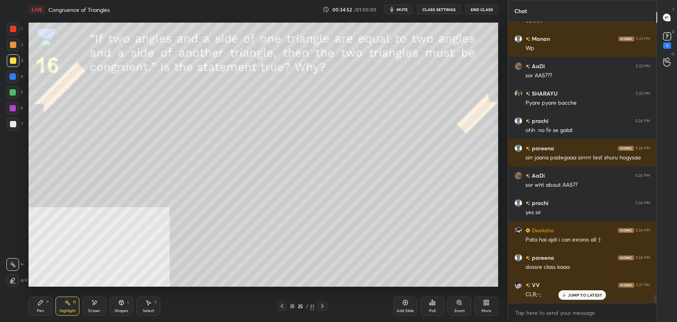
click at [46, 308] on div "Pen P" at bounding box center [41, 306] width 24 height 19
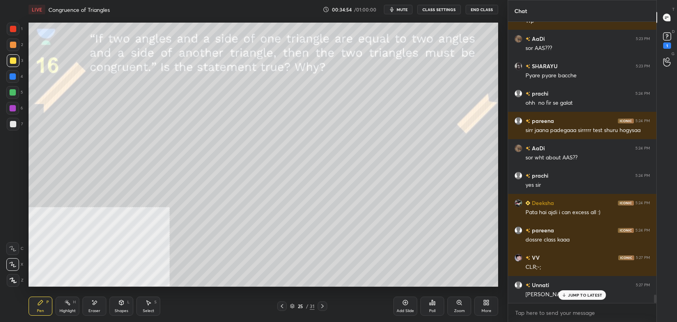
scroll to position [9280, 0]
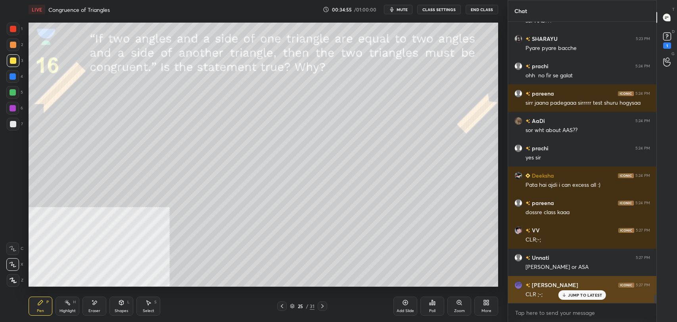
click at [581, 293] on p "JUMP TO LATEST" at bounding box center [585, 295] width 34 height 5
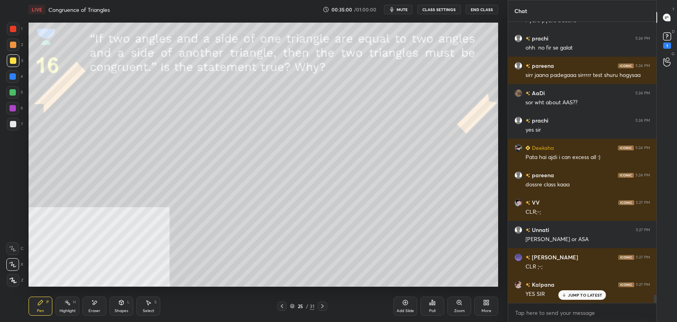
scroll to position [9334, 0]
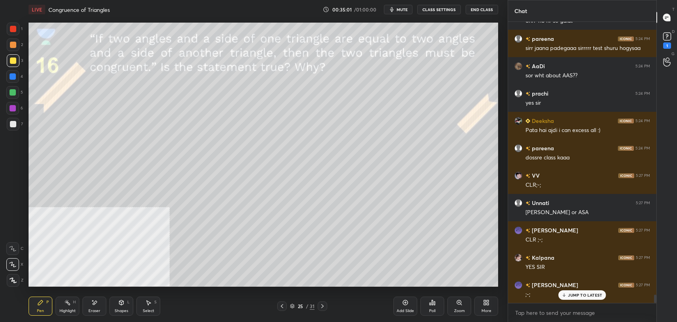
click at [76, 303] on div "Highlight H" at bounding box center [68, 306] width 24 height 19
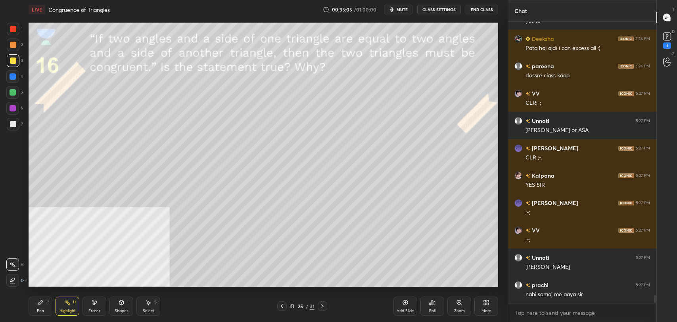
scroll to position [9444, 0]
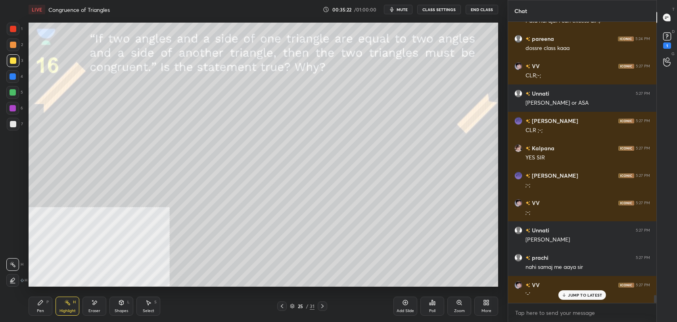
click at [442, 12] on button "CLASS SETTINGS" at bounding box center [439, 10] width 44 height 10
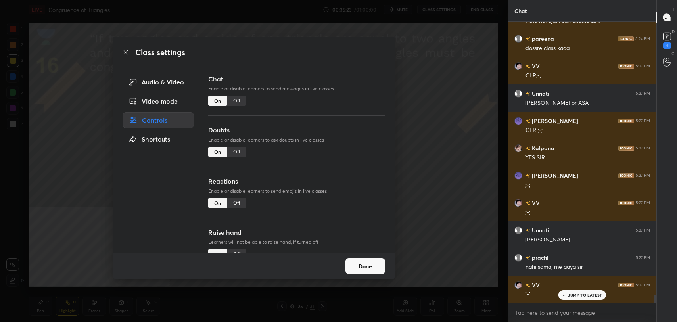
click at [238, 99] on div "Off" at bounding box center [236, 101] width 19 height 10
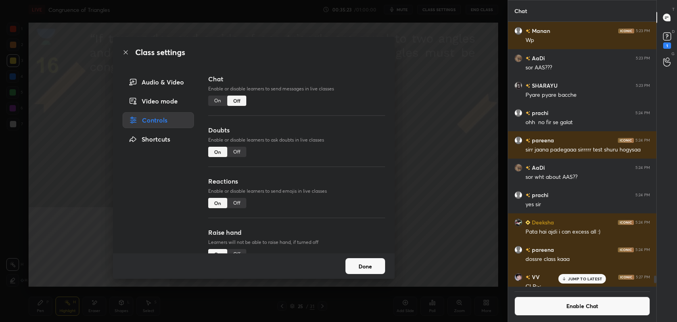
scroll to position [263, 146]
click at [125, 52] on icon at bounding box center [126, 52] width 4 height 4
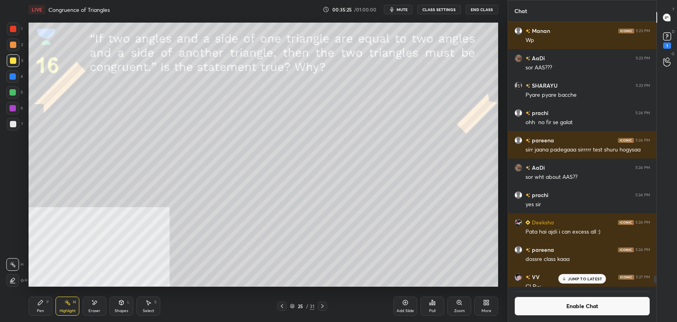
click at [44, 304] on div "Pen P" at bounding box center [41, 306] width 24 height 19
click at [63, 304] on div "Highlight H" at bounding box center [68, 306] width 24 height 19
click at [95, 305] on icon at bounding box center [94, 302] width 6 height 7
click at [14, 276] on div "Erase all" at bounding box center [12, 280] width 13 height 13
click at [121, 301] on icon at bounding box center [121, 301] width 4 height 1
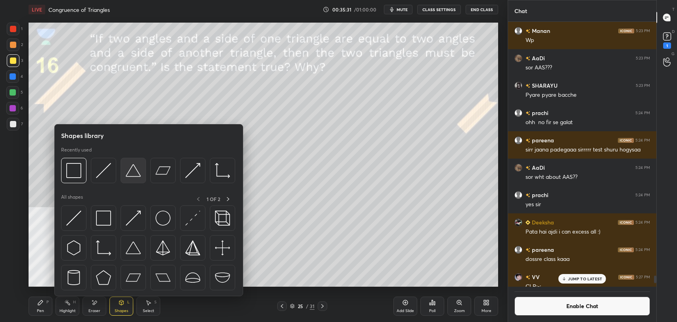
click at [133, 172] on img at bounding box center [133, 170] width 15 height 15
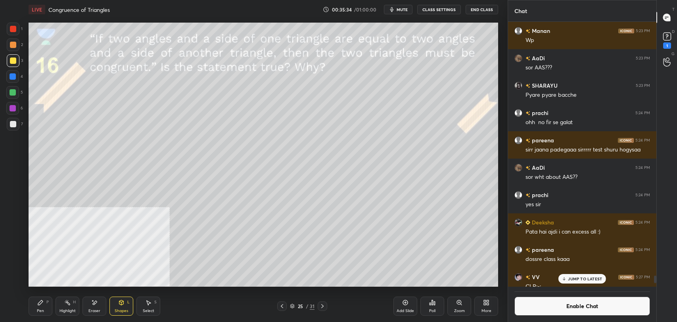
click at [47, 303] on div "P" at bounding box center [47, 302] width 2 height 4
click at [14, 122] on div at bounding box center [13, 124] width 6 height 6
click at [96, 304] on icon at bounding box center [94, 302] width 6 height 7
click at [119, 306] on div "Shapes L" at bounding box center [121, 306] width 24 height 19
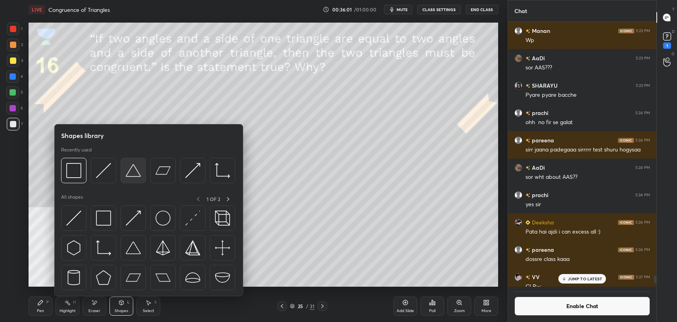
click at [136, 169] on img at bounding box center [133, 170] width 15 height 15
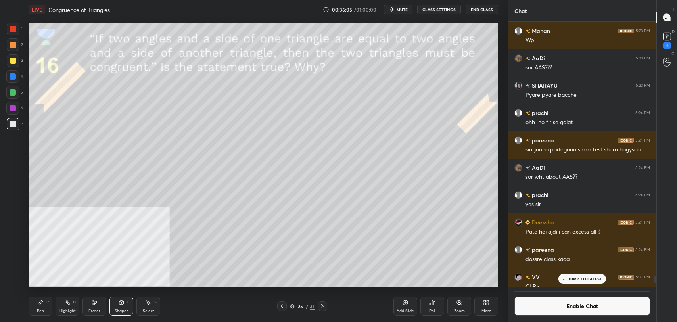
click at [38, 303] on icon at bounding box center [40, 302] width 6 height 6
click at [72, 306] on div "Highlight H" at bounding box center [68, 306] width 24 height 19
click at [42, 302] on icon at bounding box center [40, 302] width 6 height 6
click at [92, 307] on div "Eraser" at bounding box center [94, 306] width 24 height 19
click at [121, 305] on icon at bounding box center [121, 303] width 0 height 3
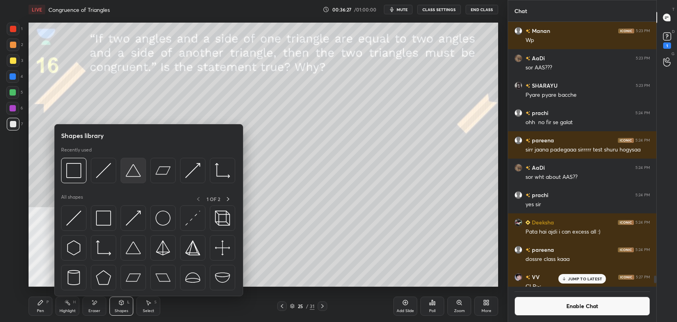
click at [136, 174] on img at bounding box center [133, 170] width 15 height 15
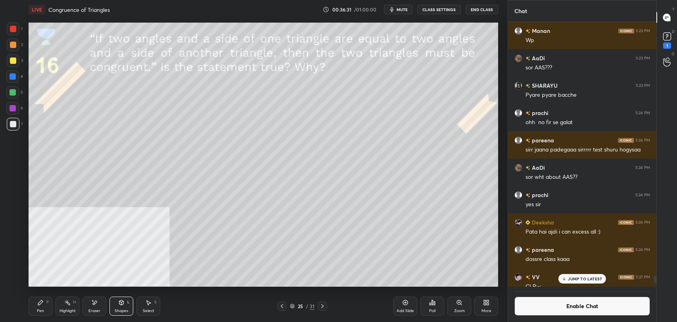
click at [41, 305] on icon at bounding box center [40, 302] width 6 height 6
click at [63, 303] on div "Highlight H" at bounding box center [68, 306] width 24 height 19
click at [39, 305] on icon at bounding box center [40, 302] width 5 height 5
click at [18, 55] on div at bounding box center [13, 60] width 13 height 13
click at [61, 308] on div "Highlight H" at bounding box center [68, 306] width 24 height 19
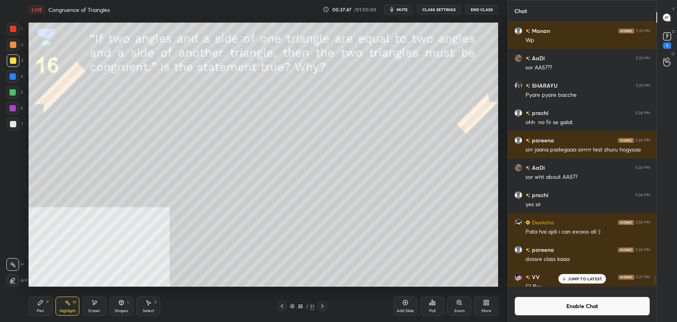
click at [552, 302] on button "Enable Chat" at bounding box center [582, 306] width 136 height 19
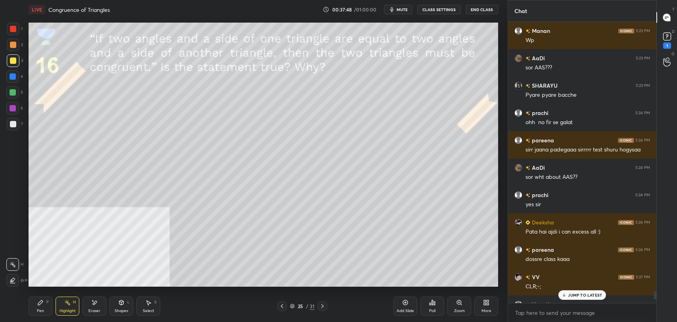
click at [583, 295] on p "JUMP TO LATEST" at bounding box center [585, 295] width 34 height 5
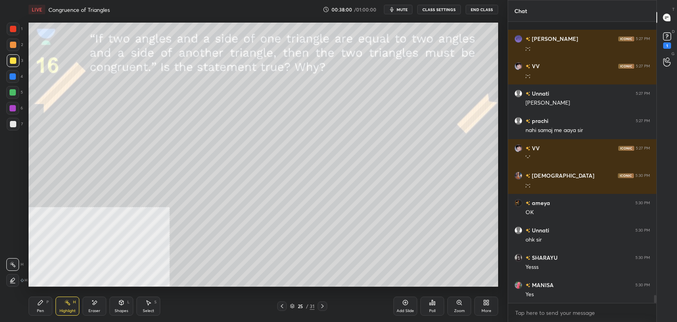
scroll to position [9539, 0]
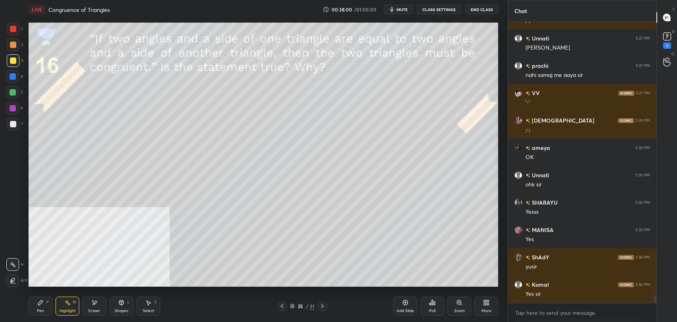
click at [95, 308] on div "Eraser" at bounding box center [94, 306] width 24 height 19
click at [12, 280] on span "Erase all" at bounding box center [13, 281] width 12 height 6
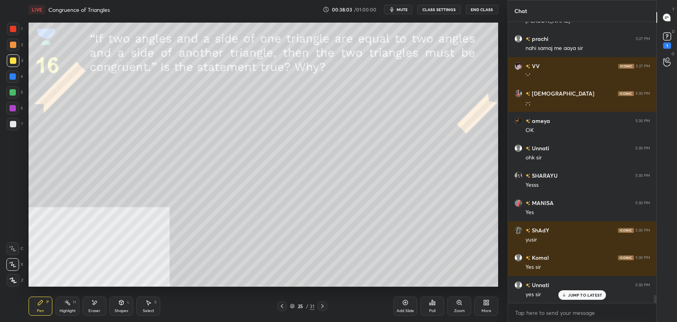
scroll to position [9593, 0]
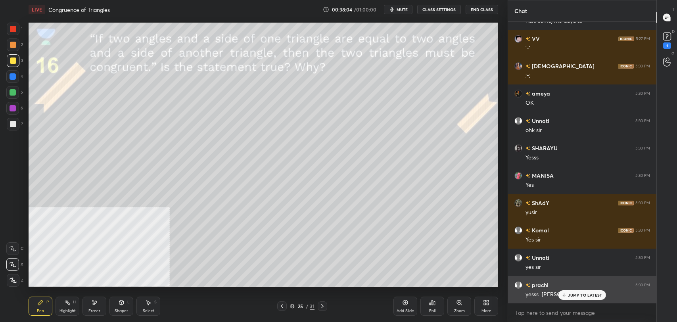
click at [561, 294] on icon at bounding box center [563, 295] width 5 height 5
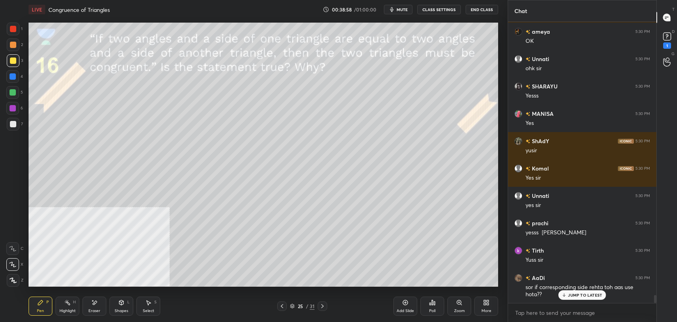
scroll to position [9682, 0]
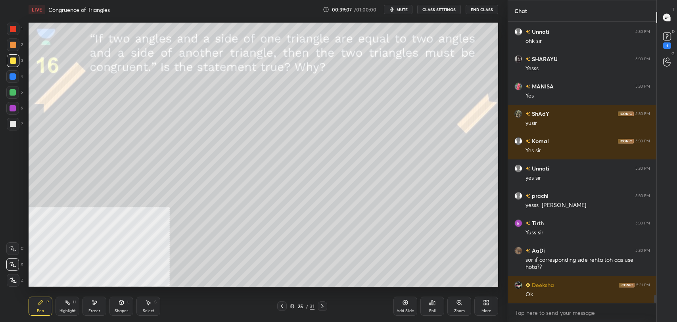
click at [65, 305] on icon at bounding box center [67, 302] width 6 height 6
click at [48, 303] on div "P" at bounding box center [47, 302] width 2 height 4
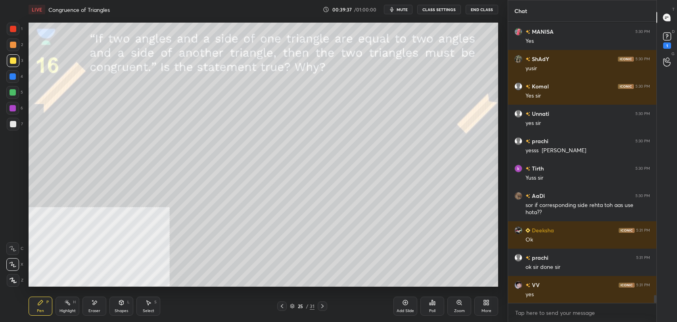
scroll to position [9792, 0]
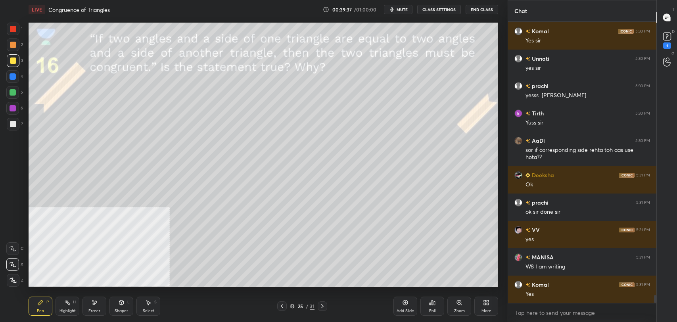
click at [324, 307] on icon at bounding box center [322, 306] width 6 height 6
click at [285, 308] on div at bounding box center [282, 306] width 10 height 10
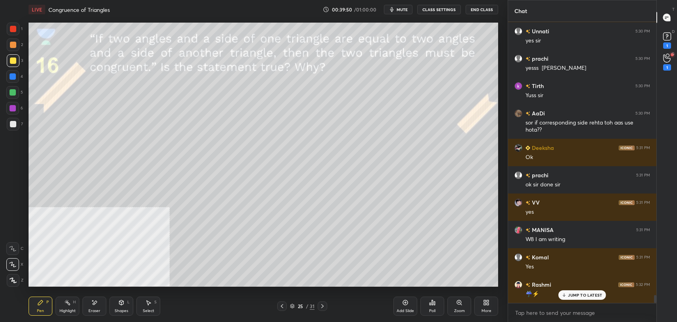
scroll to position [9661, 0]
click at [575, 295] on p "JUMP TO LATEST" at bounding box center [585, 295] width 34 height 5
click at [322, 305] on icon at bounding box center [322, 306] width 2 height 4
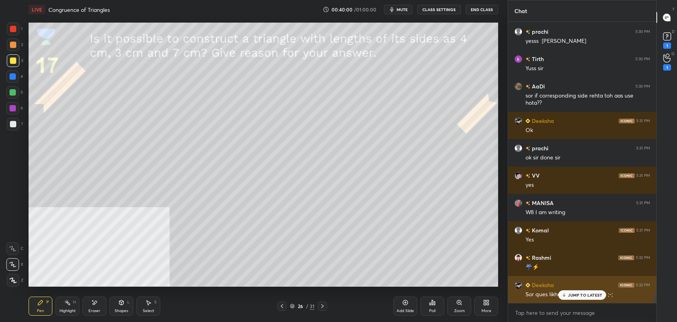
click at [581, 297] on p "JUMP TO LATEST" at bounding box center [585, 295] width 34 height 5
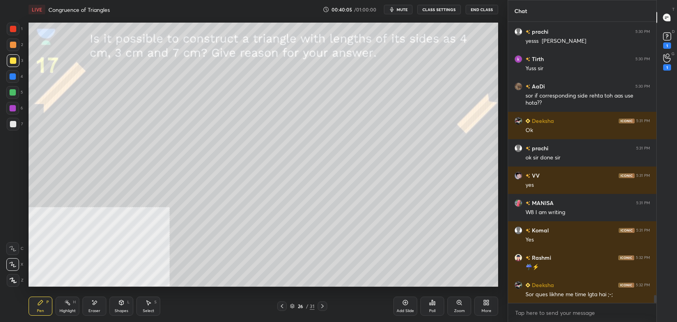
click at [433, 12] on button "CLASS SETTINGS" at bounding box center [439, 10] width 44 height 10
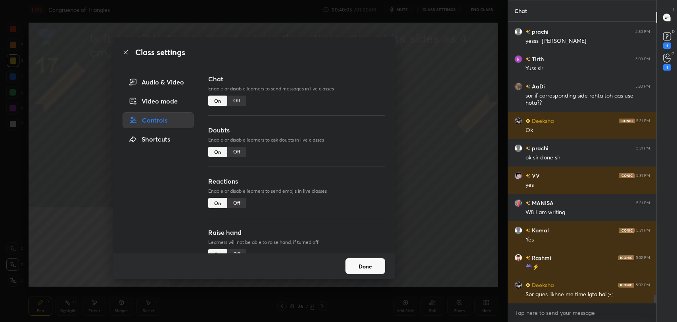
click at [232, 103] on div "Off" at bounding box center [236, 101] width 19 height 10
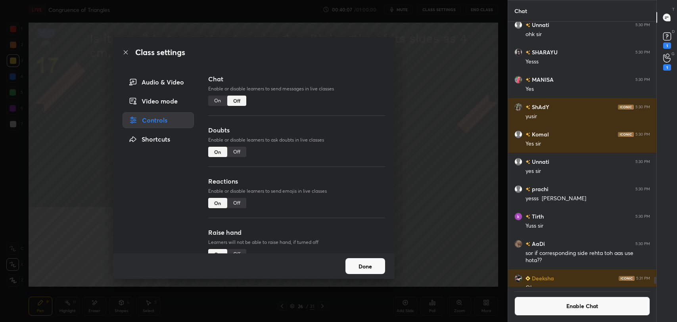
click at [124, 53] on icon at bounding box center [126, 52] width 6 height 6
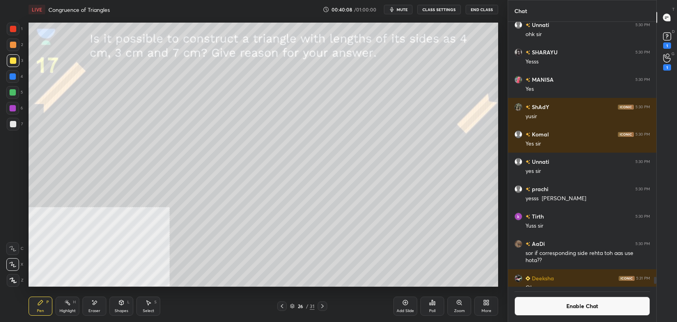
click at [13, 122] on div at bounding box center [13, 124] width 6 height 6
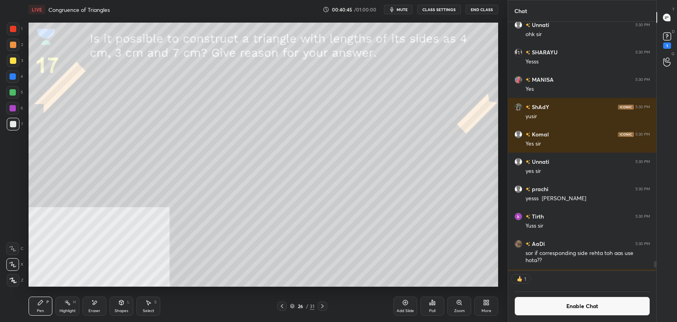
scroll to position [3, 2]
click at [542, 307] on button "Enable Chat" at bounding box center [582, 306] width 136 height 19
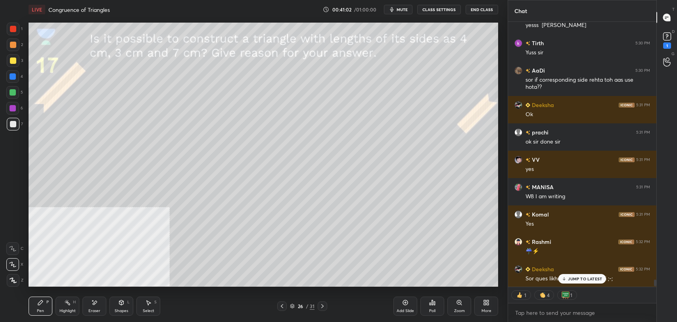
scroll to position [9720, 0]
drag, startPoint x: 584, startPoint y: 279, endPoint x: 499, endPoint y: 274, distance: 85.0
click at [583, 279] on p "JUMP TO LATEST" at bounding box center [585, 278] width 34 height 5
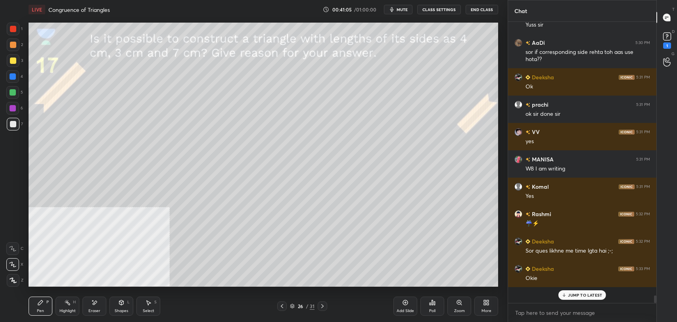
scroll to position [9731, 0]
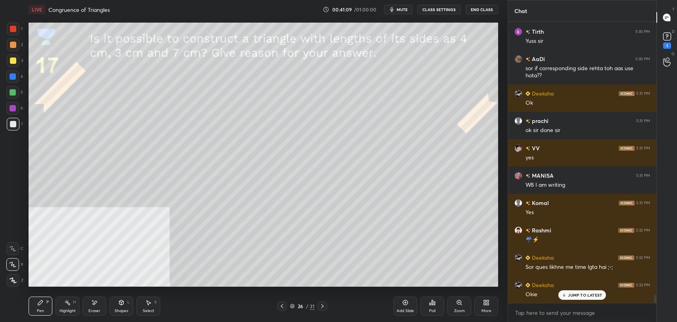
click at [96, 309] on div "Eraser" at bounding box center [94, 311] width 12 height 4
click at [15, 281] on span "Erase all" at bounding box center [13, 281] width 12 height 6
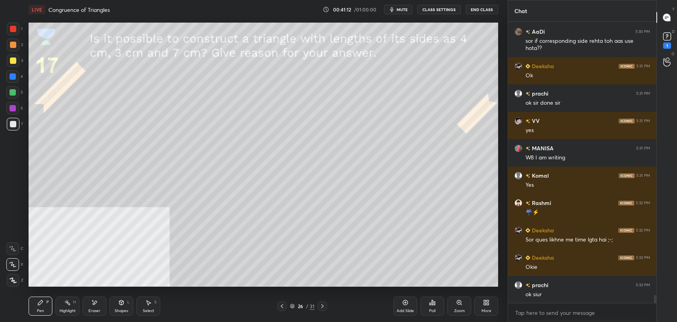
scroll to position [9786, 0]
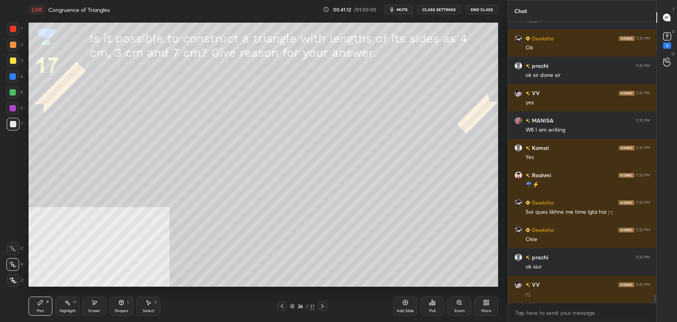
click at [13, 59] on div at bounding box center [13, 60] width 6 height 6
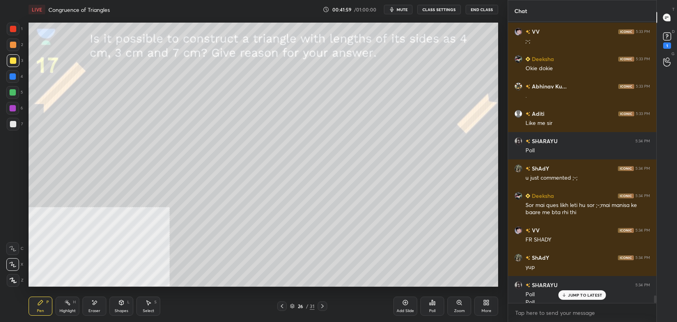
scroll to position [10047, 0]
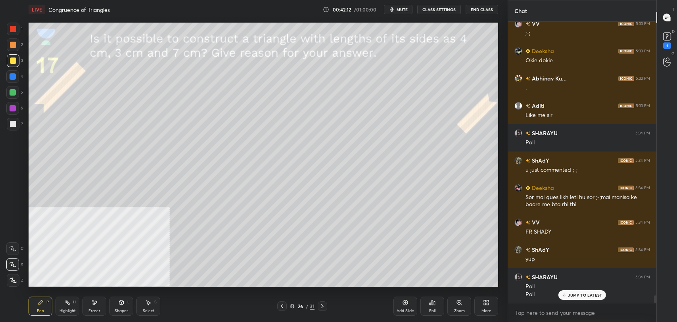
click at [576, 296] on p "JUMP TO LATEST" at bounding box center [585, 295] width 34 height 5
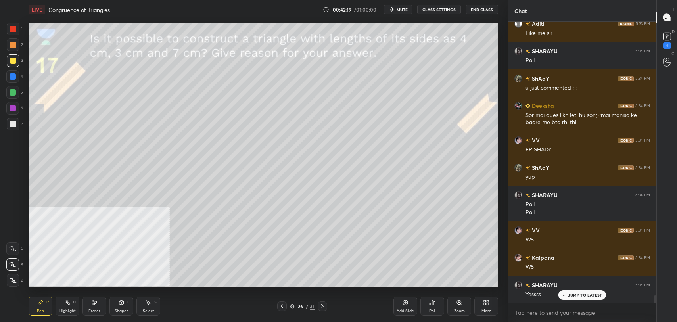
scroll to position [10156, 0]
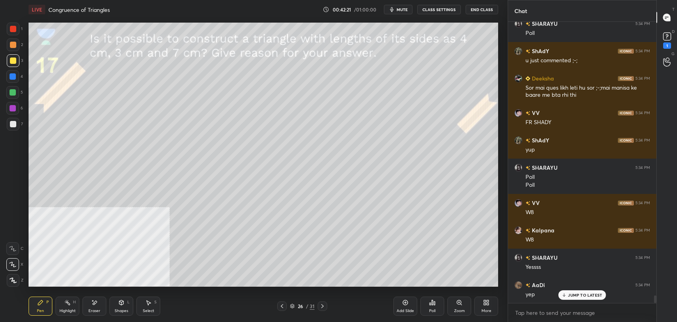
click at [581, 299] on div "JUMP TO LATEST" at bounding box center [582, 295] width 48 height 10
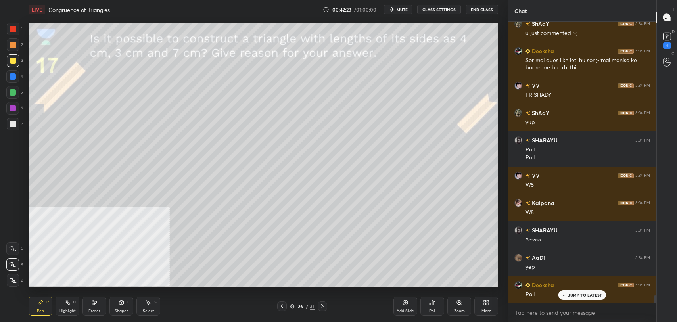
scroll to position [10211, 0]
click at [435, 307] on div "Poll" at bounding box center [432, 306] width 24 height 19
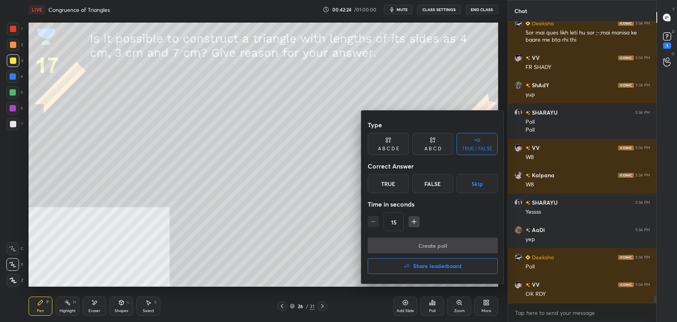
scroll to position [10230, 0]
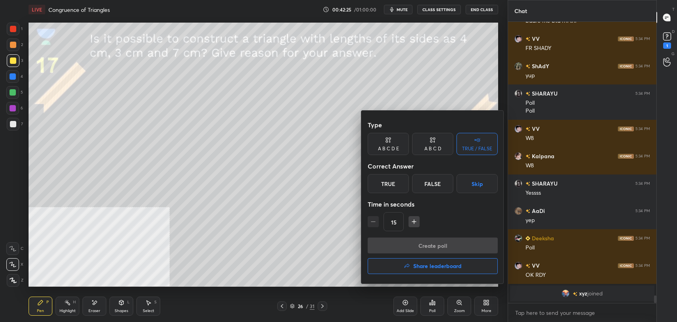
click at [437, 182] on div "False" at bounding box center [432, 183] width 41 height 19
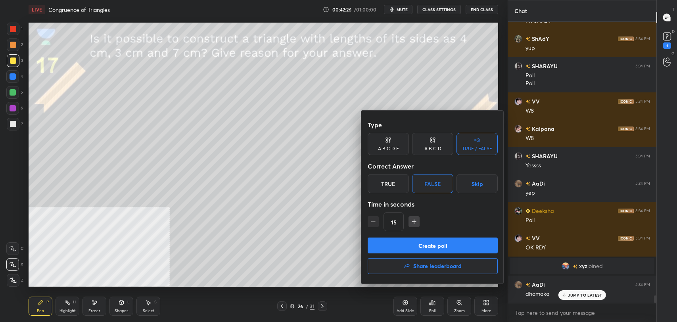
scroll to position [10069, 0]
click at [437, 243] on button "Create poll" at bounding box center [433, 246] width 130 height 16
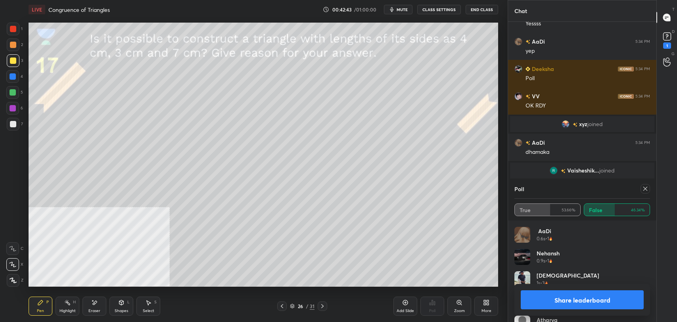
scroll to position [10240, 0]
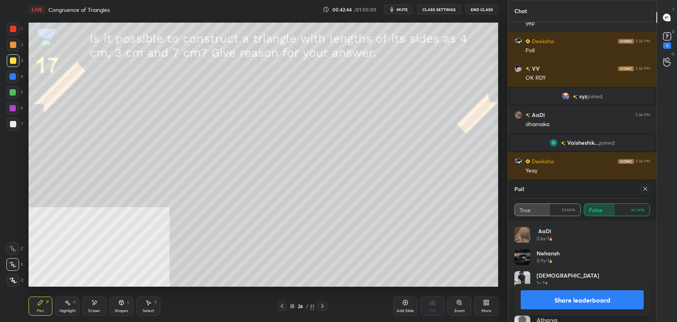
click at [579, 302] on button "Share leaderboard" at bounding box center [582, 299] width 123 height 19
type textarea "x"
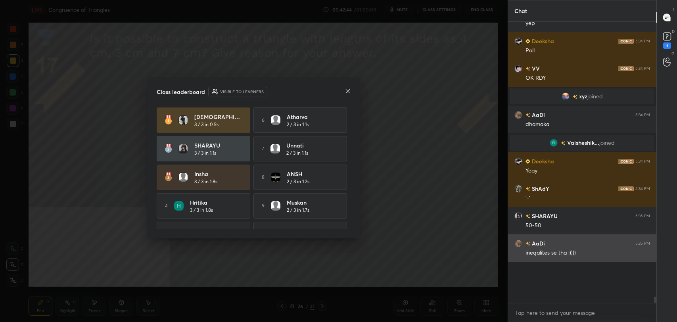
scroll to position [2, 2]
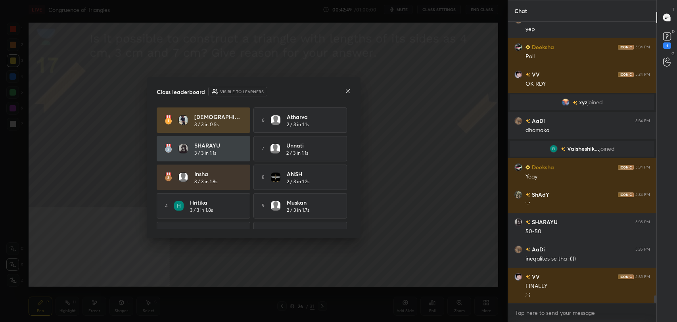
click at [347, 90] on icon at bounding box center [348, 91] width 4 height 4
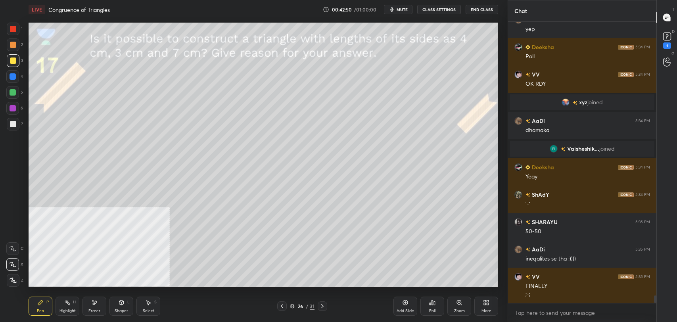
click at [439, 10] on button "CLASS SETTINGS" at bounding box center [439, 10] width 44 height 10
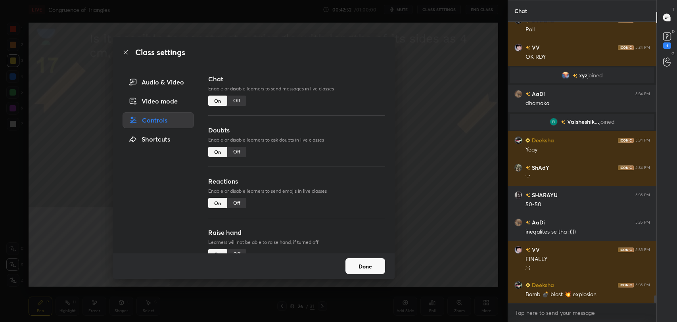
click at [238, 98] on div "Off" at bounding box center [236, 101] width 19 height 10
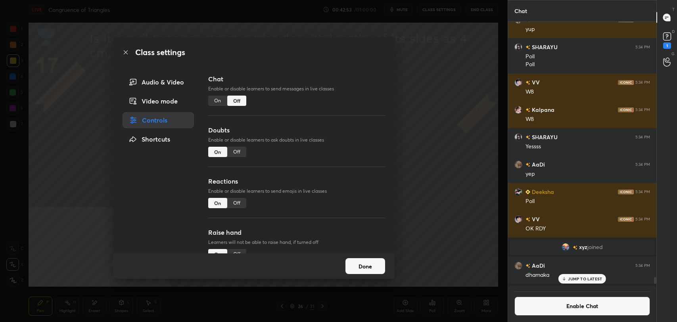
click at [126, 52] on icon at bounding box center [126, 52] width 6 height 6
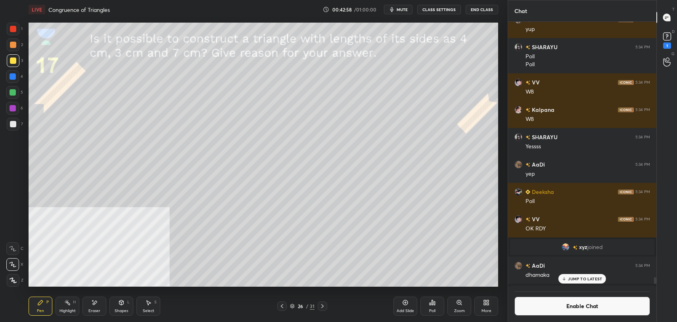
click at [95, 303] on icon at bounding box center [95, 303] width 4 height 4
click at [94, 304] on icon at bounding box center [95, 303] width 4 height 4
click at [119, 305] on div "Shapes L" at bounding box center [121, 306] width 24 height 19
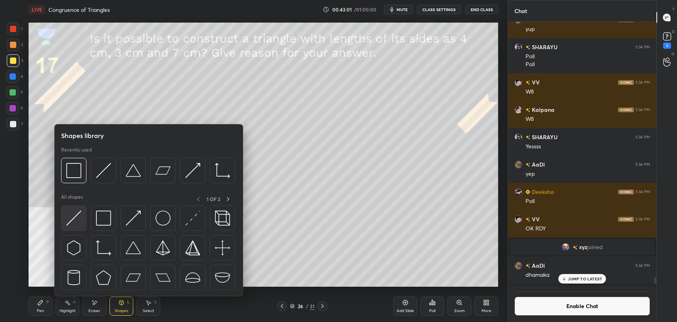
click at [79, 212] on img at bounding box center [73, 218] width 15 height 15
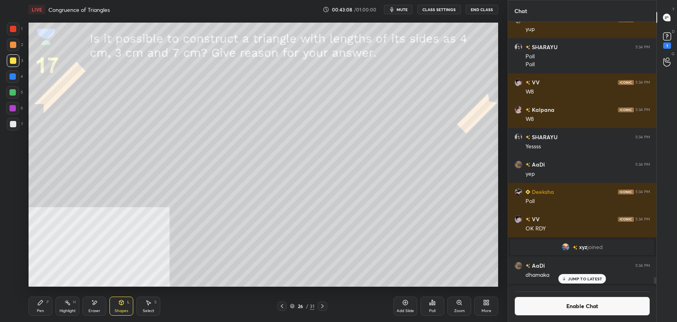
click at [121, 300] on icon at bounding box center [121, 302] width 4 height 5
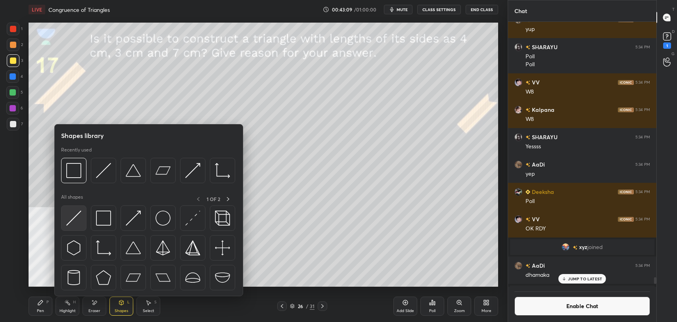
click at [76, 214] on img at bounding box center [73, 218] width 15 height 15
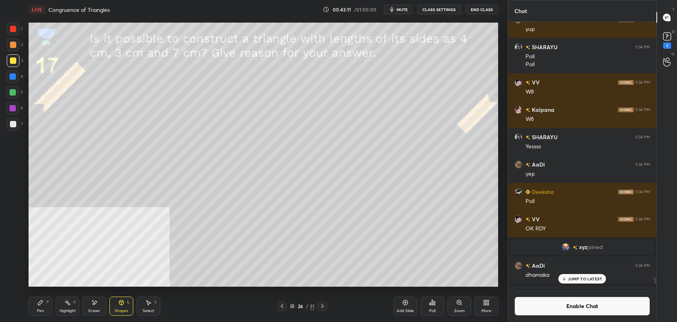
click at [38, 309] on div "Pen" at bounding box center [40, 311] width 7 height 4
click at [117, 302] on div "Shapes L" at bounding box center [121, 306] width 24 height 19
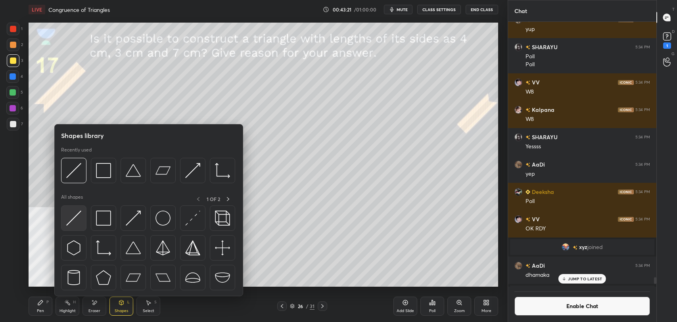
click at [77, 217] on img at bounding box center [73, 218] width 15 height 15
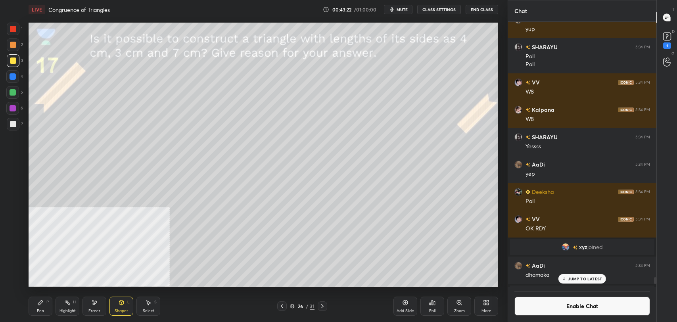
click at [17, 121] on div at bounding box center [13, 124] width 13 height 13
click at [65, 308] on div "Highlight H" at bounding box center [68, 306] width 24 height 19
click at [114, 304] on div "Shapes L" at bounding box center [121, 306] width 24 height 19
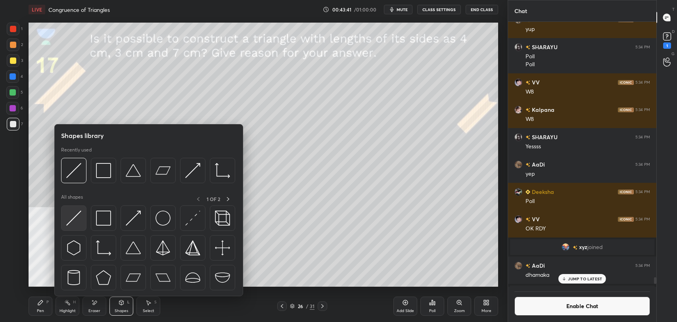
click at [79, 210] on div at bounding box center [73, 217] width 25 height 25
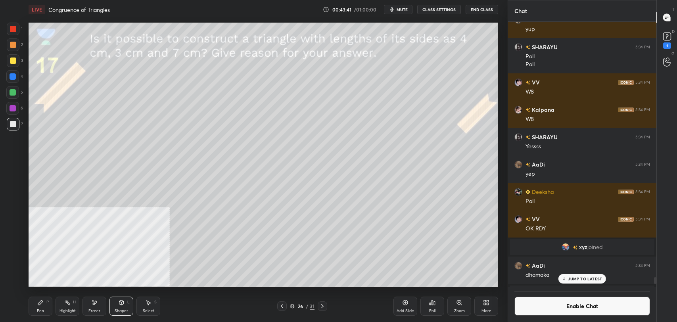
click at [11, 119] on div at bounding box center [13, 124] width 13 height 13
click at [44, 303] on div "Pen P" at bounding box center [41, 306] width 24 height 19
click at [96, 307] on div "Eraser" at bounding box center [94, 306] width 24 height 19
click at [125, 304] on div "Shapes L" at bounding box center [121, 306] width 24 height 19
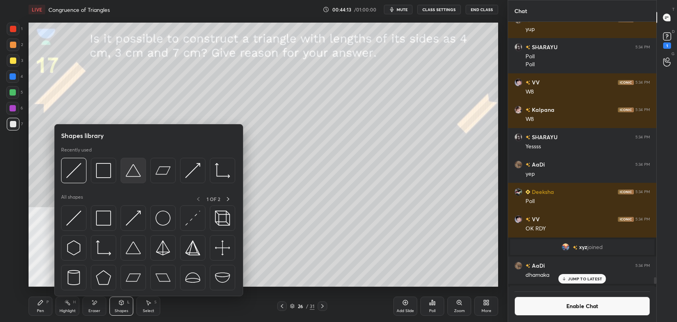
click at [138, 171] on img at bounding box center [133, 170] width 15 height 15
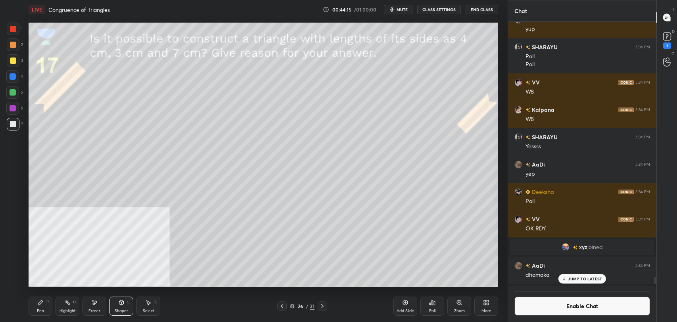
click at [39, 309] on div "Pen" at bounding box center [40, 311] width 7 height 4
click at [65, 305] on icon at bounding box center [67, 302] width 6 height 6
click at [545, 307] on button "Enable Chat" at bounding box center [582, 306] width 136 height 19
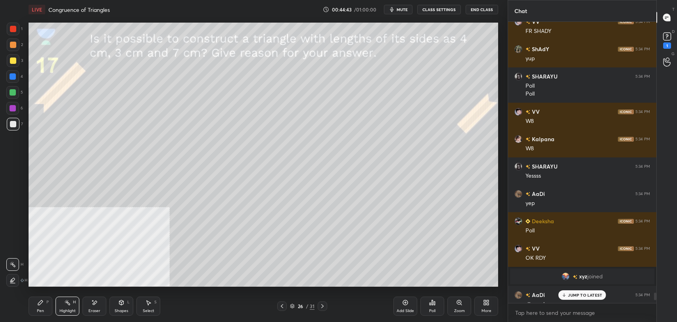
click at [583, 294] on p "JUMP TO LATEST" at bounding box center [585, 295] width 34 height 5
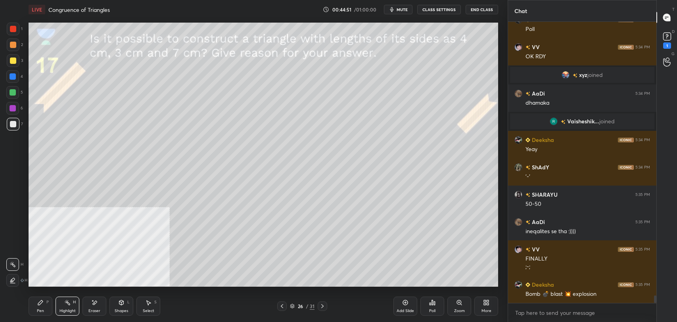
scroll to position [10273, 0]
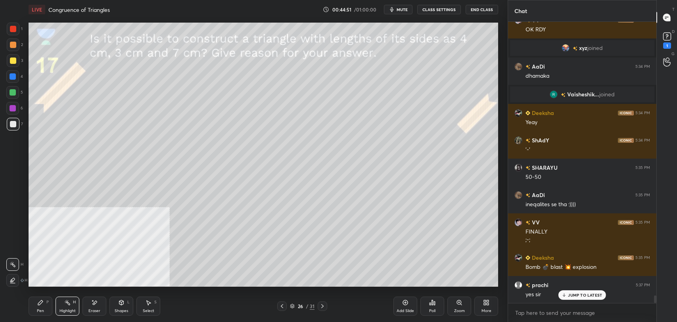
click at [96, 310] on div "Eraser" at bounding box center [94, 311] width 12 height 4
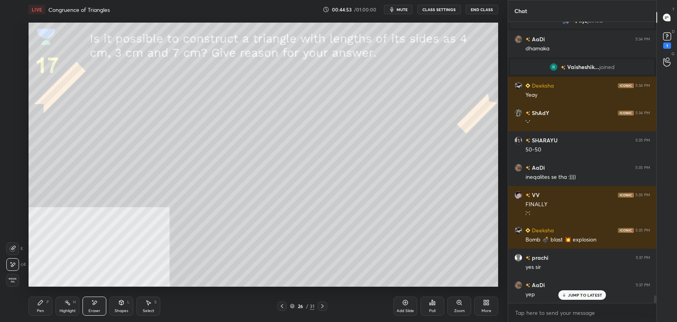
click at [16, 280] on span "Erase all" at bounding box center [13, 281] width 12 height 6
click at [15, 62] on div at bounding box center [13, 60] width 6 height 6
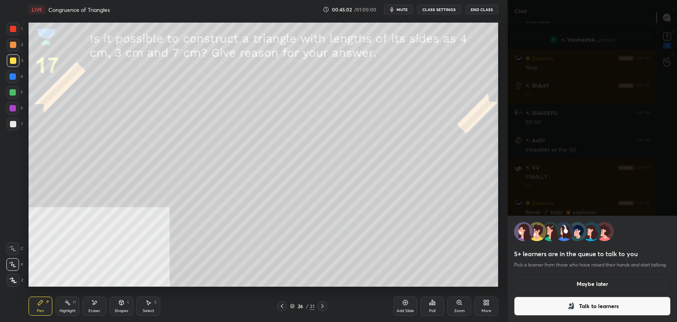
click at [577, 283] on button "Maybe later" at bounding box center [592, 283] width 157 height 19
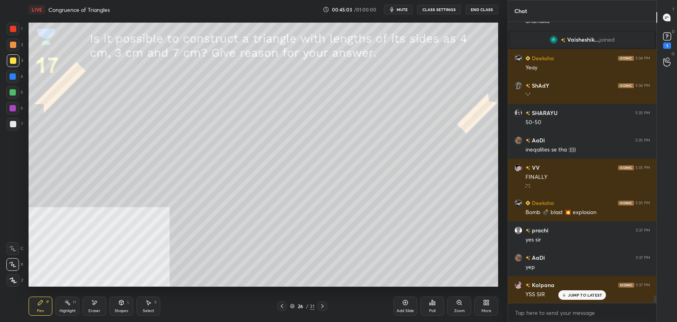
scroll to position [10355, 0]
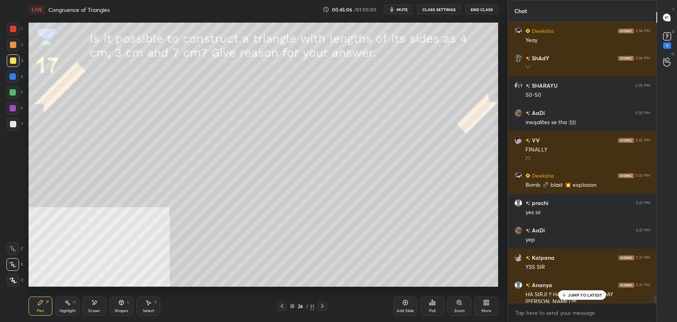
click at [564, 294] on icon at bounding box center [563, 295] width 5 height 5
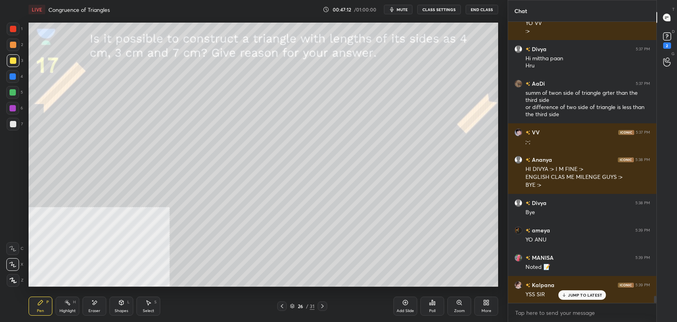
scroll to position [10751, 0]
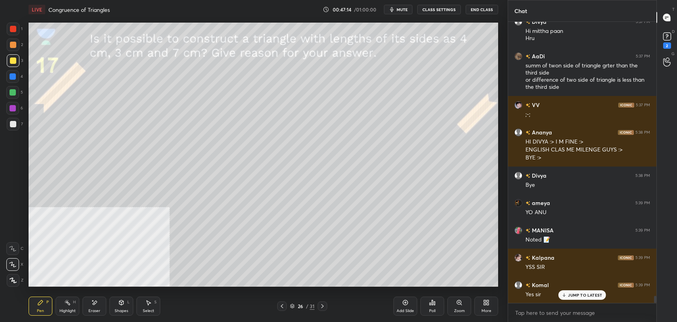
click at [327, 307] on div at bounding box center [323, 306] width 10 height 10
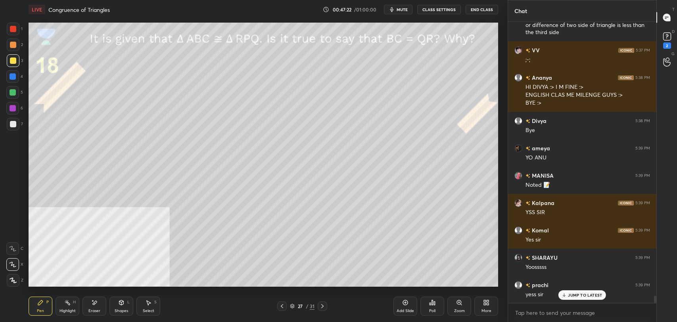
scroll to position [10841, 0]
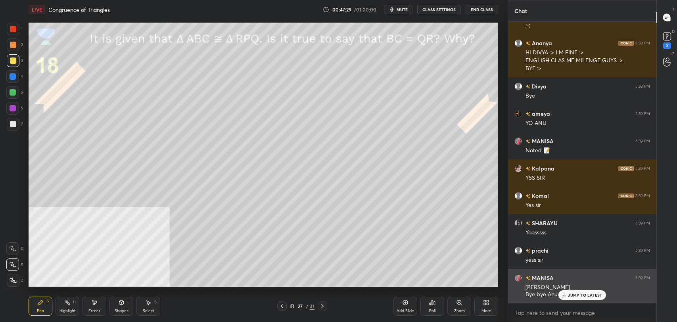
click at [579, 299] on div "JUMP TO LATEST" at bounding box center [582, 295] width 48 height 10
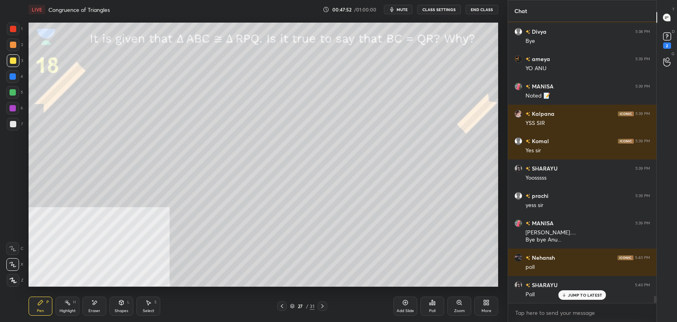
scroll to position [10923, 0]
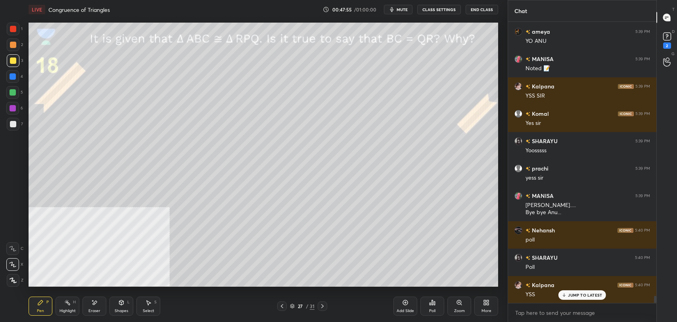
click at [581, 296] on p "JUMP TO LATEST" at bounding box center [585, 295] width 34 height 5
click at [15, 79] on div at bounding box center [13, 76] width 6 height 6
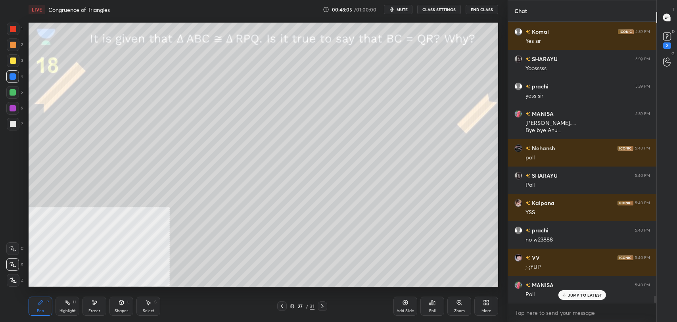
scroll to position [11033, 0]
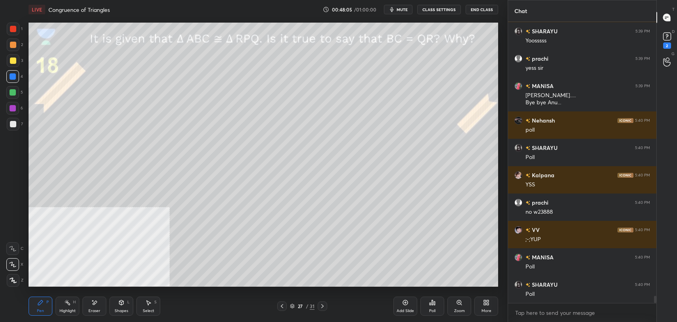
click at [592, 296] on div "Kalpana 5:39 PM YSS [PERSON_NAME] 5:39 PM Yes [PERSON_NAME] 5:39 PM Yoosssss pr…" at bounding box center [582, 162] width 148 height 281
click at [430, 305] on div "Poll" at bounding box center [432, 306] width 24 height 19
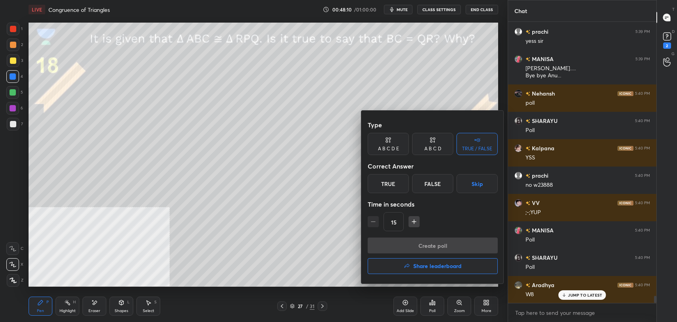
scroll to position [11087, 0]
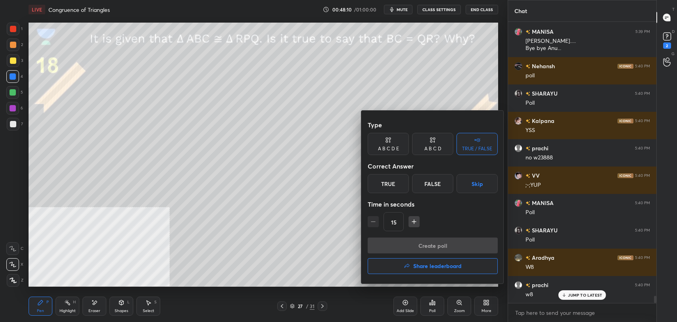
click at [331, 187] on div at bounding box center [338, 161] width 677 height 322
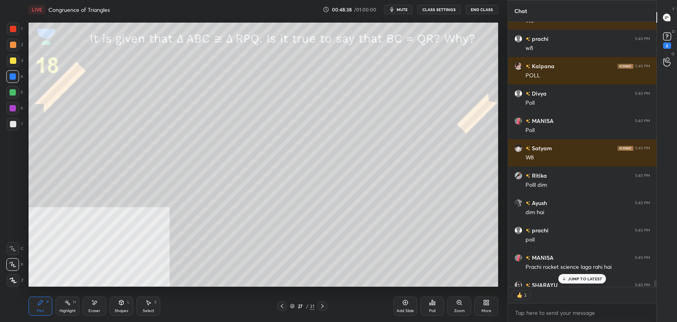
scroll to position [11377, 0]
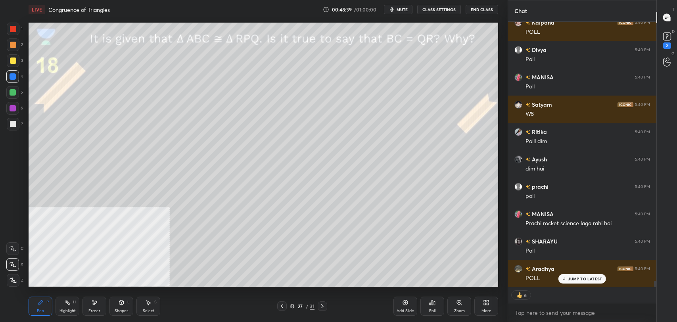
click at [590, 278] on p "JUMP TO LATEST" at bounding box center [585, 278] width 34 height 5
click at [429, 305] on div "Poll" at bounding box center [432, 306] width 24 height 19
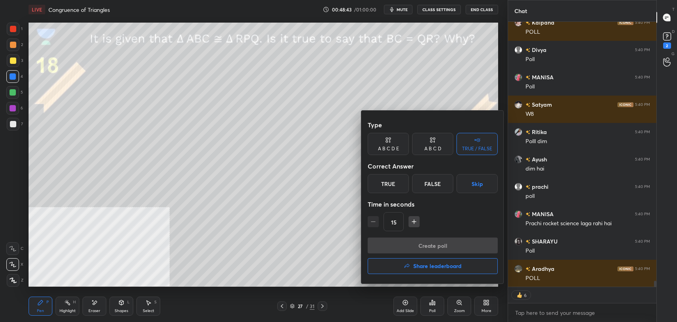
click at [430, 176] on div "False" at bounding box center [432, 183] width 41 height 19
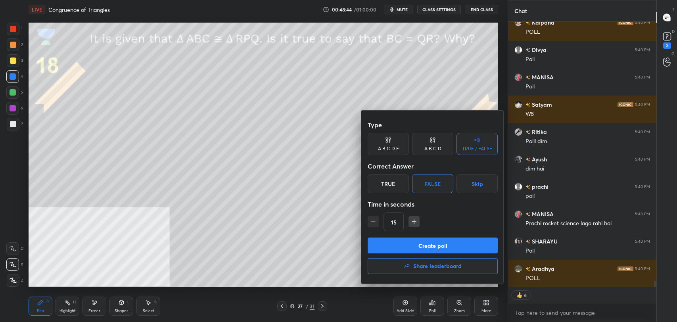
scroll to position [11404, 0]
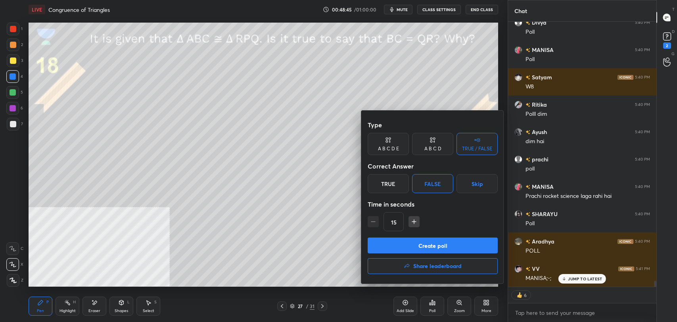
click at [422, 243] on button "Create poll" at bounding box center [433, 246] width 130 height 16
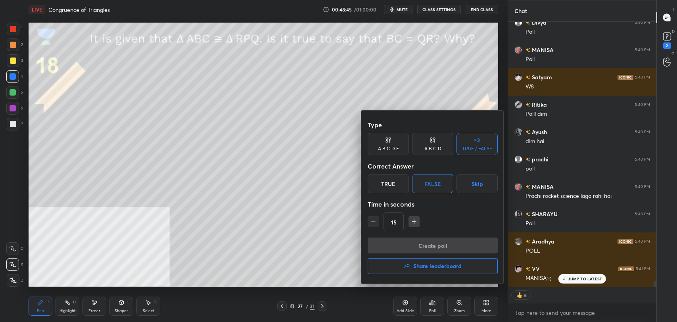
scroll to position [2, 2]
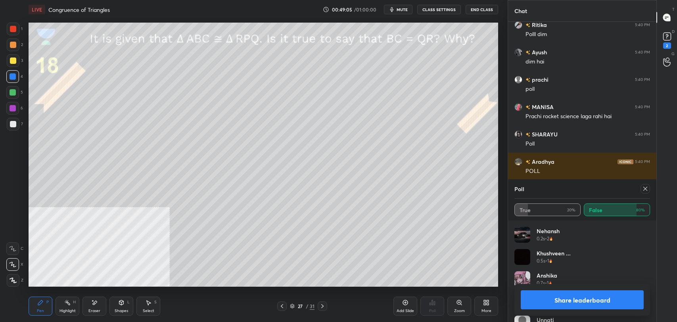
click at [599, 300] on button "Share leaderboard" at bounding box center [582, 299] width 123 height 19
type textarea "x"
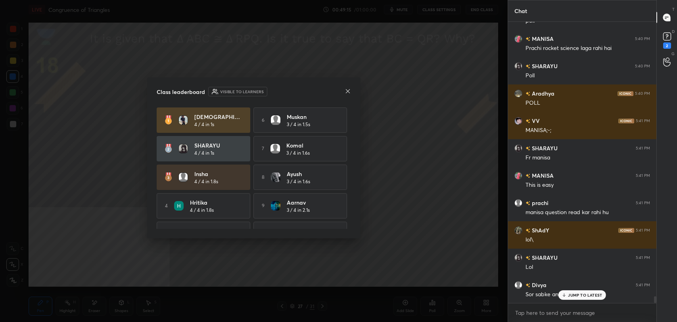
click at [346, 88] on icon at bounding box center [348, 91] width 6 height 6
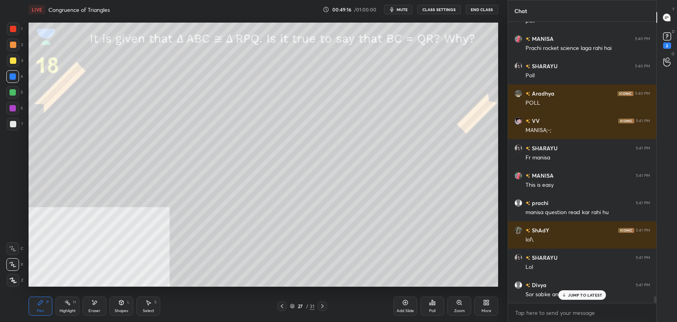
click at [578, 293] on p "JUMP TO LATEST" at bounding box center [585, 295] width 34 height 5
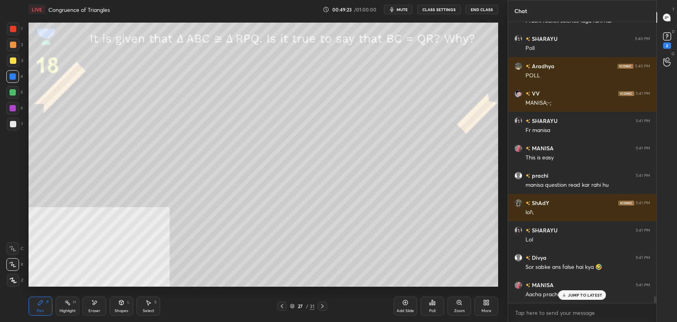
click at [581, 295] on p "JUMP TO LATEST" at bounding box center [585, 295] width 34 height 5
click at [434, 8] on button "CLASS SETTINGS" at bounding box center [439, 10] width 44 height 10
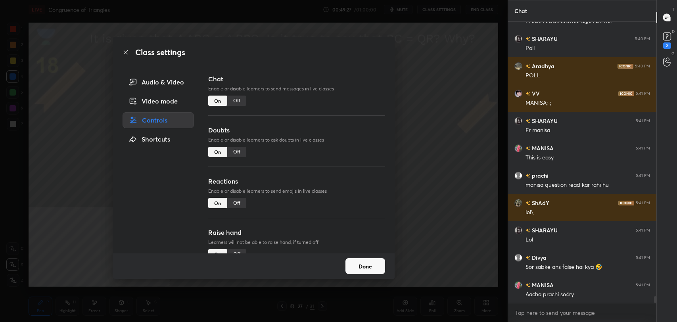
click at [235, 101] on div "Off" at bounding box center [236, 101] width 19 height 10
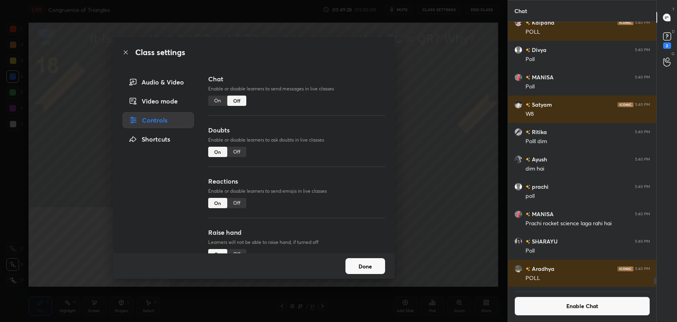
click at [126, 50] on icon at bounding box center [126, 52] width 6 height 6
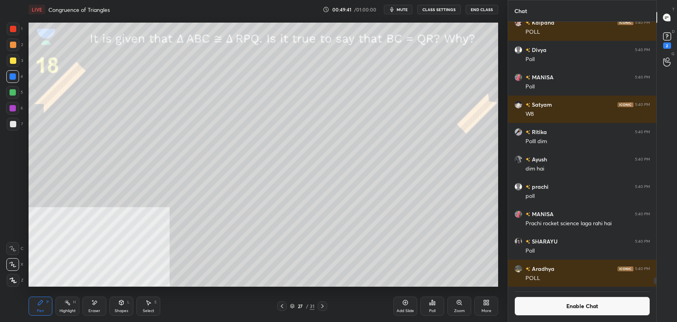
click at [14, 59] on div at bounding box center [13, 60] width 6 height 6
click at [66, 309] on div "Highlight" at bounding box center [67, 311] width 16 height 4
click at [97, 306] on div "Eraser" at bounding box center [94, 306] width 24 height 19
click at [13, 279] on span "Erase all" at bounding box center [13, 281] width 12 height 6
click at [10, 66] on div at bounding box center [13, 60] width 13 height 13
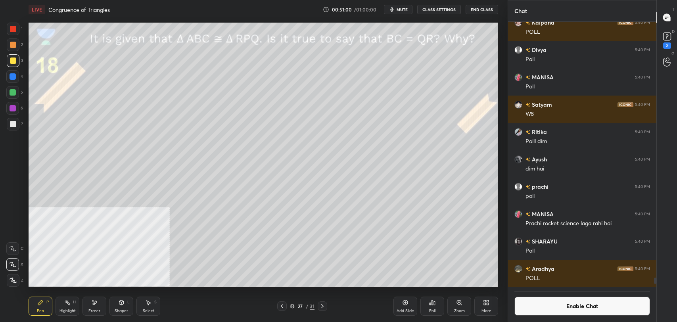
click at [13, 127] on div at bounding box center [13, 124] width 13 height 13
click at [582, 303] on button "Enable Chat" at bounding box center [582, 306] width 136 height 19
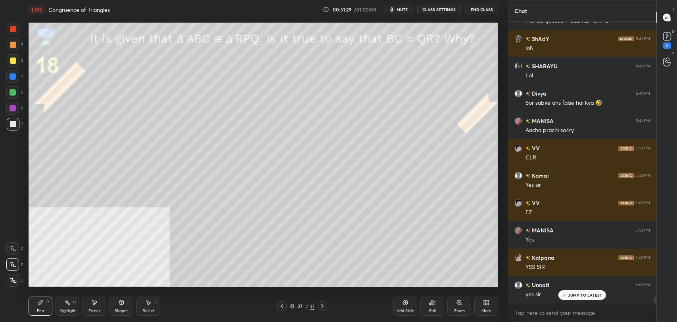
scroll to position [11370, 0]
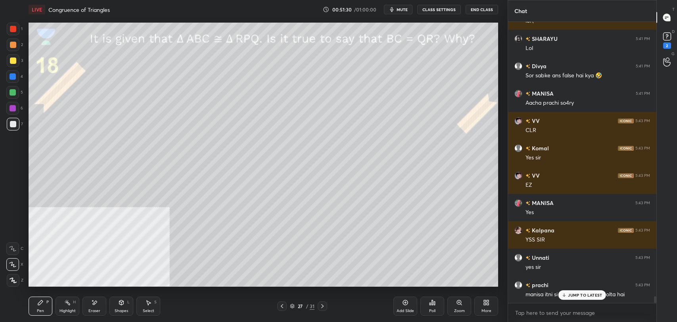
click at [591, 293] on p "JUMP TO LATEST" at bounding box center [585, 295] width 34 height 5
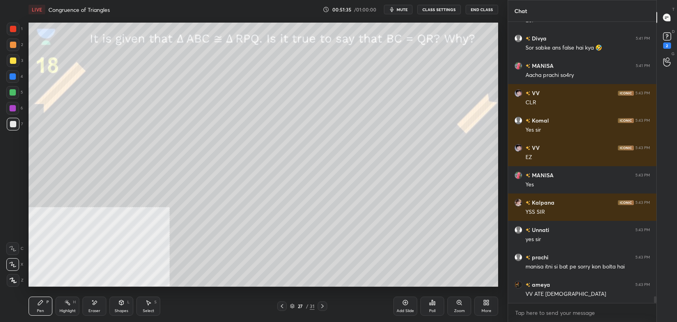
click at [323, 305] on icon at bounding box center [322, 306] width 2 height 4
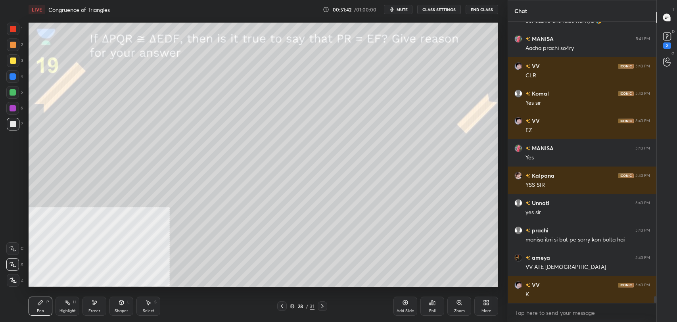
scroll to position [11452, 0]
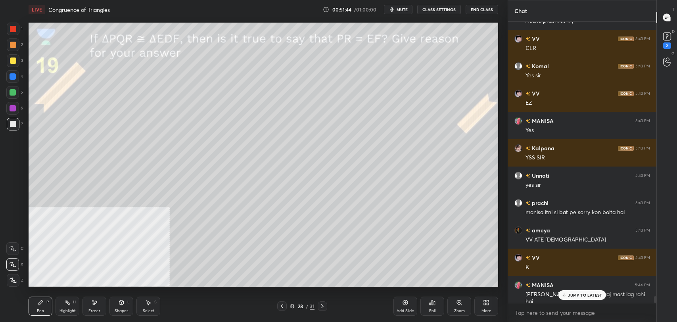
click at [586, 295] on p "JUMP TO LATEST" at bounding box center [585, 295] width 34 height 5
click at [12, 64] on div at bounding box center [13, 60] width 13 height 13
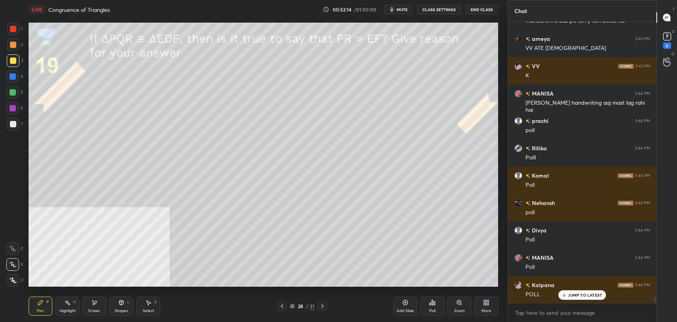
scroll to position [11698, 0]
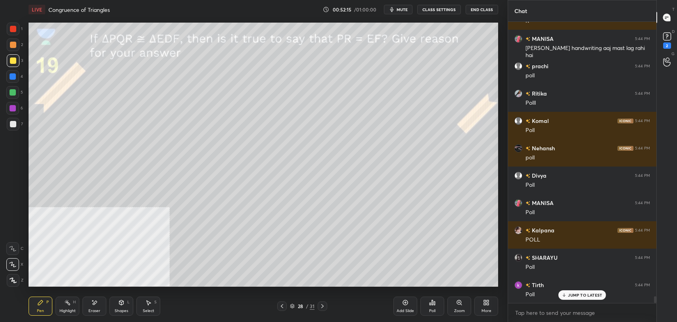
click at [431, 307] on div "Poll" at bounding box center [432, 306] width 24 height 19
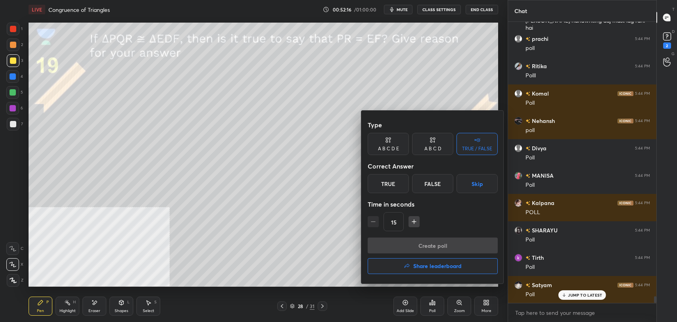
click at [385, 186] on div "True" at bounding box center [388, 183] width 41 height 19
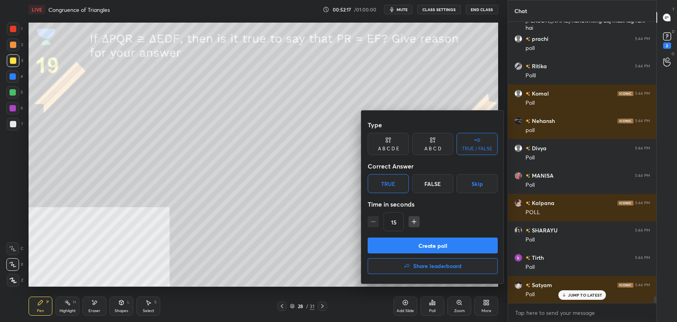
click at [400, 245] on button "Create poll" at bounding box center [433, 246] width 130 height 16
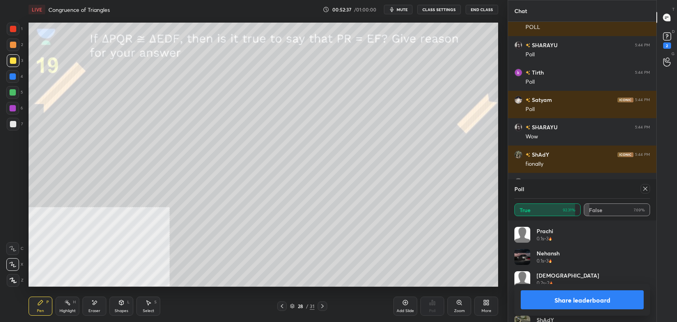
scroll to position [11938, 0]
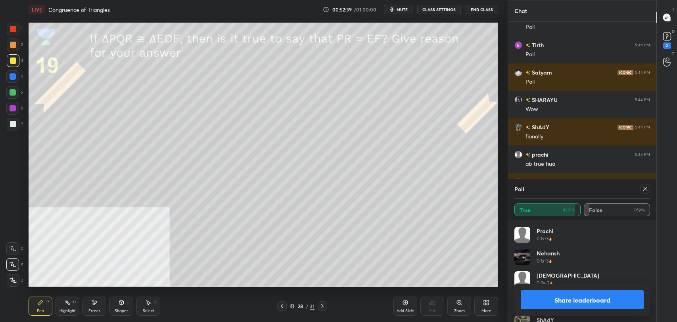
click at [622, 301] on button "Share leaderboard" at bounding box center [582, 299] width 123 height 19
type textarea "x"
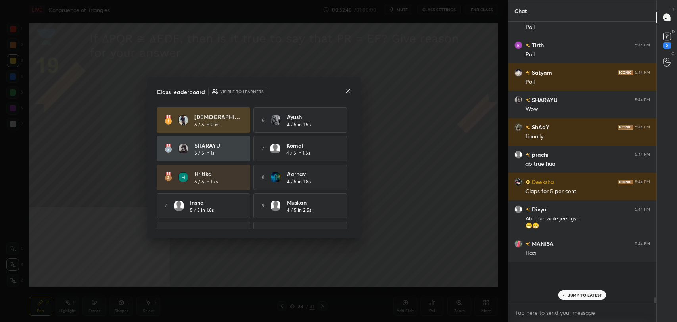
scroll to position [273, 146]
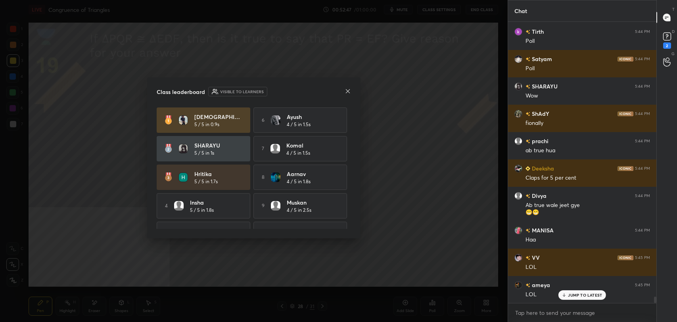
click at [346, 92] on icon at bounding box center [348, 91] width 6 height 6
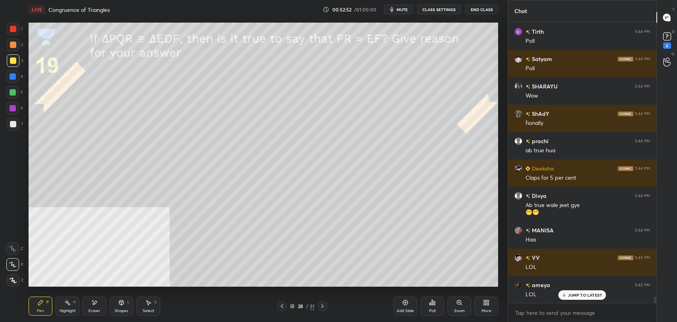
click at [579, 295] on p "JUMP TO LATEST" at bounding box center [585, 295] width 34 height 5
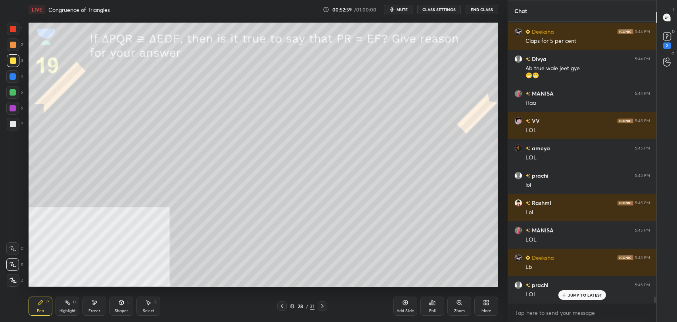
click at [98, 309] on div "Eraser" at bounding box center [94, 311] width 12 height 4
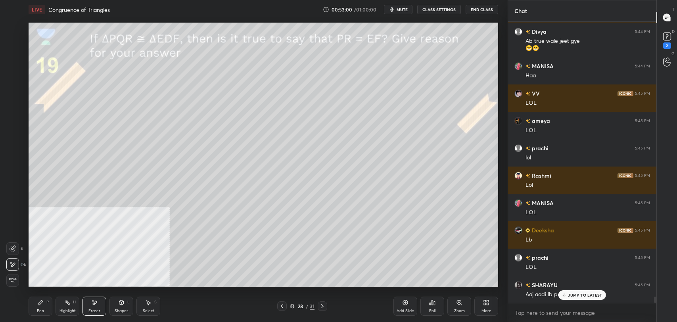
click at [14, 279] on span "Erase all" at bounding box center [13, 281] width 12 height 6
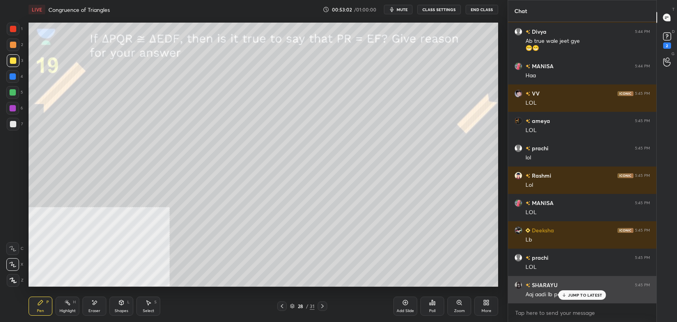
click at [576, 296] on p "JUMP TO LATEST" at bounding box center [585, 295] width 34 height 5
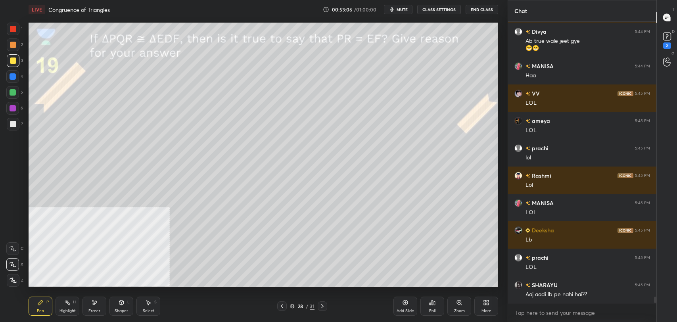
click at [434, 7] on button "CLASS SETTINGS" at bounding box center [439, 10] width 44 height 10
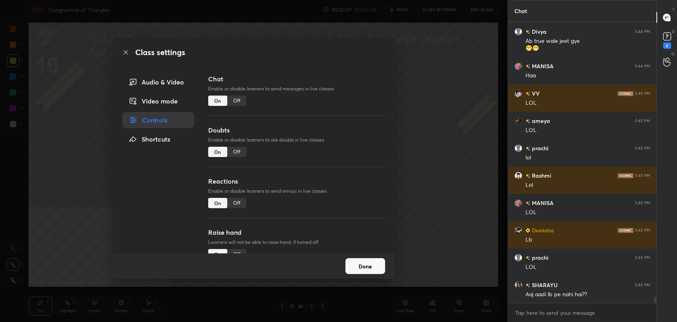
click at [238, 102] on div "Off" at bounding box center [236, 101] width 19 height 10
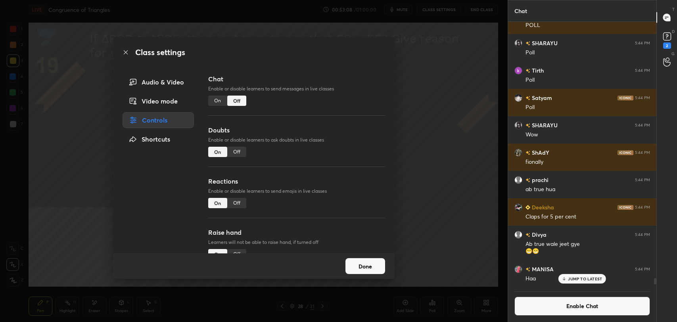
click at [128, 51] on icon at bounding box center [126, 52] width 6 height 6
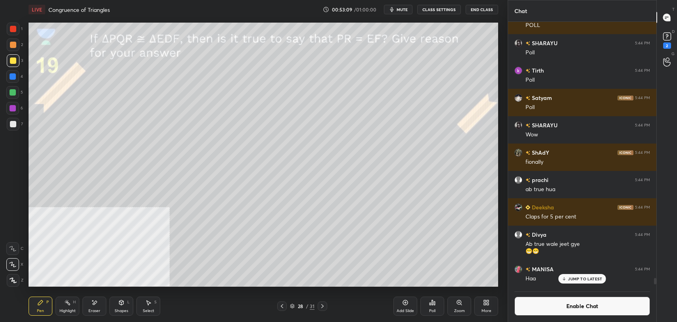
click at [66, 311] on div "Highlight" at bounding box center [67, 311] width 16 height 4
click at [49, 308] on div "Pen P" at bounding box center [41, 306] width 24 height 19
click at [92, 312] on div "Eraser" at bounding box center [94, 311] width 12 height 4
click at [15, 281] on span "Erase all" at bounding box center [13, 281] width 12 height 6
click at [13, 122] on div at bounding box center [13, 124] width 6 height 6
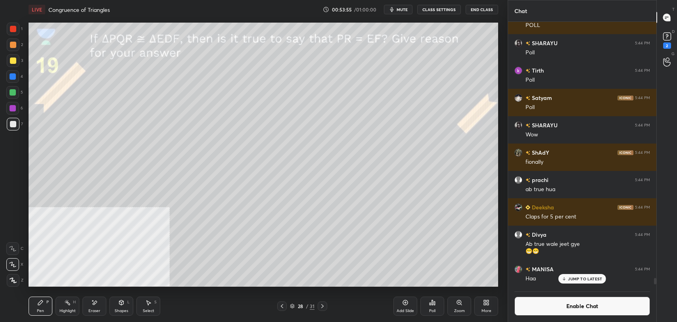
click at [538, 301] on button "Enable Chat" at bounding box center [582, 306] width 136 height 19
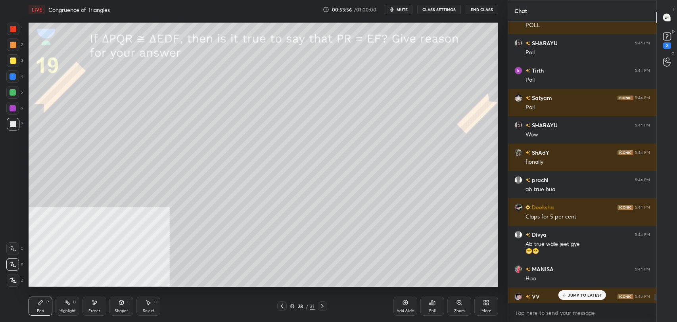
click at [580, 293] on p "JUMP TO LATEST" at bounding box center [585, 295] width 34 height 5
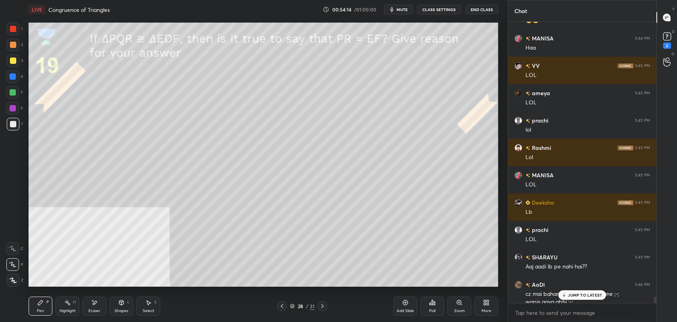
scroll to position [11888, 0]
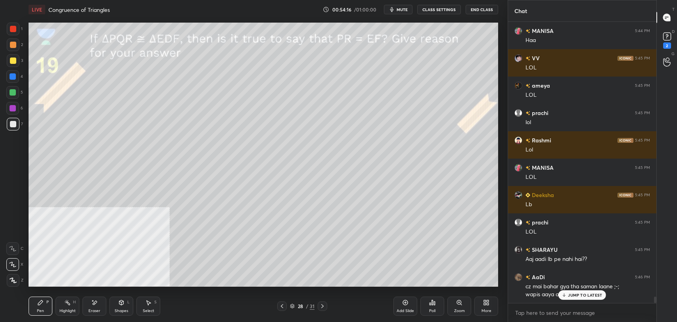
click at [571, 293] on p "JUMP TO LATEST" at bounding box center [585, 295] width 34 height 5
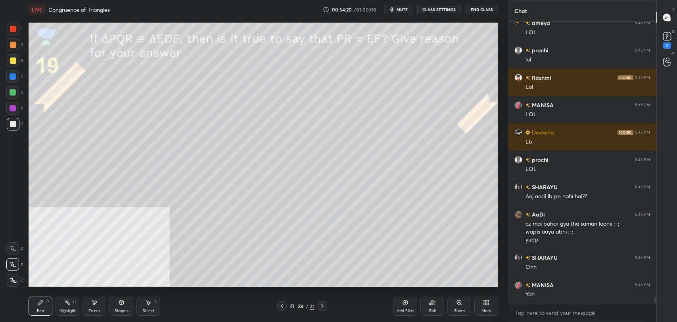
scroll to position [11978, 0]
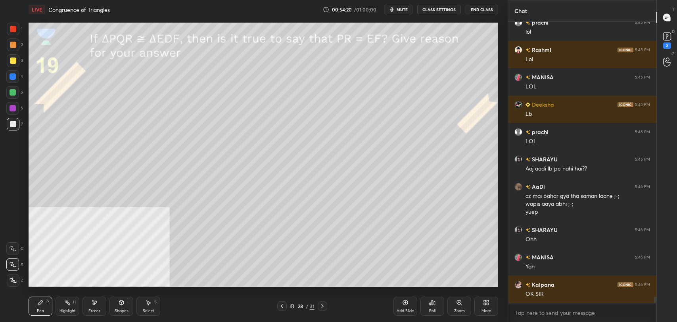
click at [321, 303] on icon at bounding box center [322, 306] width 6 height 6
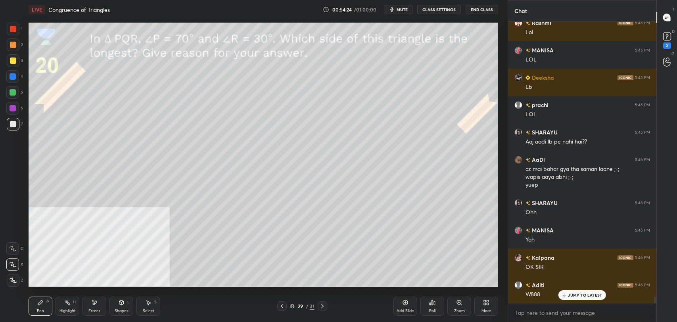
click at [279, 307] on icon at bounding box center [282, 306] width 6 height 6
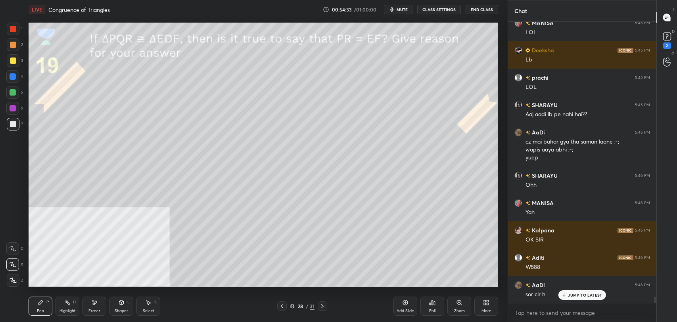
click at [321, 303] on icon at bounding box center [322, 306] width 6 height 6
click at [16, 62] on div at bounding box center [13, 60] width 13 height 13
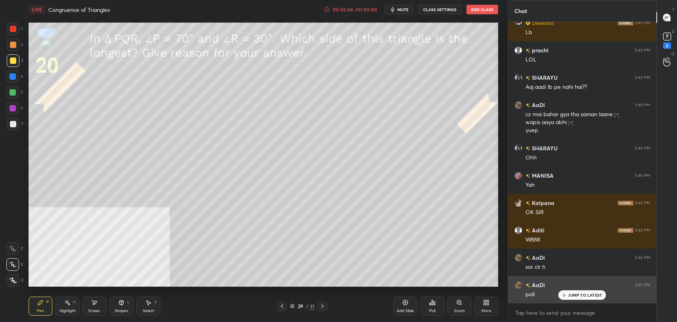
click at [577, 293] on p "JUMP TO LATEST" at bounding box center [585, 295] width 34 height 5
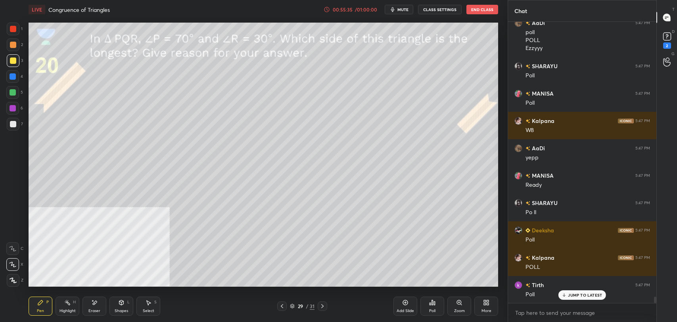
scroll to position [12349, 0]
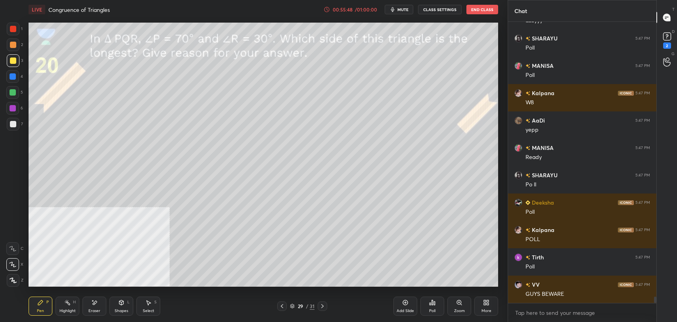
click at [435, 307] on div "Poll" at bounding box center [432, 306] width 24 height 19
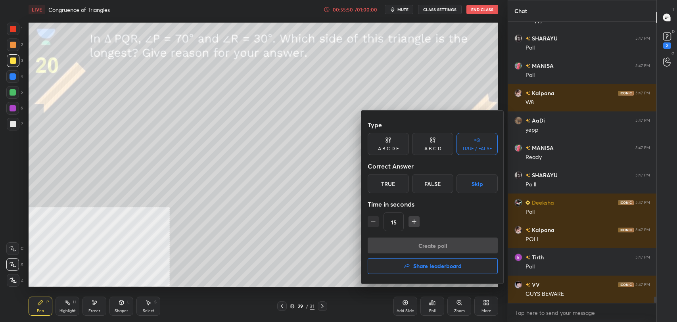
click at [434, 144] on icon at bounding box center [432, 140] width 6 height 8
click at [435, 177] on div "C" at bounding box center [432, 183] width 23 height 19
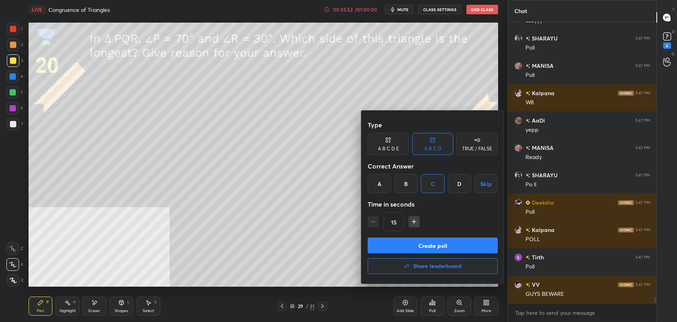
click at [431, 241] on button "Create poll" at bounding box center [433, 246] width 130 height 16
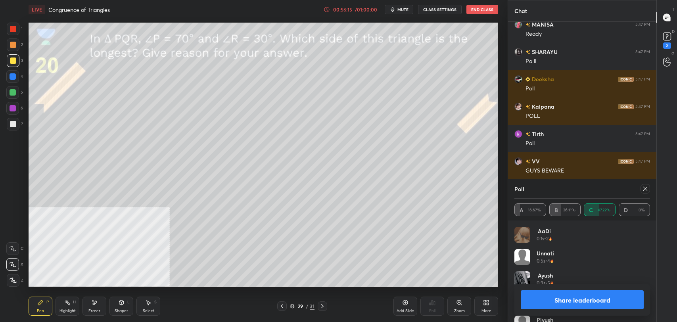
scroll to position [12500, 0]
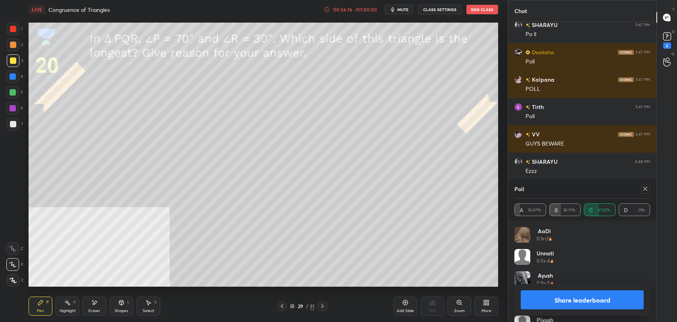
click at [647, 187] on icon at bounding box center [645, 189] width 6 height 6
type textarea "x"
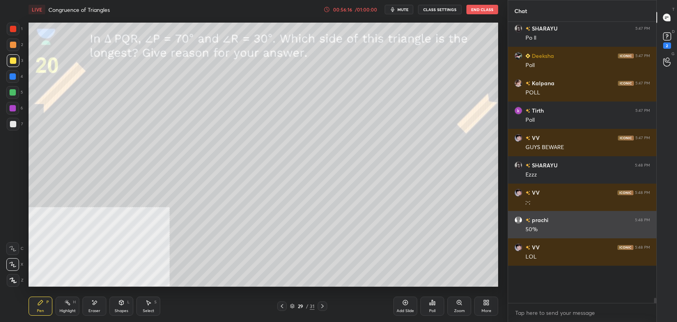
scroll to position [12487, 0]
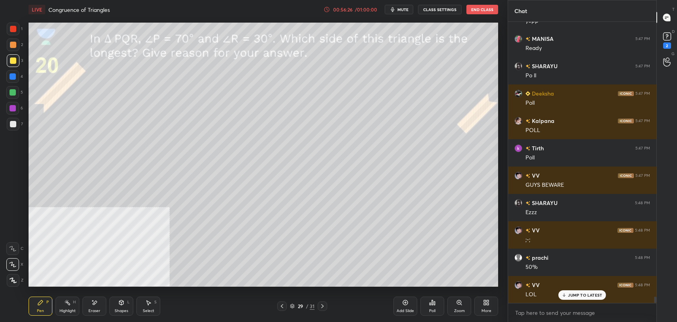
click at [89, 307] on div "Eraser" at bounding box center [94, 306] width 24 height 19
click at [14, 278] on span "Erase all" at bounding box center [13, 281] width 12 height 6
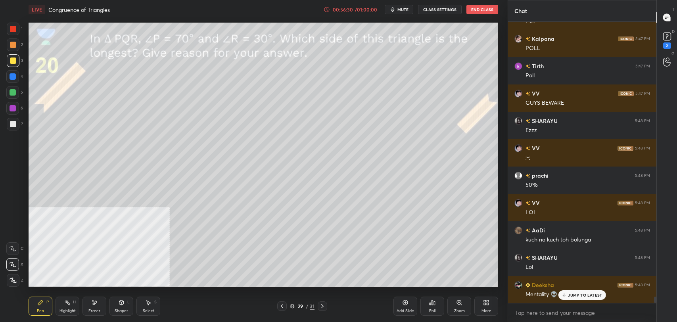
click at [440, 9] on button "CLASS SETTINGS" at bounding box center [440, 10] width 44 height 10
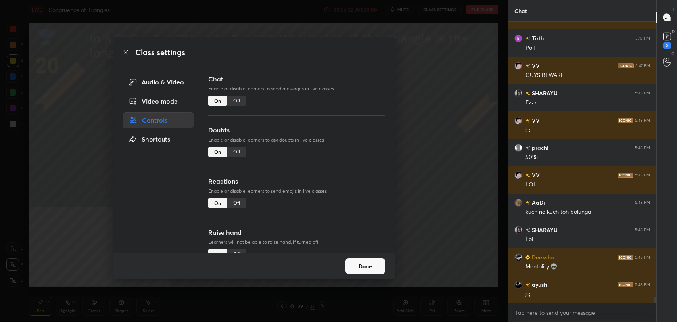
click at [236, 102] on div "Off" at bounding box center [236, 101] width 19 height 10
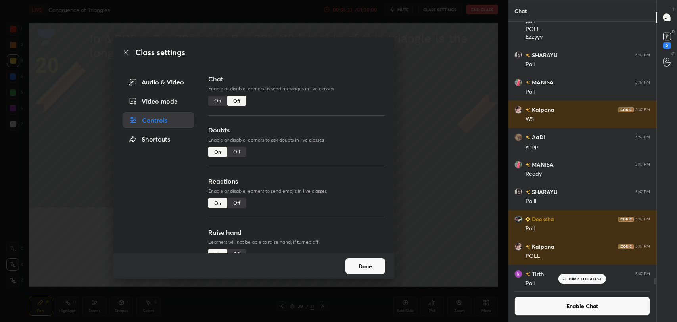
click at [124, 52] on icon at bounding box center [126, 52] width 6 height 6
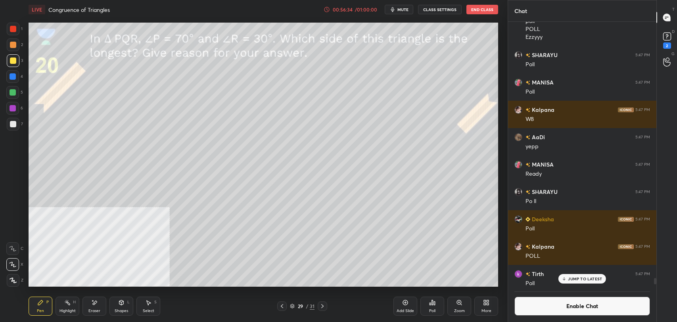
click at [45, 310] on div "Pen P" at bounding box center [41, 306] width 24 height 19
click at [14, 63] on div at bounding box center [13, 60] width 6 height 6
click at [65, 304] on icon at bounding box center [67, 302] width 6 height 6
click at [42, 307] on div "Pen P" at bounding box center [41, 306] width 24 height 19
click at [19, 120] on div at bounding box center [13, 124] width 13 height 13
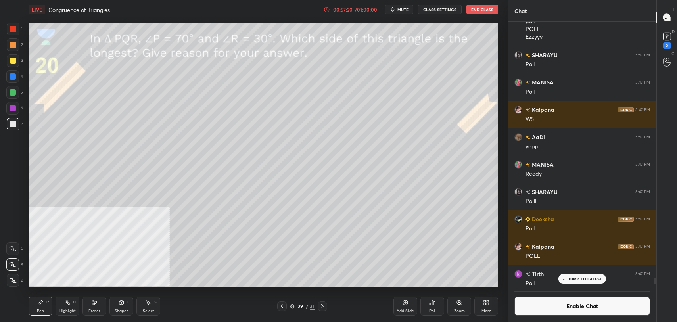
click at [88, 304] on div "Eraser" at bounding box center [94, 306] width 24 height 19
click at [35, 307] on div "Pen P" at bounding box center [41, 306] width 24 height 19
click at [75, 305] on div "Highlight H" at bounding box center [68, 306] width 24 height 19
click at [13, 106] on div at bounding box center [13, 108] width 6 height 6
click at [42, 309] on div "Pen" at bounding box center [40, 311] width 7 height 4
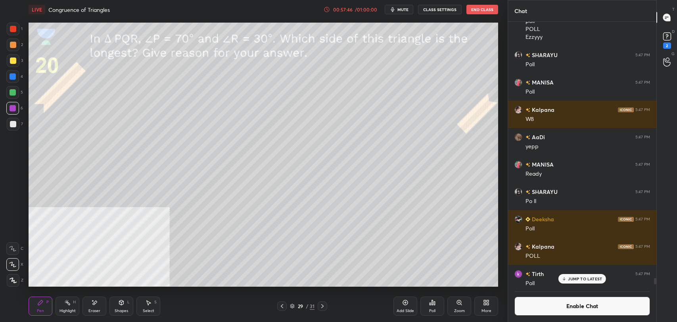
click at [10, 124] on div at bounding box center [13, 124] width 6 height 6
click at [12, 62] on div at bounding box center [13, 60] width 6 height 6
click at [92, 305] on icon at bounding box center [94, 302] width 6 height 7
click at [41, 307] on div "Pen P" at bounding box center [41, 306] width 24 height 19
click at [555, 307] on button "Enable Chat" at bounding box center [582, 306] width 136 height 19
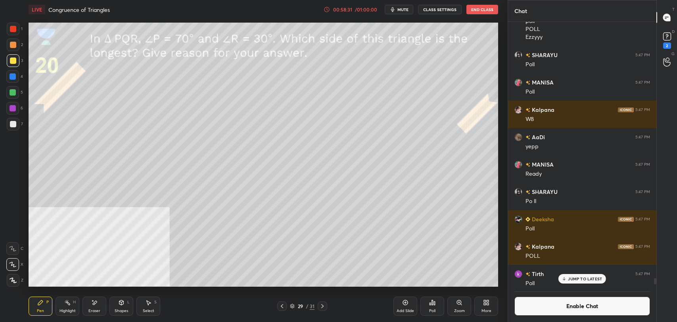
scroll to position [279, 146]
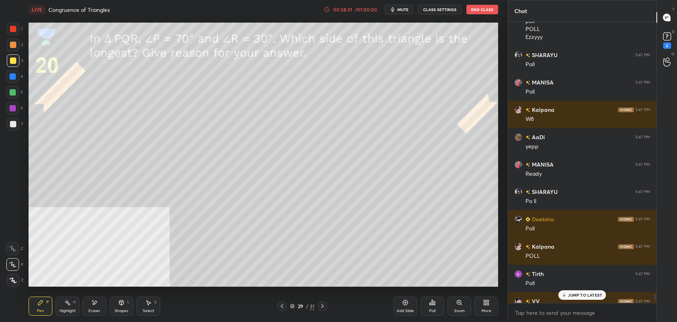
click at [582, 295] on p "JUMP TO LATEST" at bounding box center [585, 295] width 34 height 5
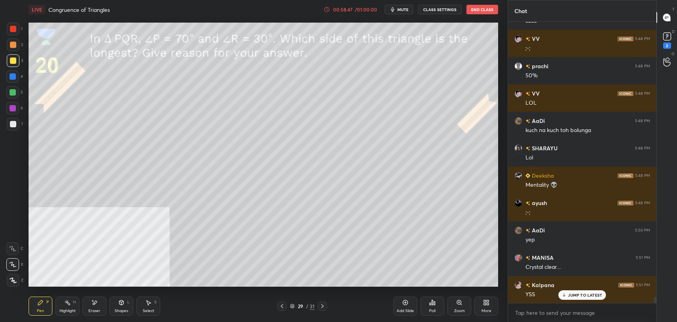
scroll to position [12489, 0]
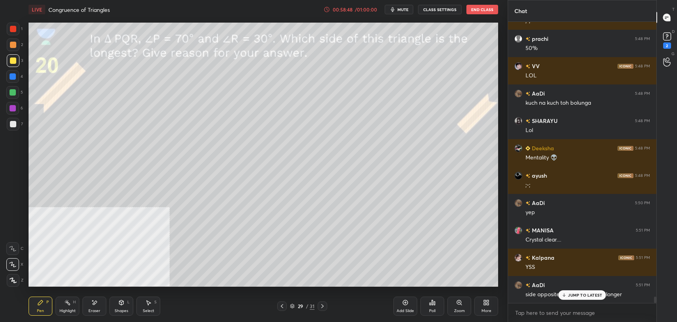
click at [577, 295] on p "JUMP TO LATEST" at bounding box center [585, 295] width 34 height 5
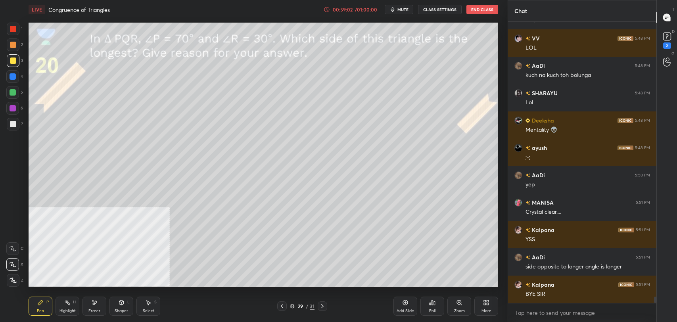
click at [292, 306] on icon at bounding box center [292, 306] width 5 height 5
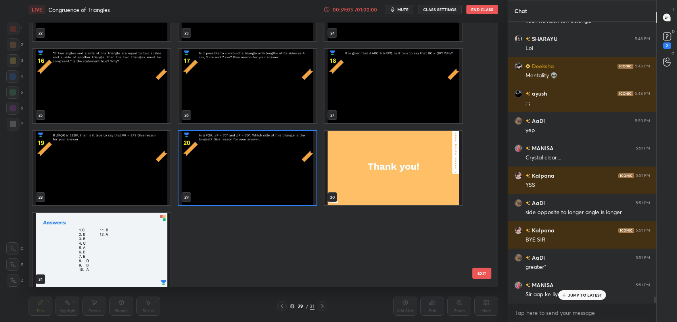
scroll to position [639, 0]
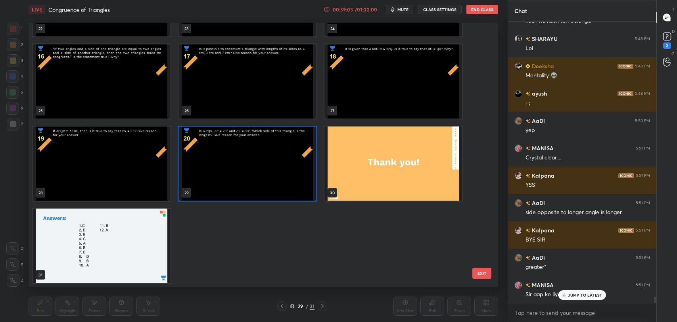
click at [371, 146] on img "grid" at bounding box center [393, 163] width 138 height 74
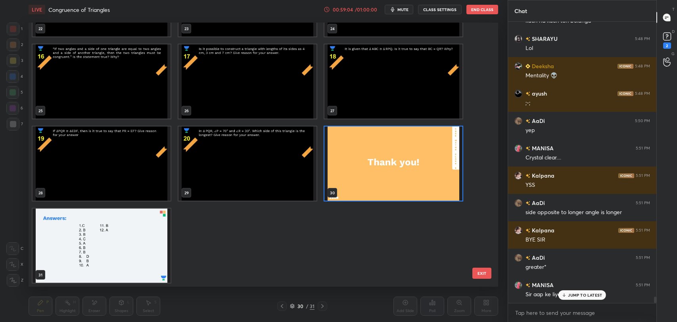
click at [371, 146] on img "grid" at bounding box center [393, 163] width 138 height 74
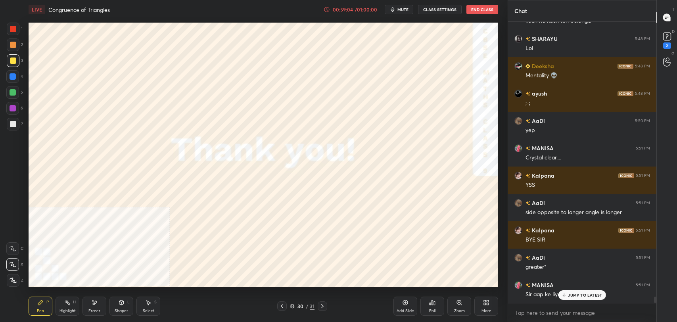
click at [371, 146] on img "grid" at bounding box center [393, 163] width 138 height 74
click at [574, 290] on div "JUMP TO LATEST" at bounding box center [582, 295] width 48 height 10
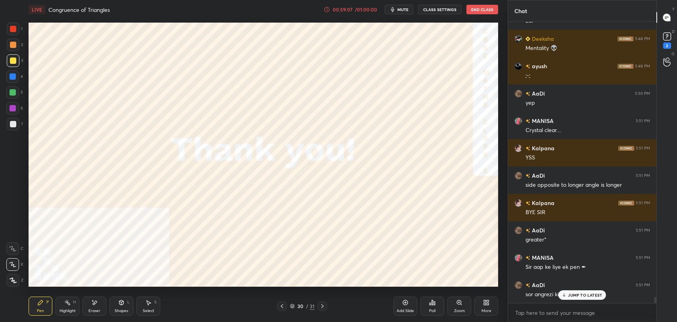
click at [429, 305] on icon at bounding box center [432, 302] width 6 height 6
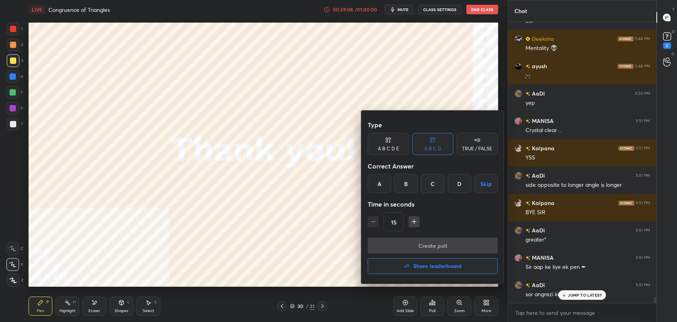
click at [429, 266] on h4 "Share leaderboard" at bounding box center [437, 266] width 48 height 6
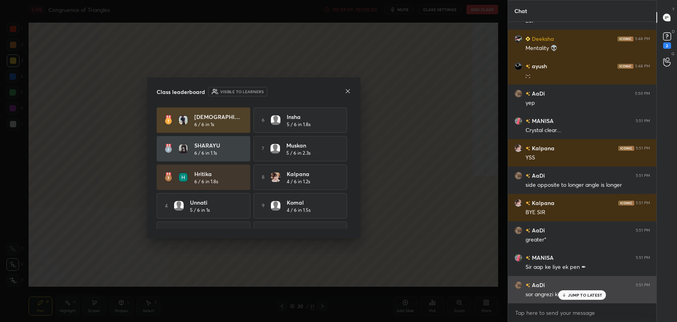
click at [572, 295] on p "JUMP TO LATEST" at bounding box center [585, 295] width 34 height 5
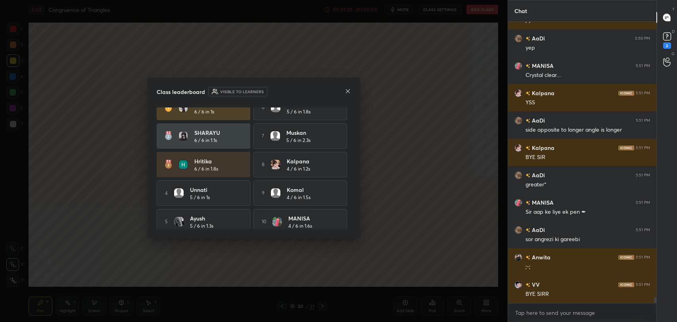
scroll to position [20, 0]
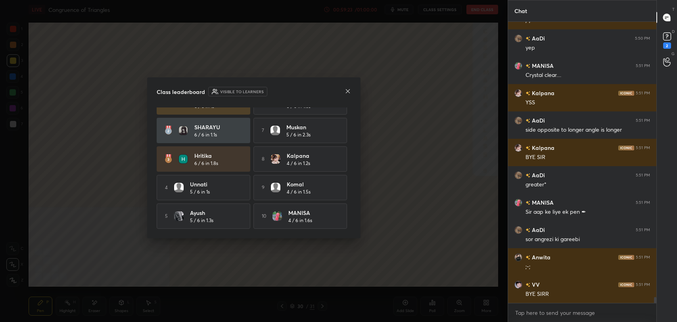
click at [349, 89] on icon at bounding box center [348, 91] width 6 height 6
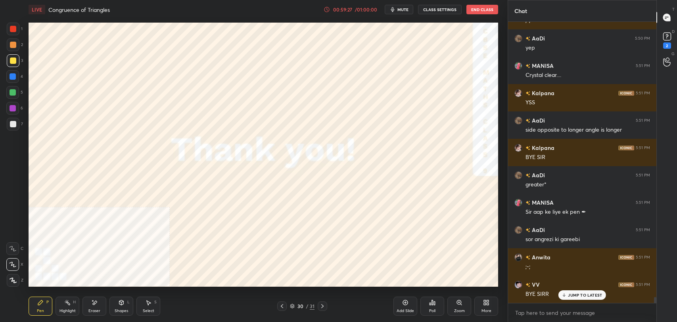
scroll to position [12681, 0]
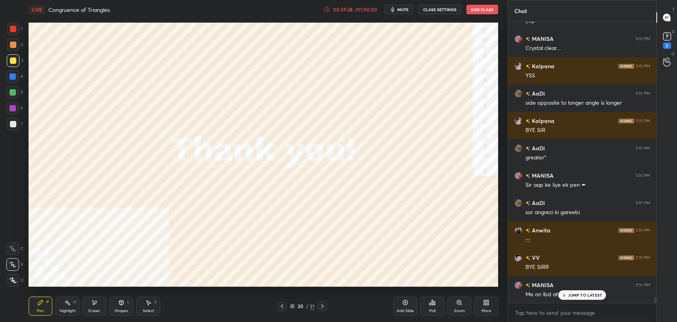
click at [586, 291] on div "JUMP TO LATEST" at bounding box center [582, 295] width 48 height 10
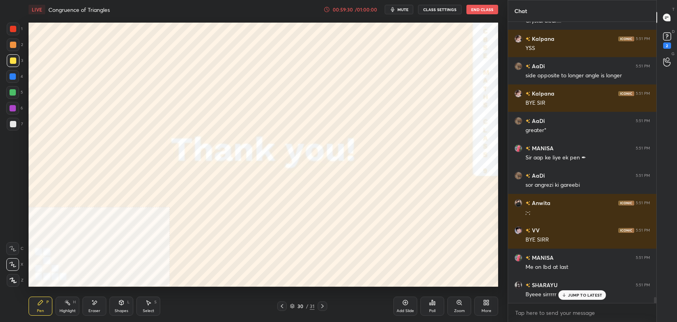
click at [433, 303] on icon at bounding box center [432, 302] width 6 height 6
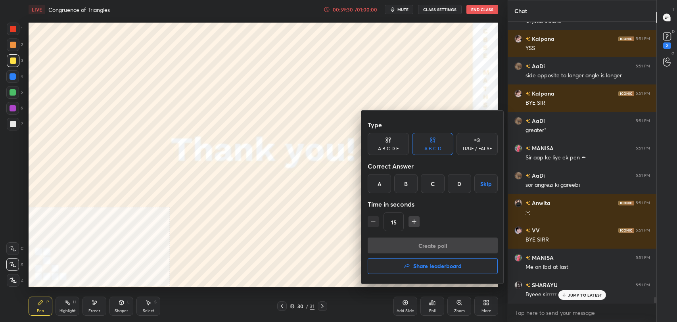
click at [427, 258] on button "Share leaderboard" at bounding box center [433, 266] width 130 height 16
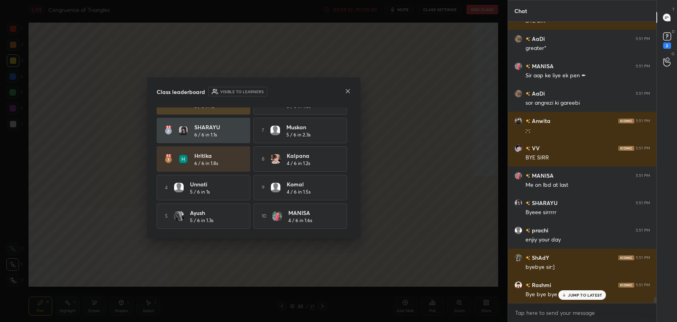
scroll to position [20, 0]
click at [576, 296] on p "JUMP TO LATEST" at bounding box center [585, 295] width 34 height 5
click at [348, 92] on icon at bounding box center [348, 91] width 6 height 6
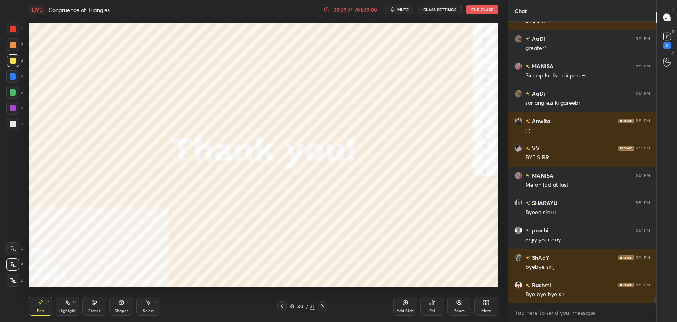
scroll to position [12818, 0]
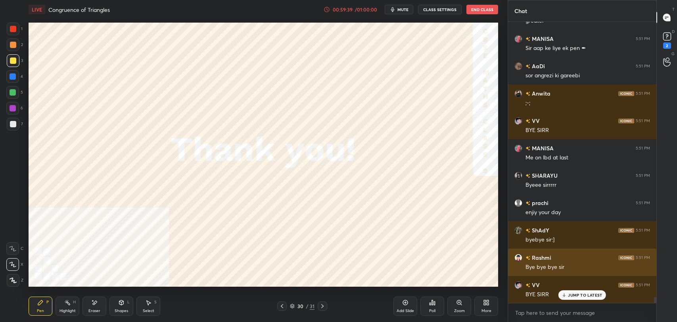
drag, startPoint x: 590, startPoint y: 293, endPoint x: 529, endPoint y: 269, distance: 65.3
click at [588, 293] on p "JUMP TO LATEST" at bounding box center [585, 295] width 34 height 5
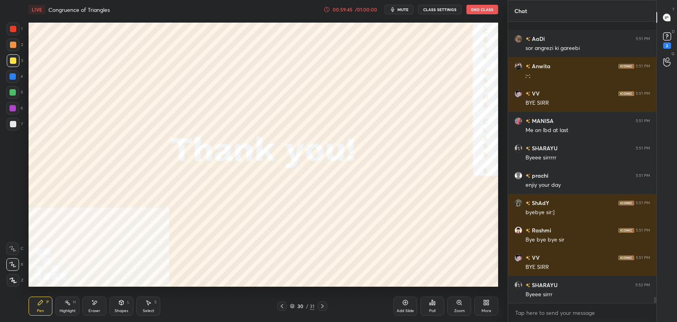
scroll to position [12900, 0]
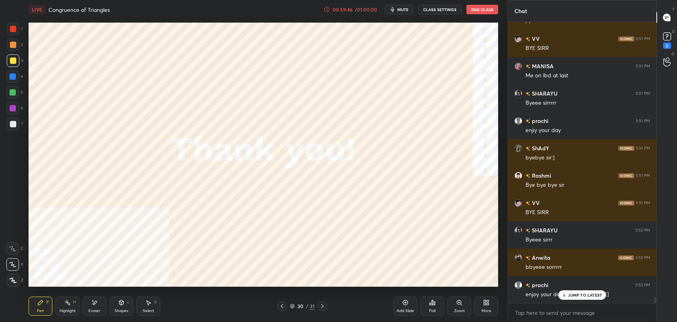
click at [571, 295] on p "JUMP TO LATEST" at bounding box center [585, 295] width 34 height 5
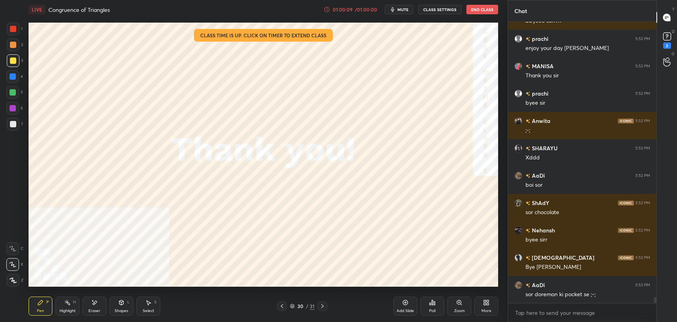
scroll to position [13174, 0]
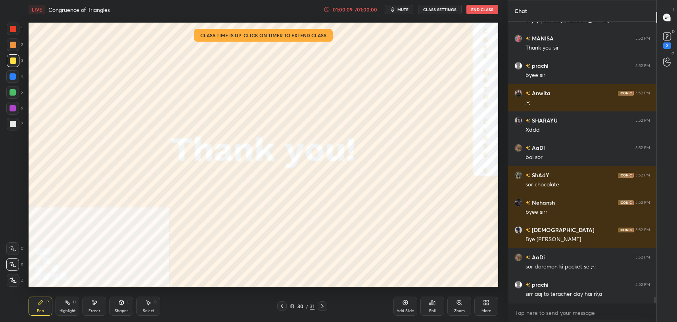
click at [490, 8] on button "End Class" at bounding box center [482, 10] width 32 height 10
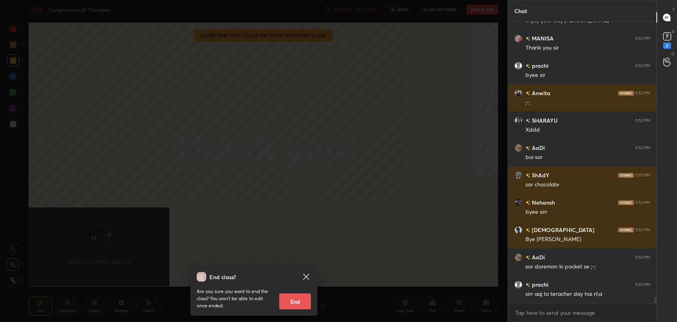
scroll to position [13201, 0]
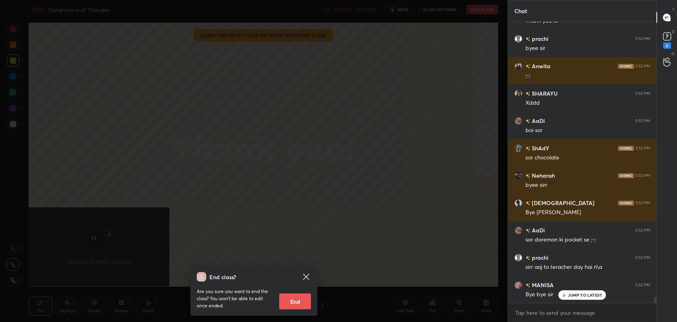
click at [307, 298] on button "End" at bounding box center [295, 301] width 32 height 16
type textarea "x"
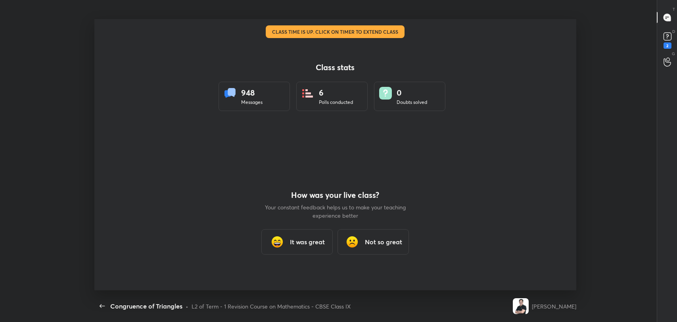
scroll to position [39382, 39001]
click at [290, 242] on h3 "It was great" at bounding box center [307, 242] width 35 height 10
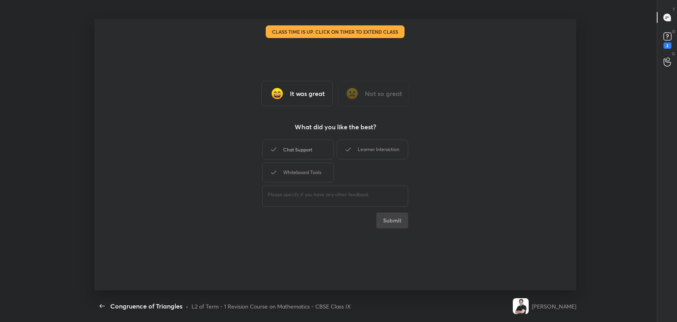
click at [311, 140] on div "Chat Support" at bounding box center [297, 150] width 71 height 20
click at [393, 151] on div "Learner Interaction" at bounding box center [372, 150] width 71 height 20
click at [298, 169] on div "Whiteboard Tools" at bounding box center [297, 173] width 71 height 20
click at [401, 216] on button "Submit" at bounding box center [392, 221] width 32 height 16
